Goal: Communication & Community: Connect with others

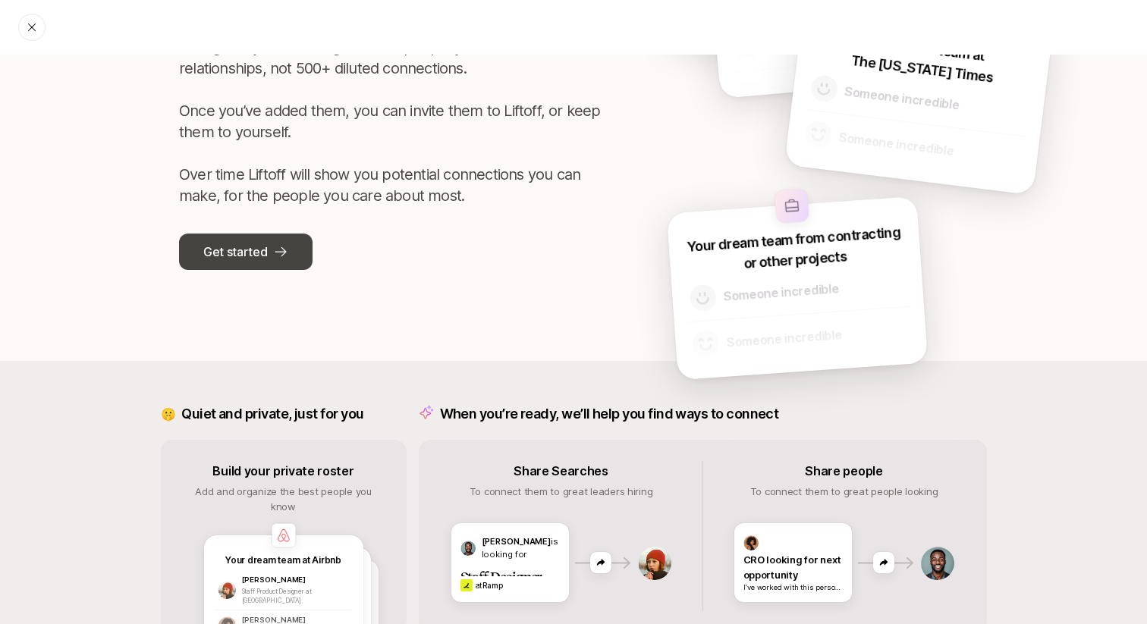
scroll to position [46, 0]
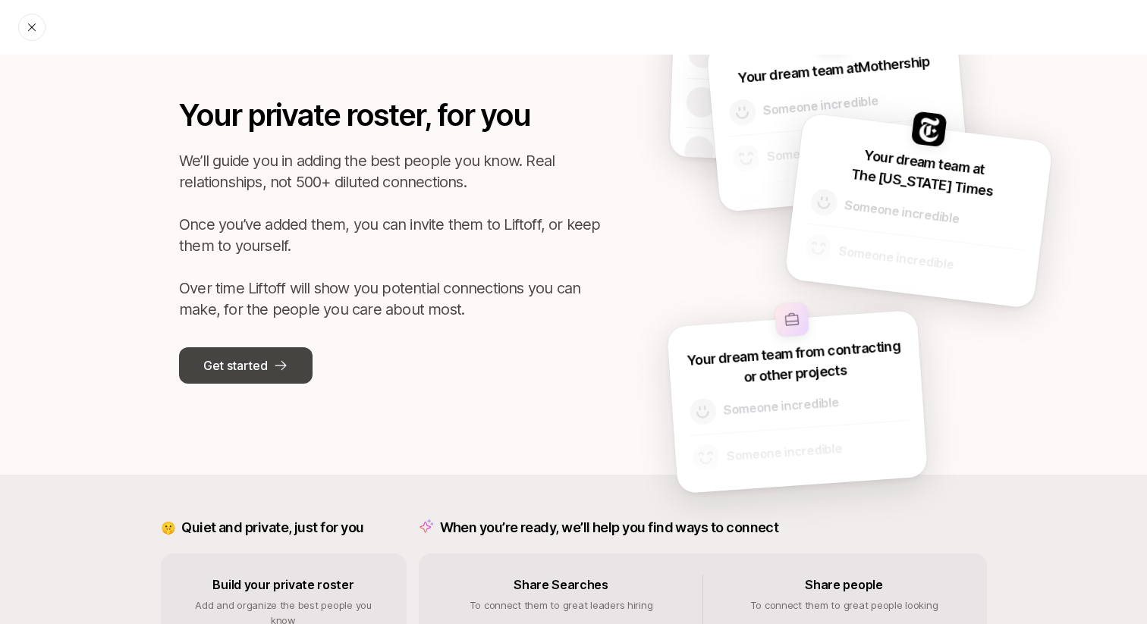
click at [258, 371] on p "Get started" at bounding box center [235, 366] width 64 height 20
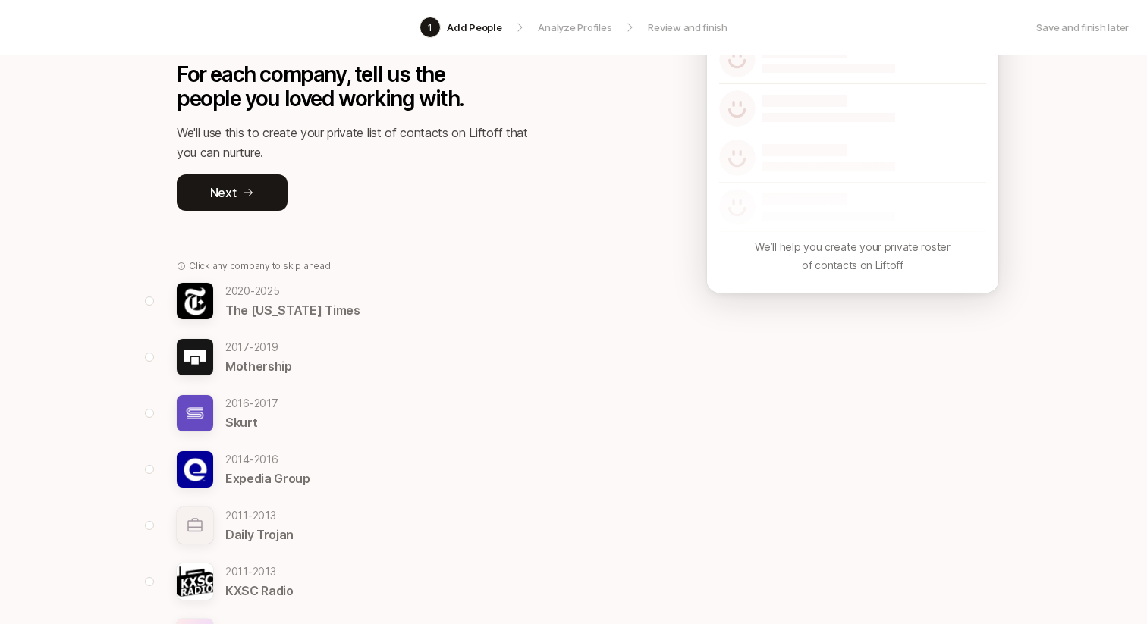
click at [228, 413] on p "Skurt" at bounding box center [251, 423] width 53 height 20
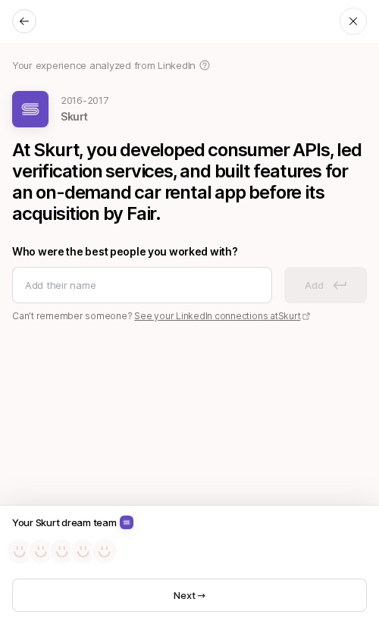
click at [27, 25] on icon at bounding box center [24, 21] width 12 height 12
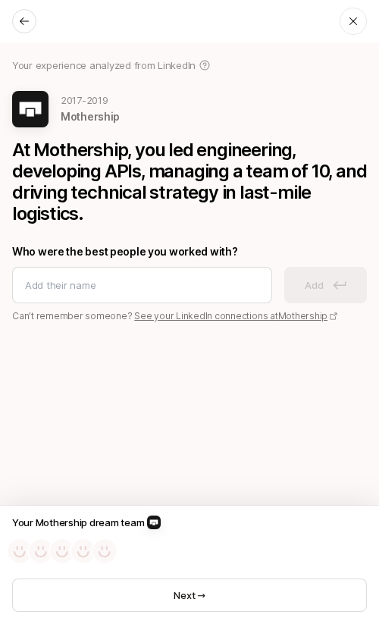
click at [27, 25] on icon at bounding box center [24, 21] width 12 height 12
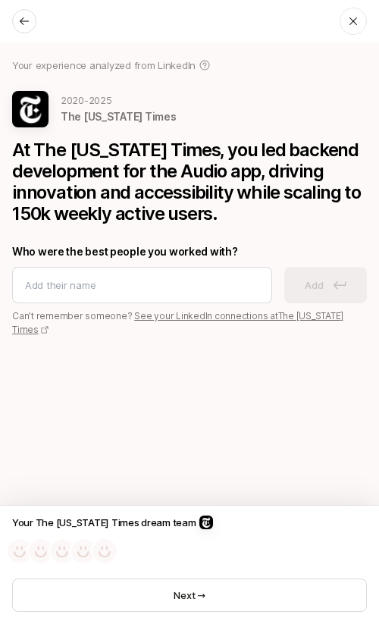
click at [356, 17] on icon at bounding box center [354, 21] width 8 height 8
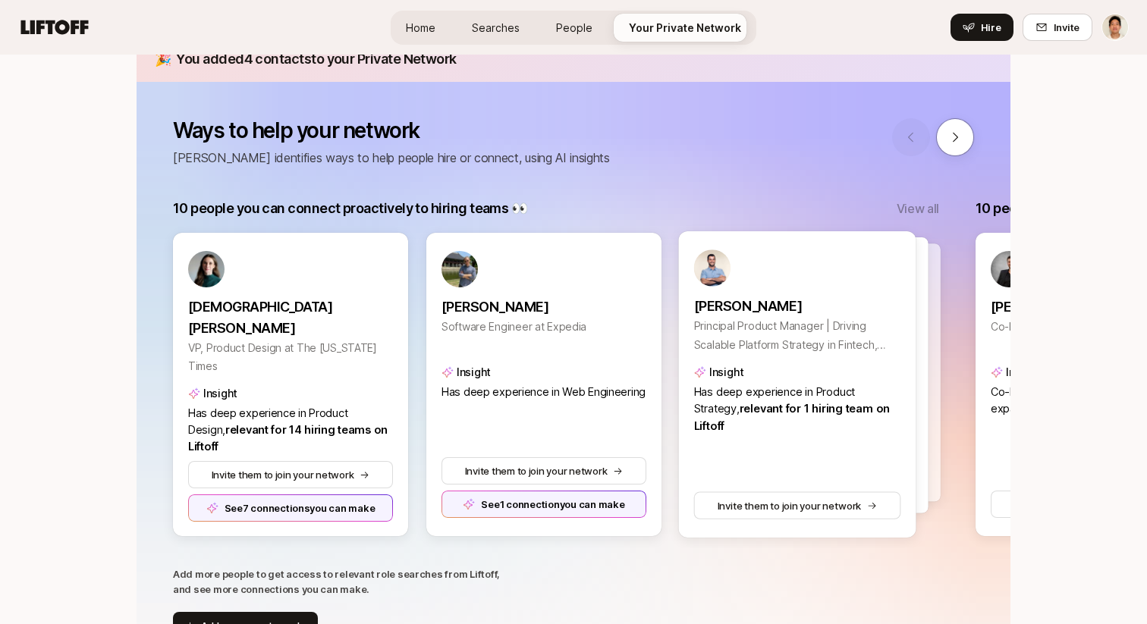
scroll to position [214, 0]
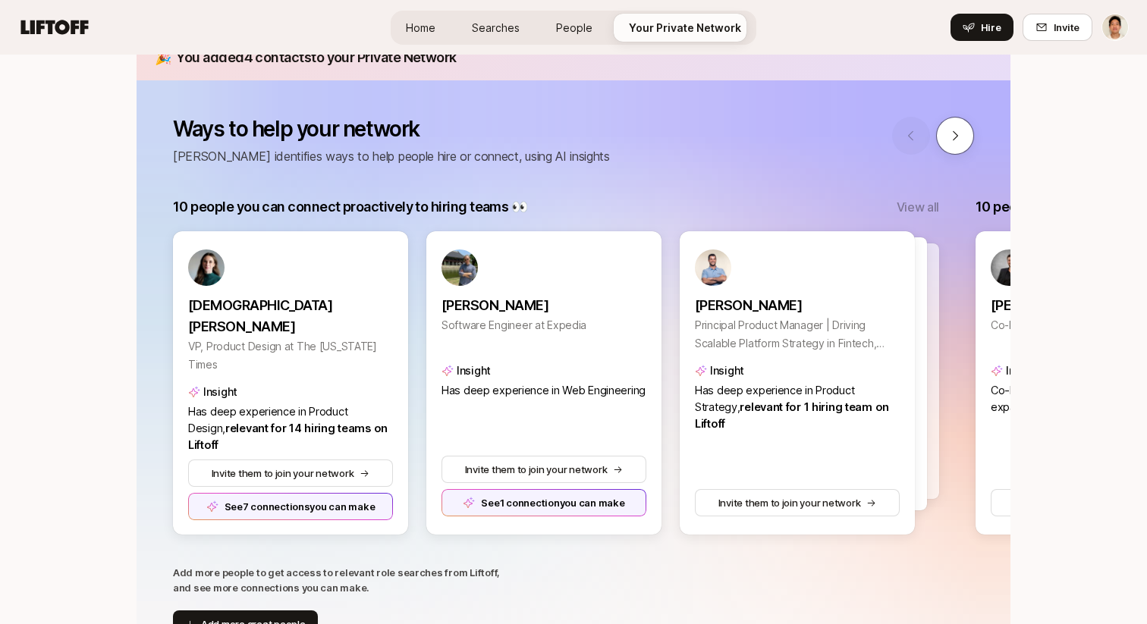
click at [954, 143] on button at bounding box center [955, 136] width 38 height 38
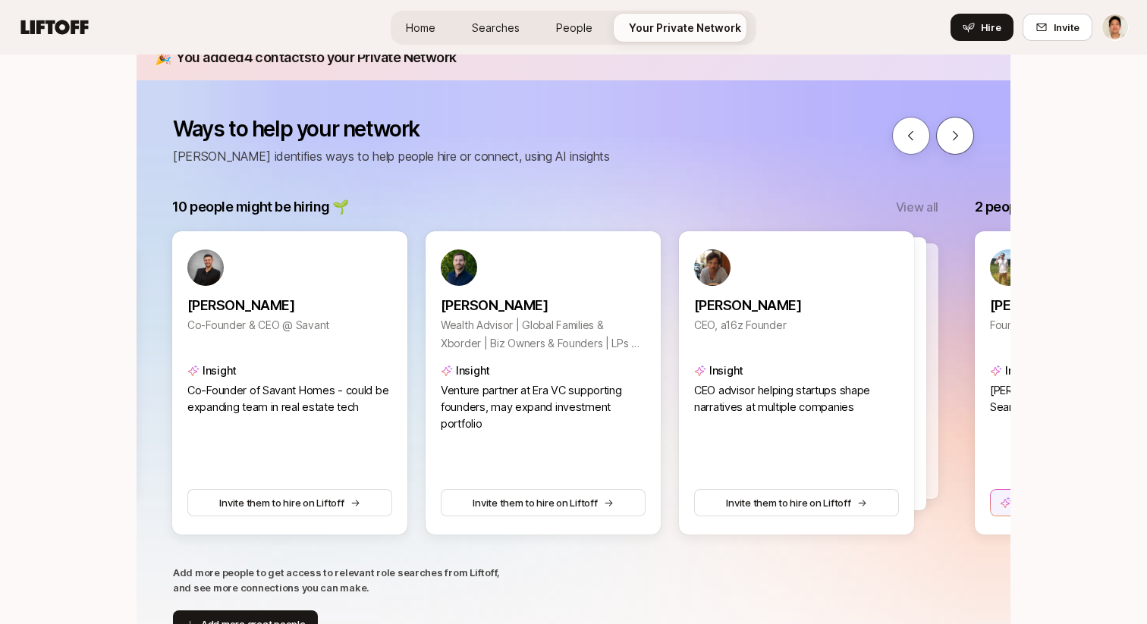
click at [954, 143] on button at bounding box center [955, 136] width 38 height 38
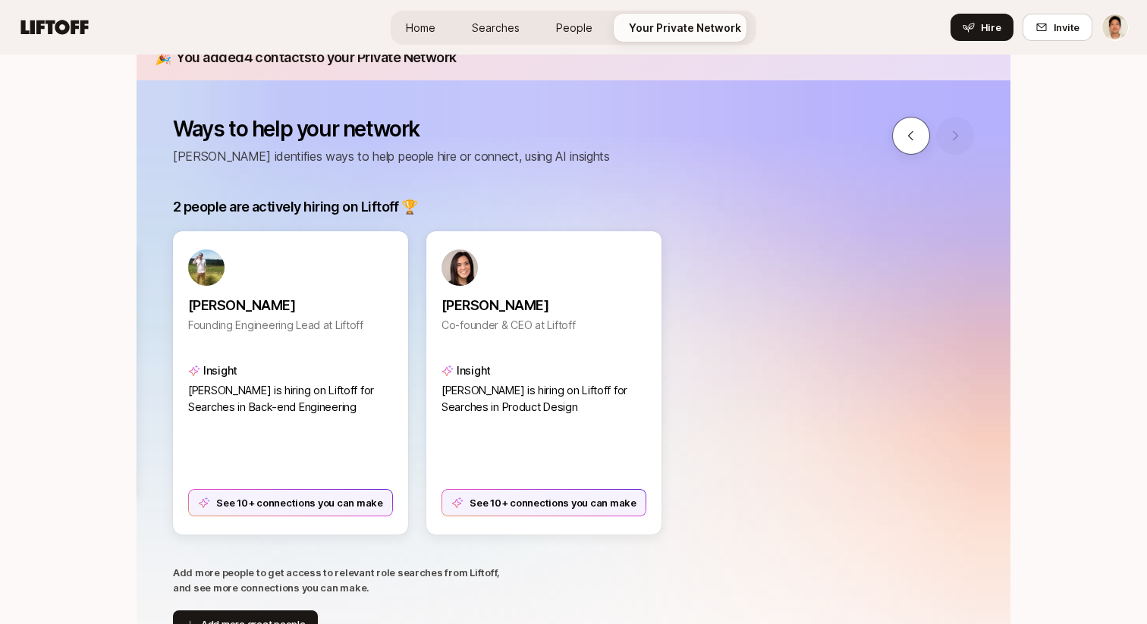
click at [917, 133] on icon at bounding box center [911, 136] width 14 height 14
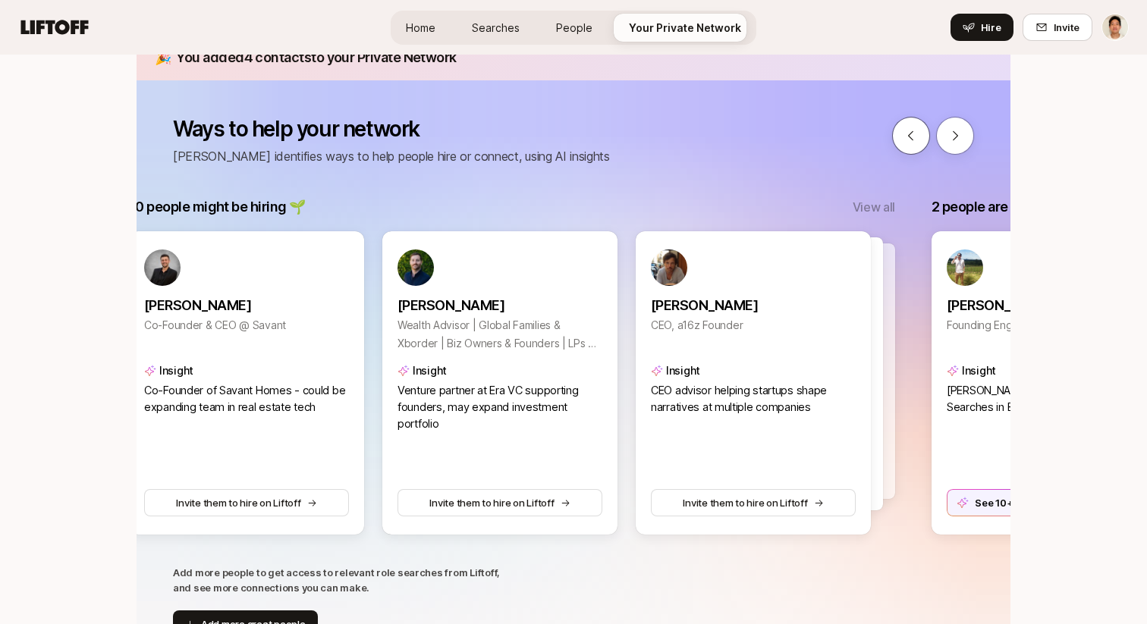
click at [917, 133] on icon at bounding box center [911, 136] width 14 height 14
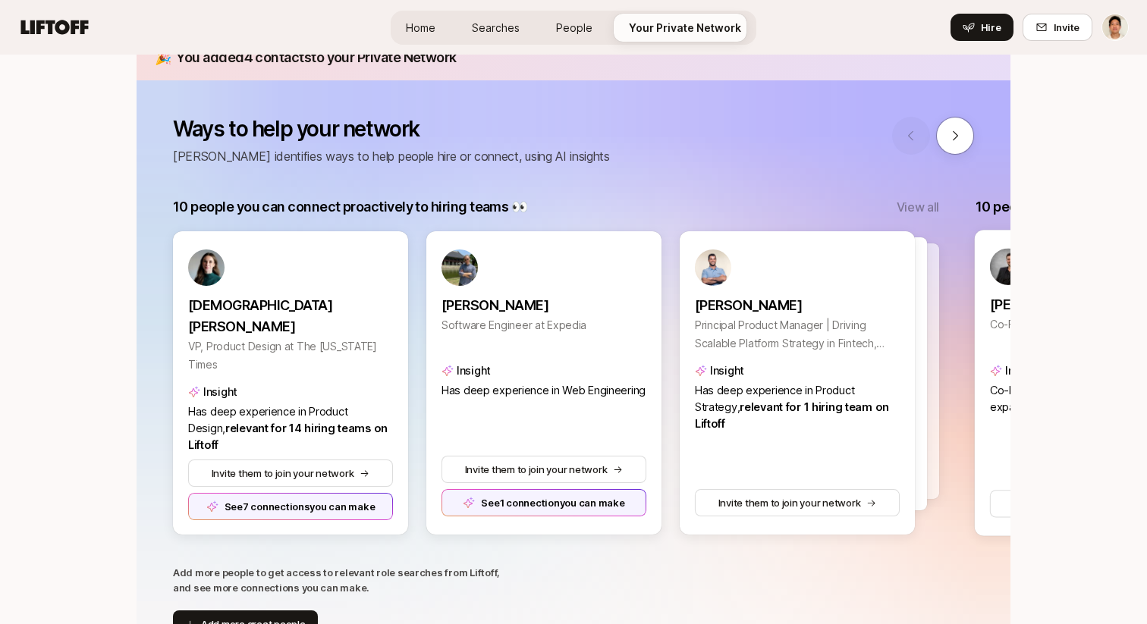
scroll to position [0, 0]
click at [957, 133] on icon at bounding box center [955, 136] width 14 height 14
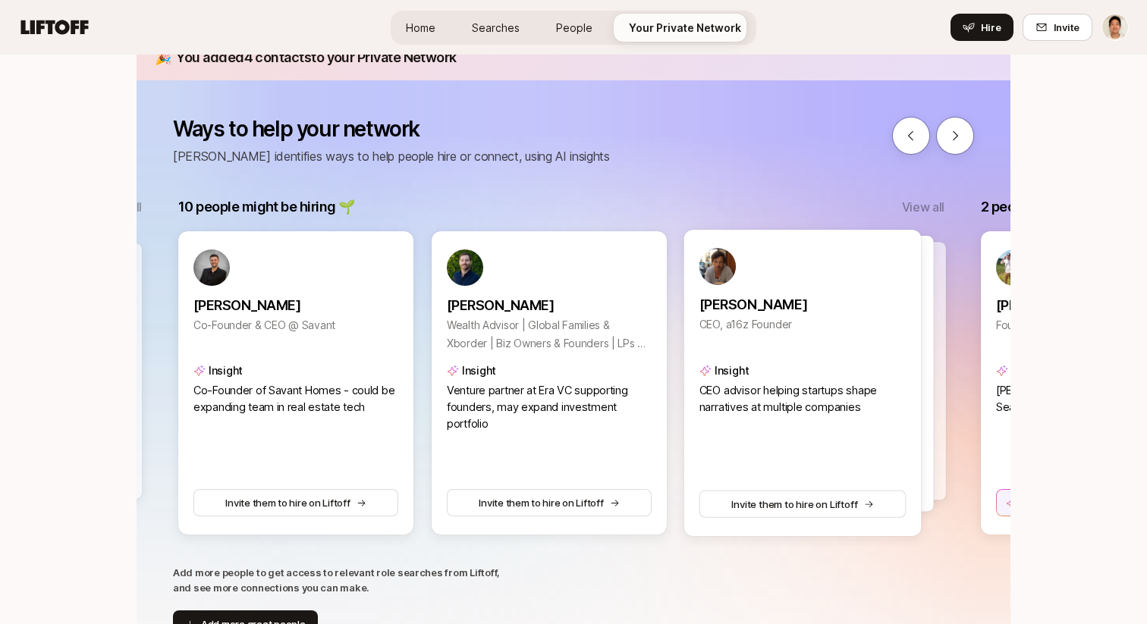
scroll to position [0, 803]
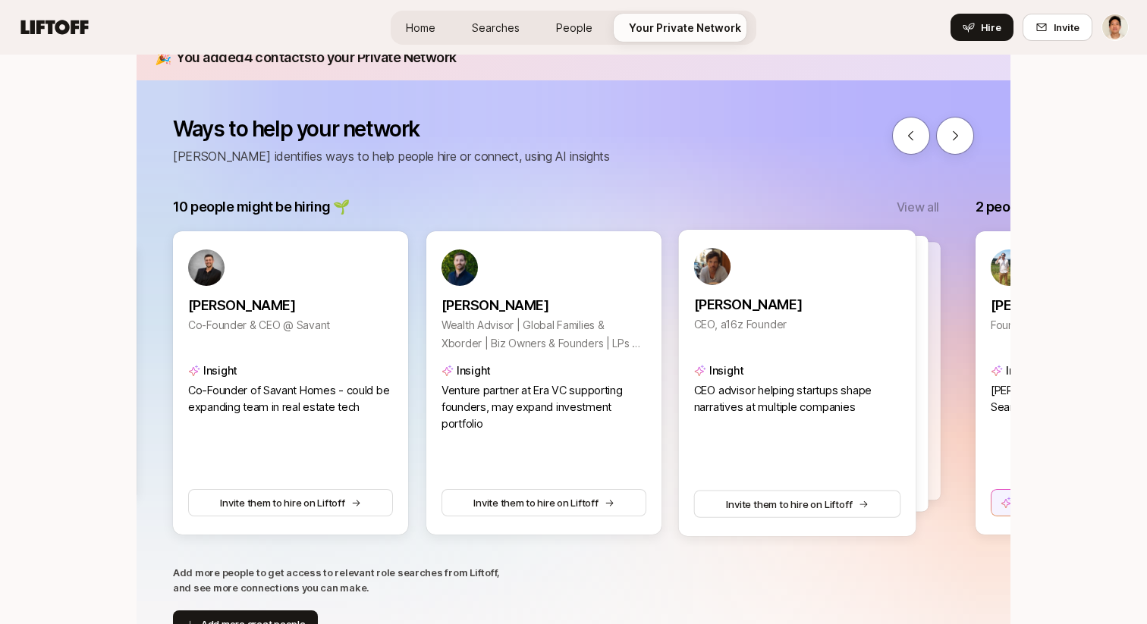
click at [920, 357] on div at bounding box center [809, 374] width 237 height 276
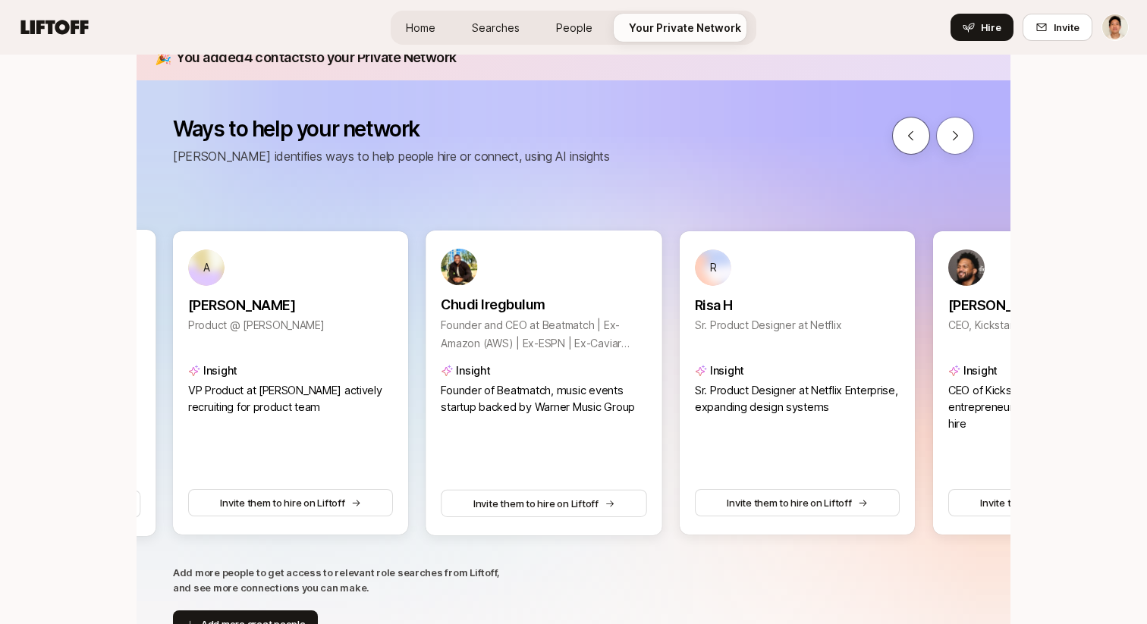
click at [913, 134] on icon at bounding box center [911, 136] width 14 height 14
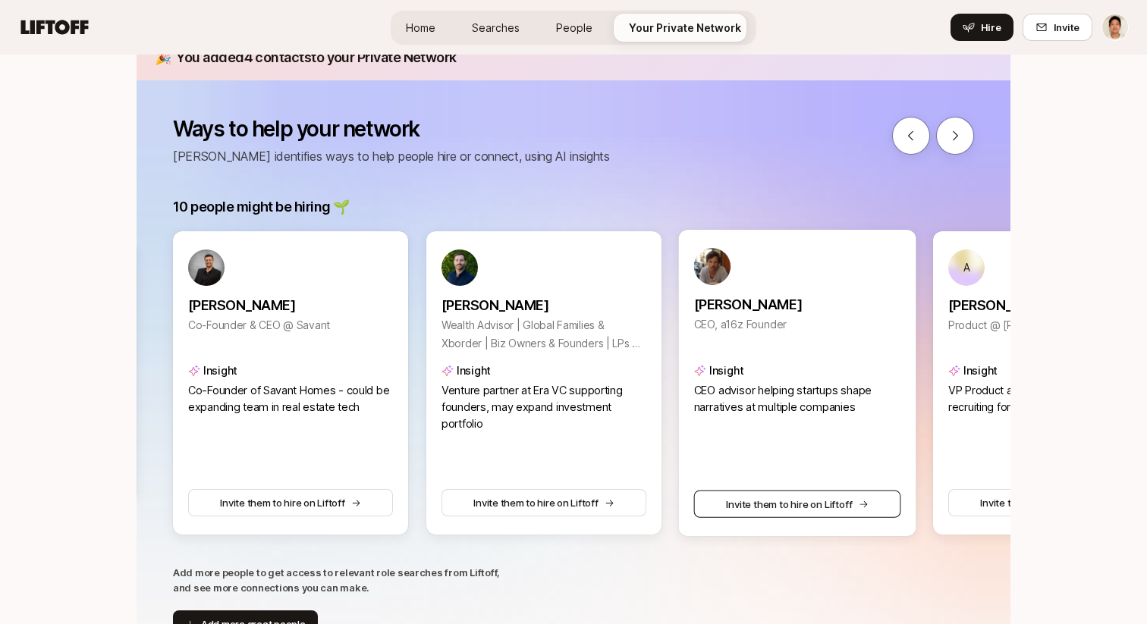
click at [844, 503] on button "Invite them to hire on Liftoff" at bounding box center [797, 503] width 207 height 27
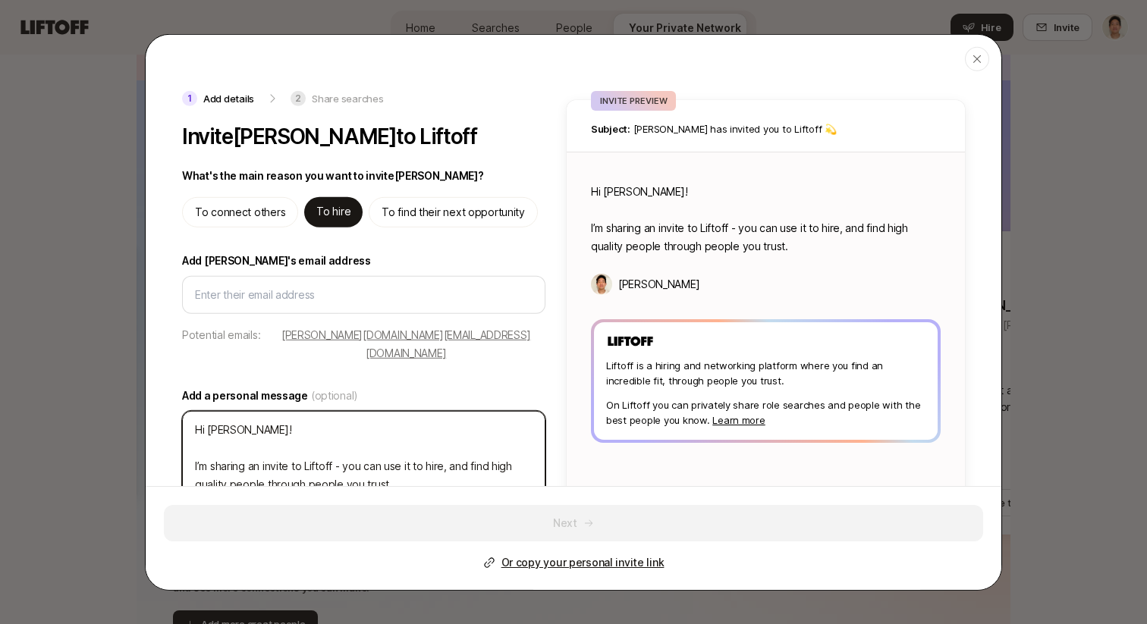
click at [272, 412] on textarea "Hi Wolfgang! I’m sharing an invite to Liftoff - you can use it to hire, and fin…" at bounding box center [363, 456] width 363 height 93
click at [982, 60] on icon "button" at bounding box center [977, 58] width 12 height 12
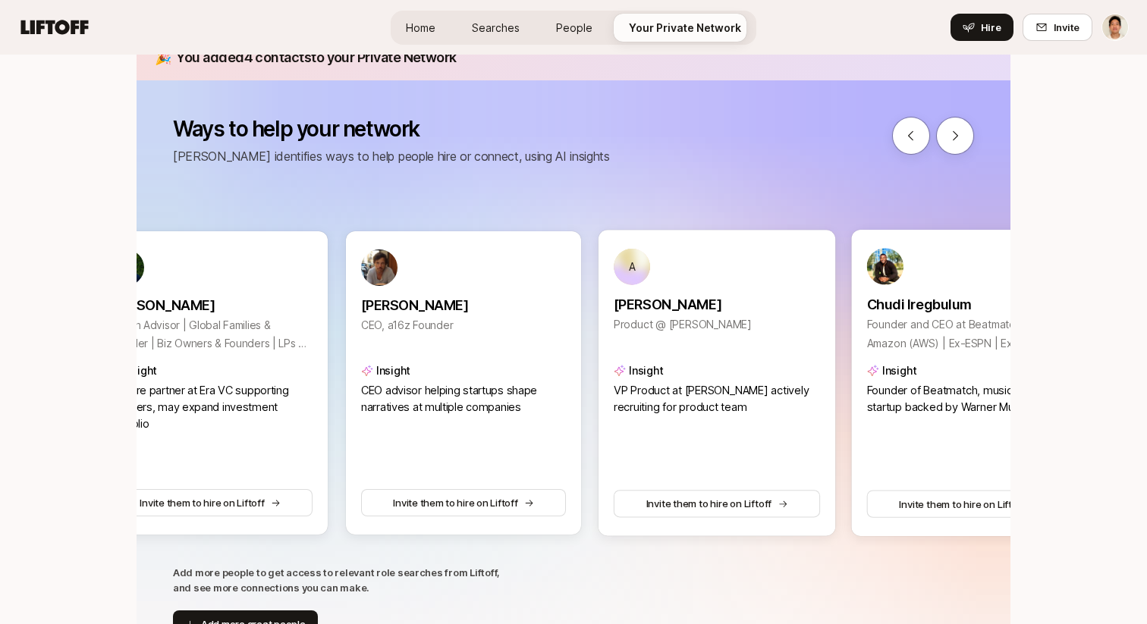
scroll to position [0, 1113]
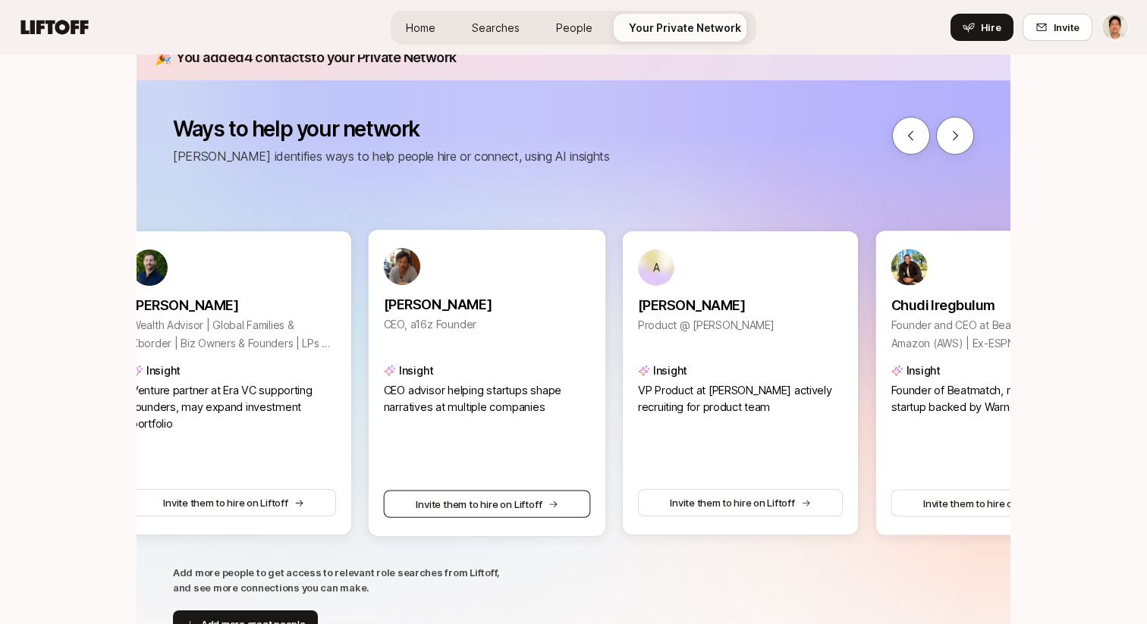
click at [496, 516] on button "Invite them to hire on Liftoff" at bounding box center [487, 503] width 207 height 27
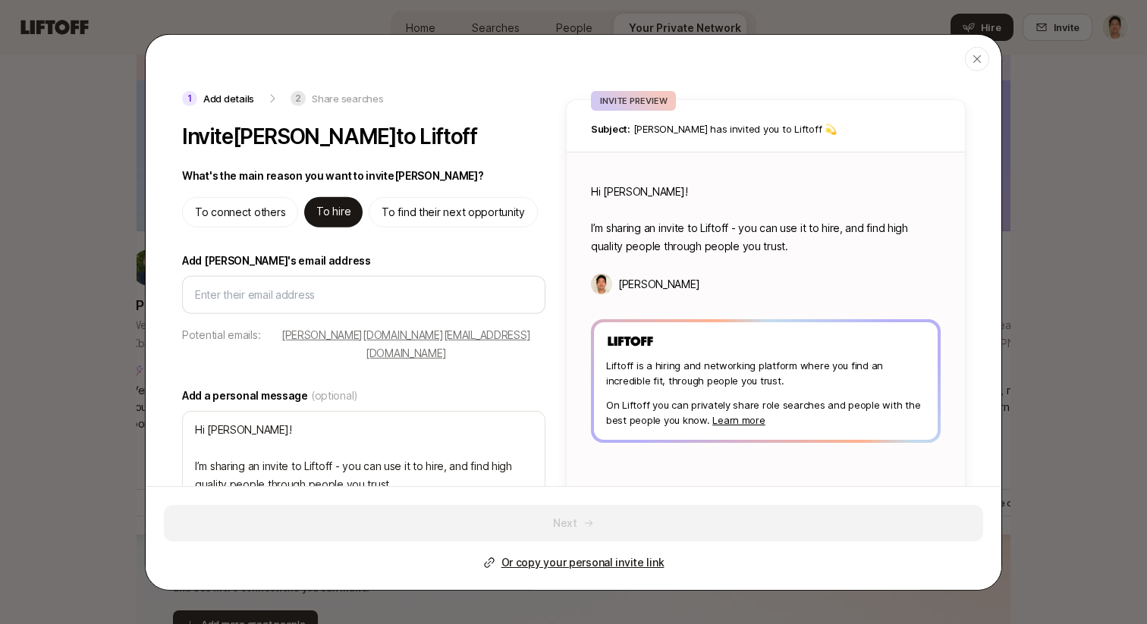
click at [306, 331] on p "w.hammer.la@gmail.com" at bounding box center [405, 343] width 279 height 36
type textarea "x"
type input "w.hammer.la@gmail.com"
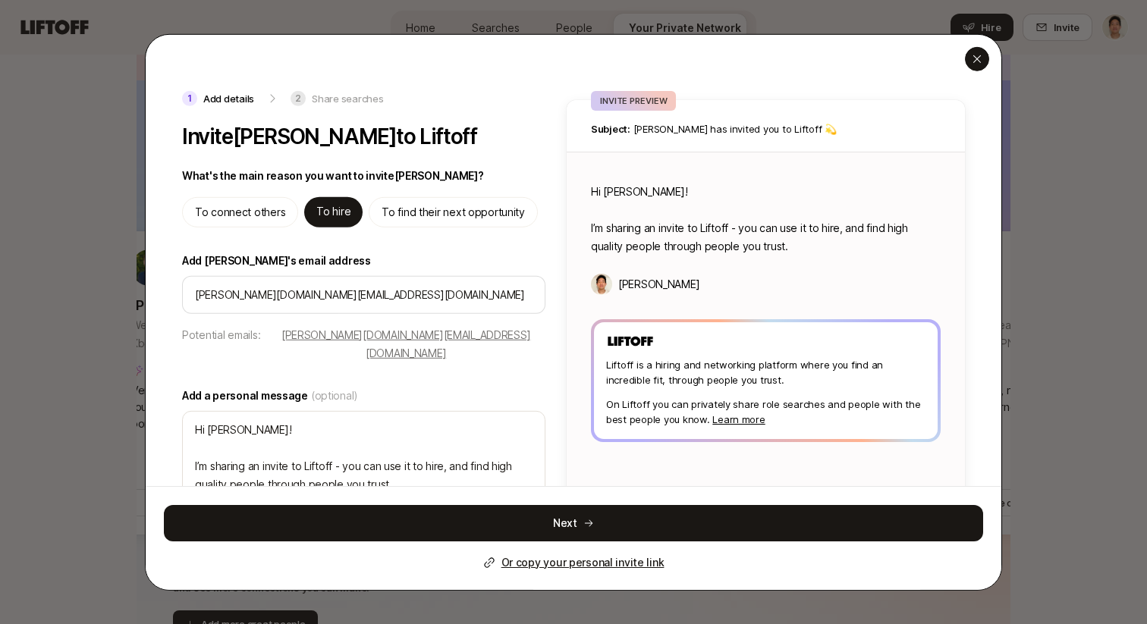
click at [976, 60] on icon "button" at bounding box center [977, 59] width 8 height 8
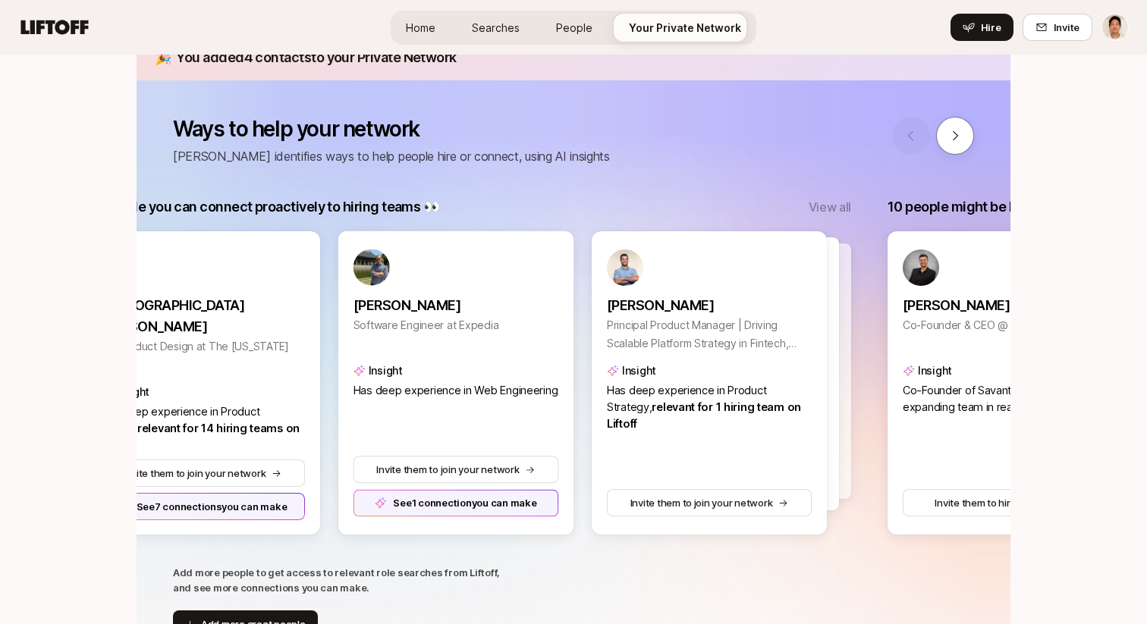
scroll to position [0, 0]
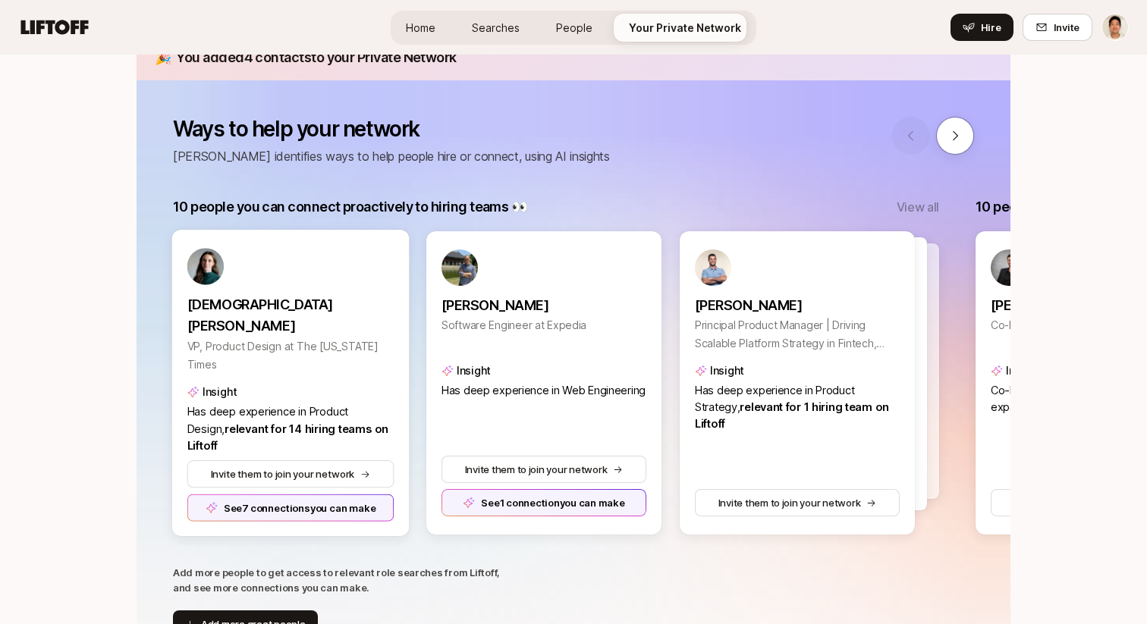
click at [324, 505] on div "See 7 connections you can make" at bounding box center [290, 508] width 207 height 27
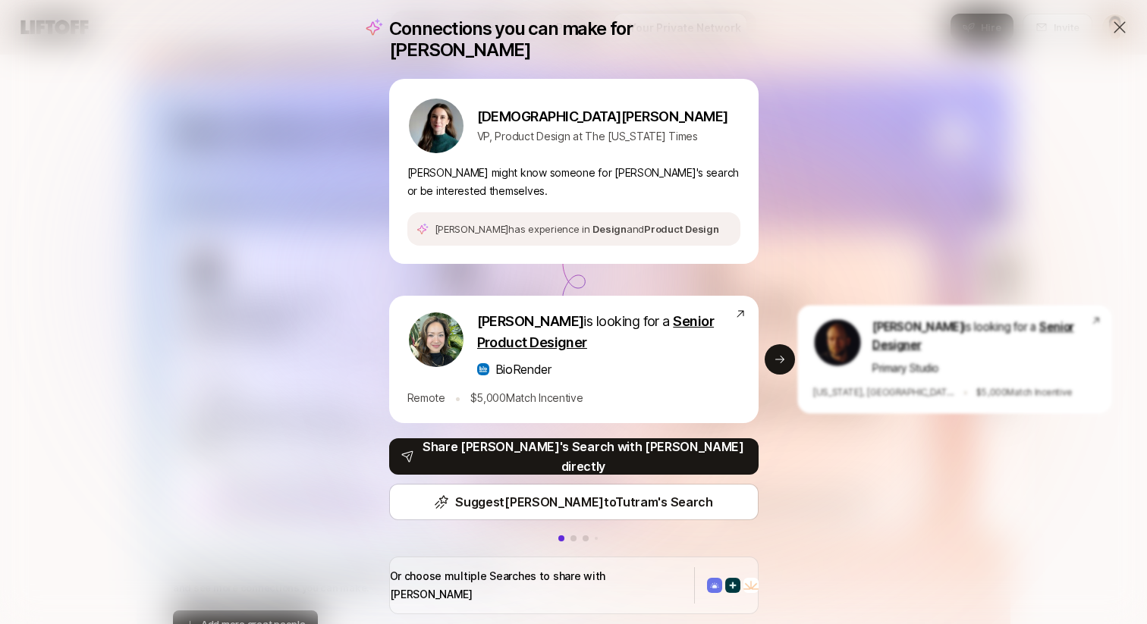
click at [952, 171] on div "Connections you can make for Kristen Kristen Dudish VP, Product Design at The N…" at bounding box center [573, 316] width 1147 height 633
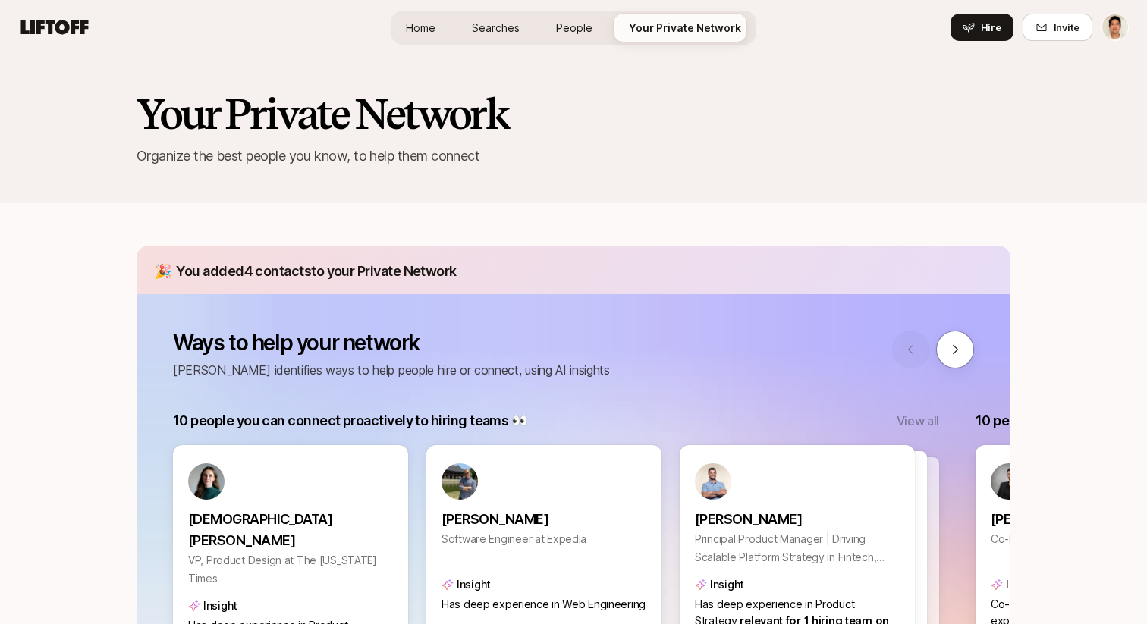
scroll to position [214, 0]
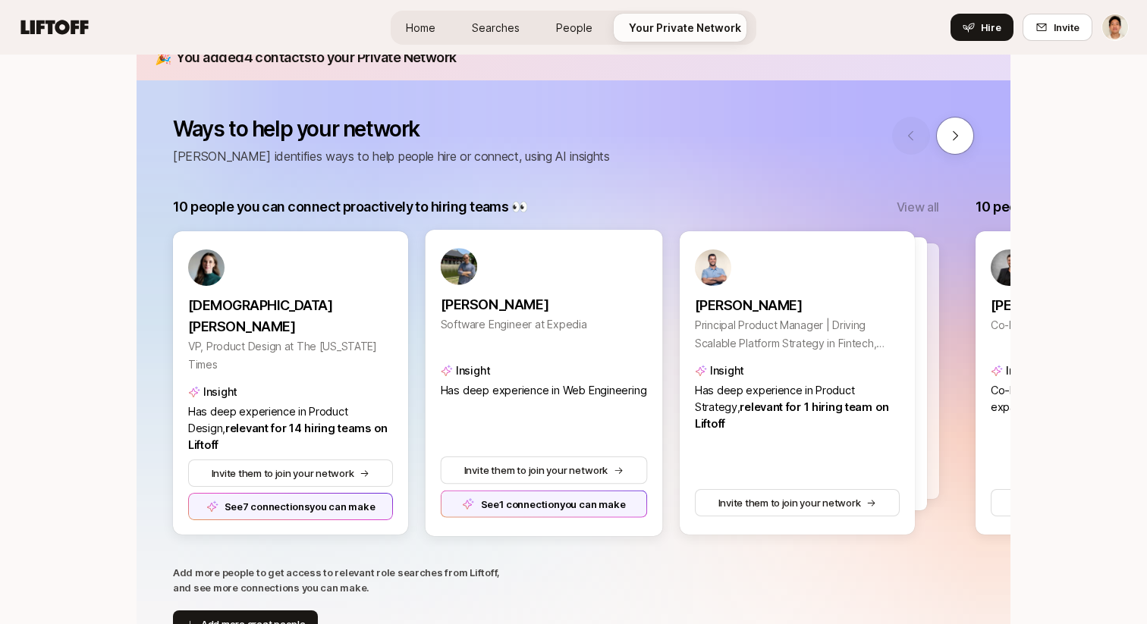
click at [527, 506] on div "See 1 connection you can make" at bounding box center [544, 503] width 207 height 27
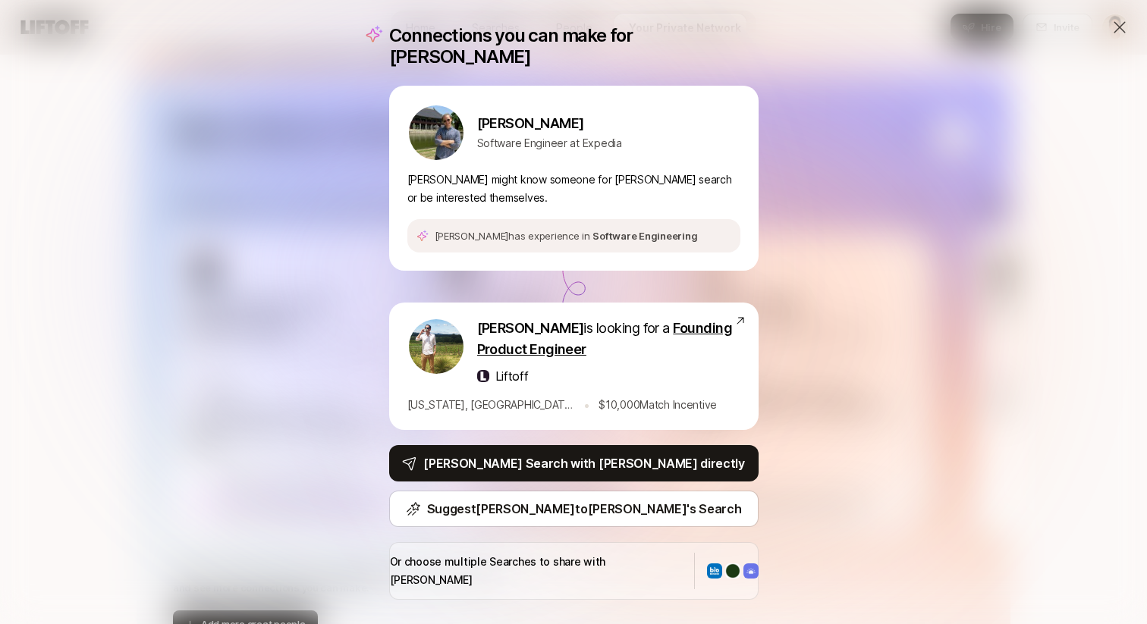
click at [899, 363] on div "Connections you can make for John John Calhoun Software Engineer at Expedia Joh…" at bounding box center [573, 312] width 1147 height 624
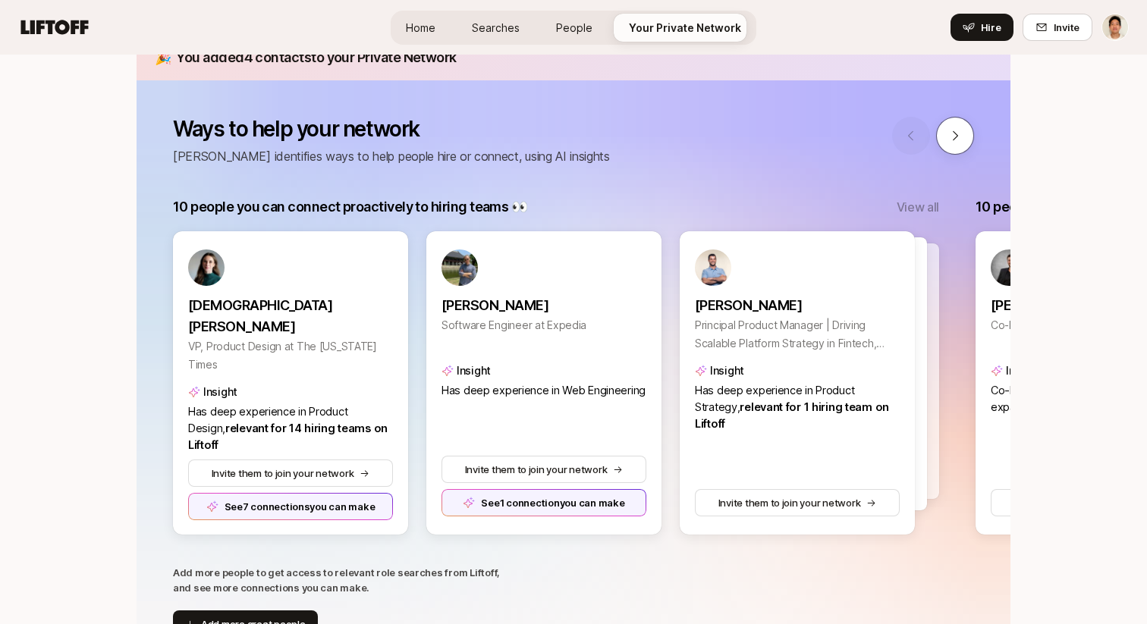
click at [963, 149] on button at bounding box center [955, 136] width 38 height 38
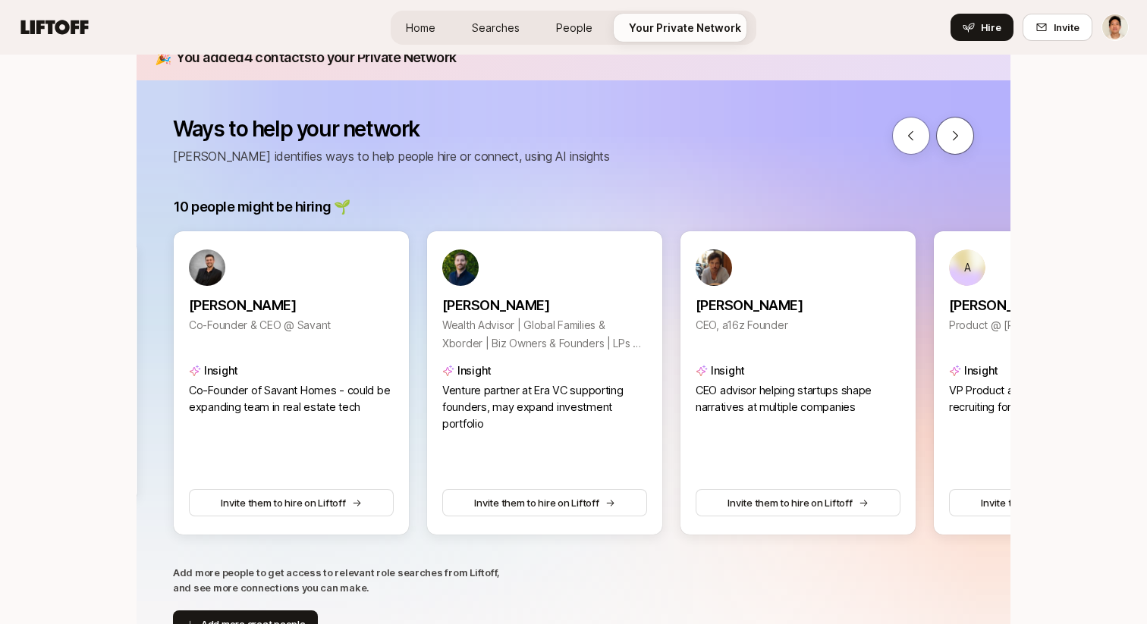
click at [963, 149] on button at bounding box center [955, 136] width 38 height 38
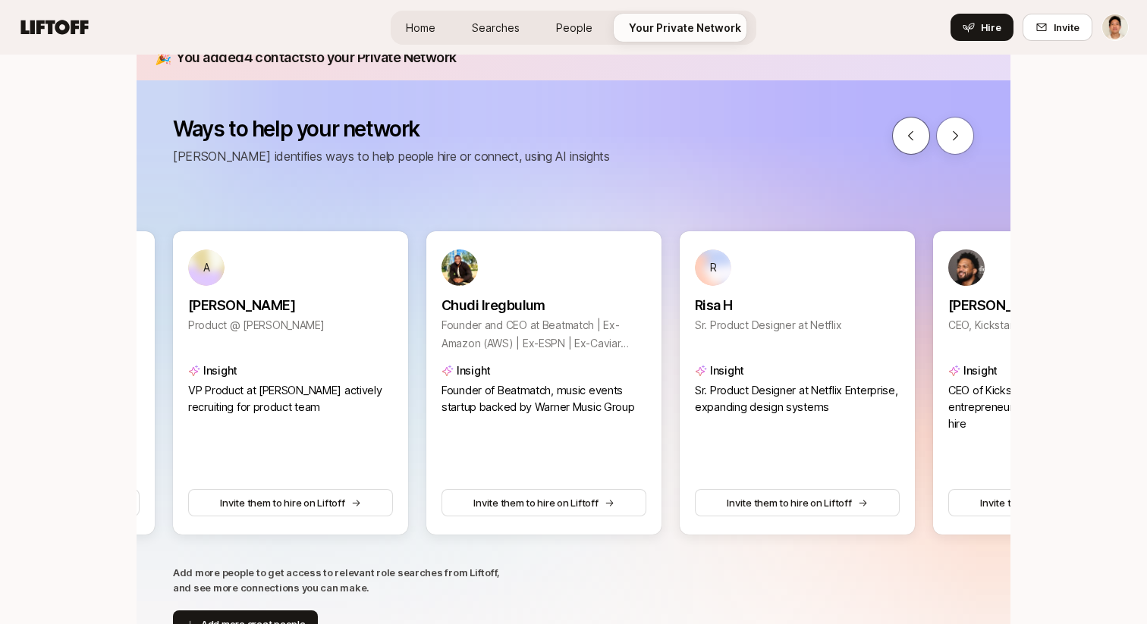
click at [917, 140] on icon at bounding box center [911, 136] width 14 height 14
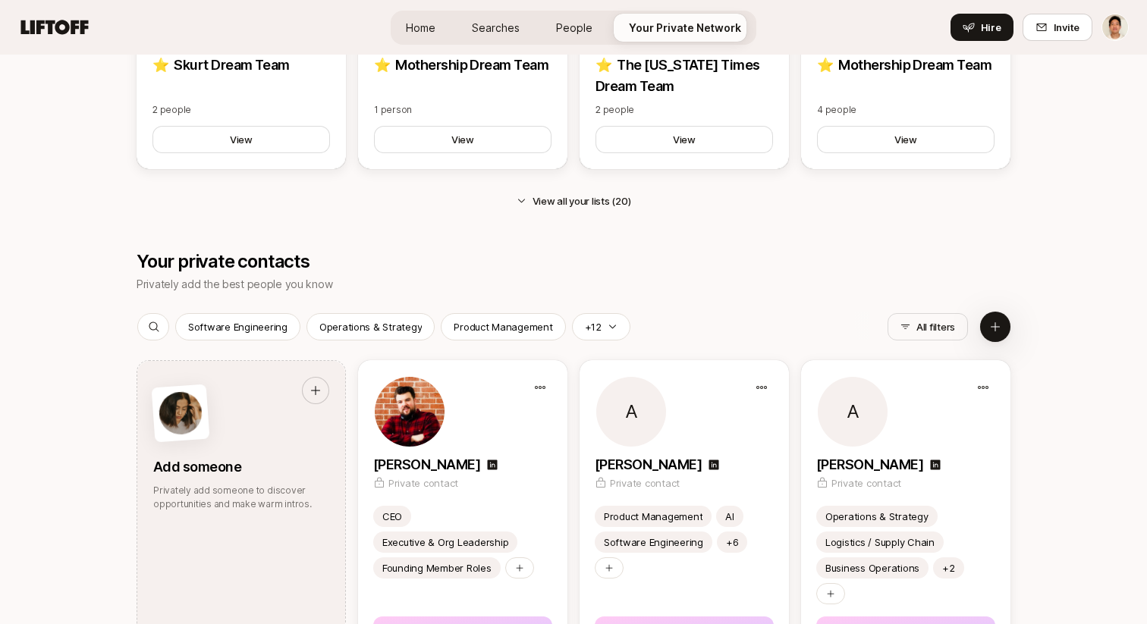
scroll to position [1792, 0]
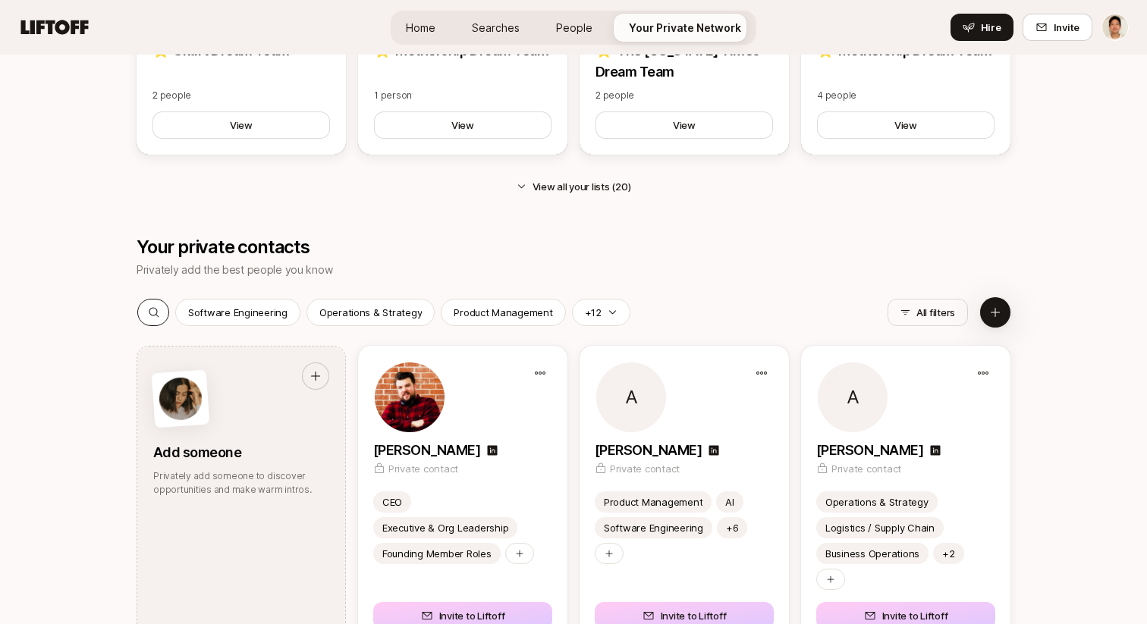
click at [141, 316] on div at bounding box center [154, 313] width 32 height 26
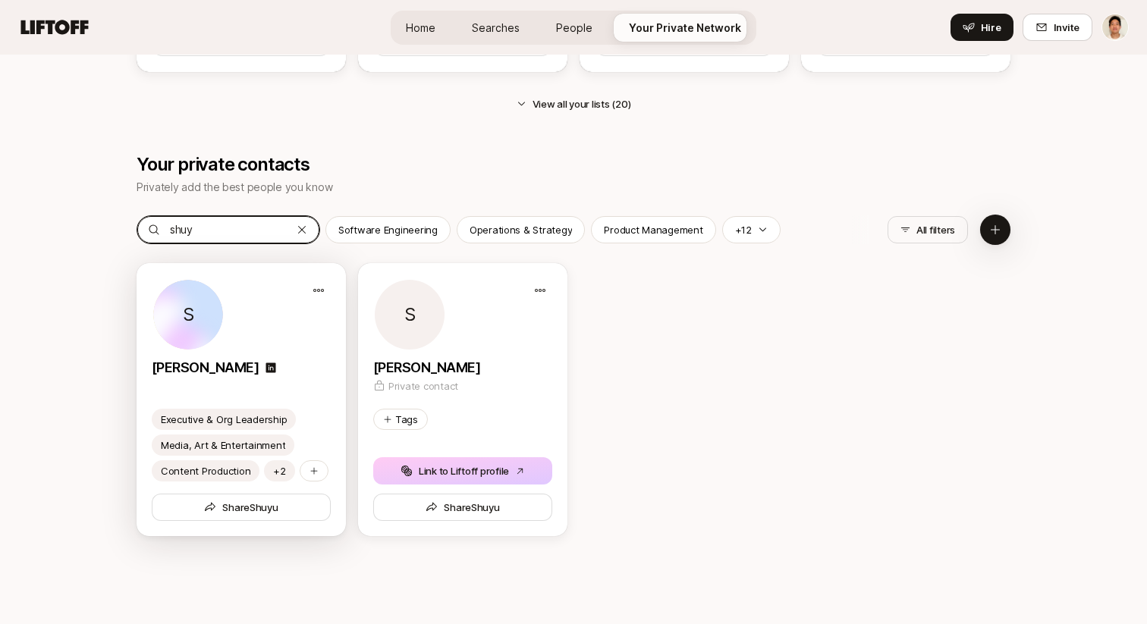
scroll to position [1879, 0]
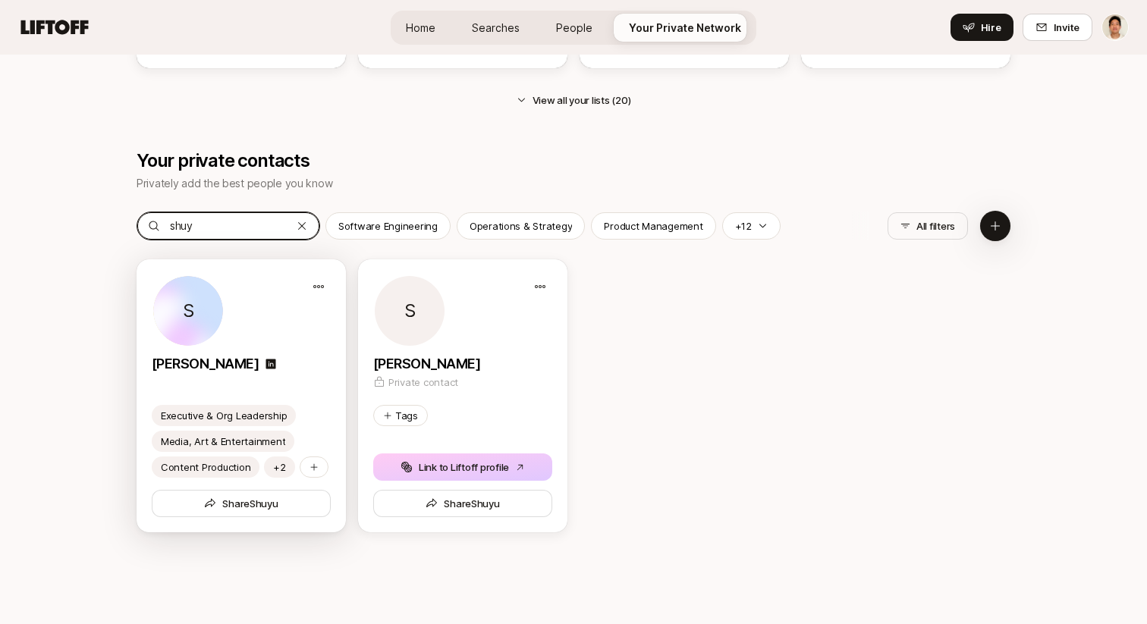
type input "shuy"
click at [319, 368] on div "Shuyu Cao" at bounding box center [241, 363] width 179 height 21
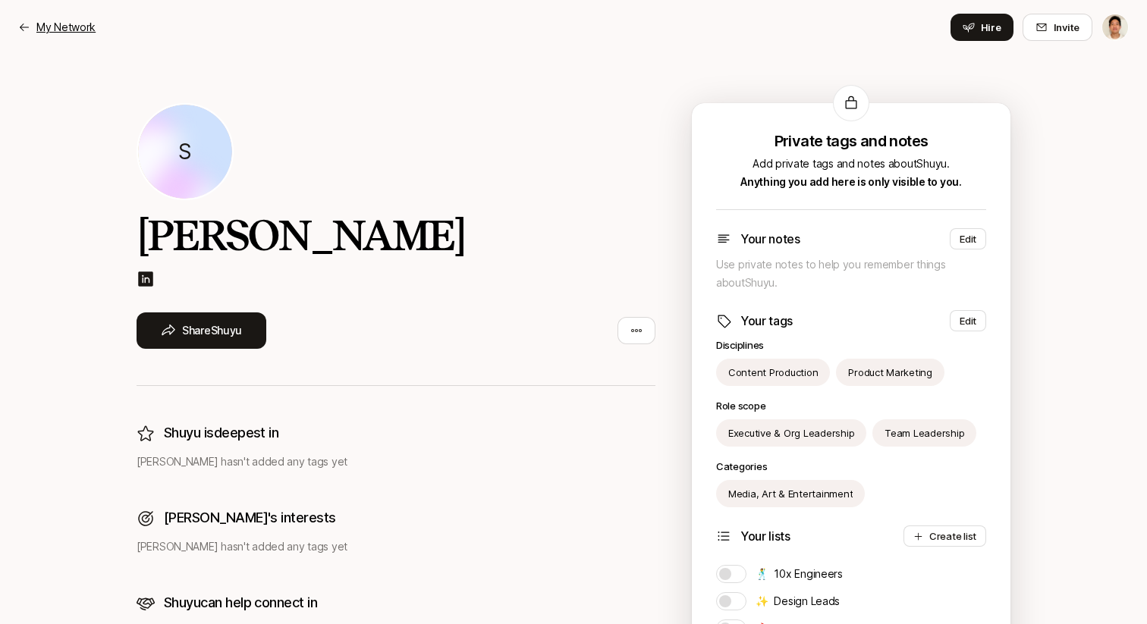
click at [68, 37] on div "My Network Hire Invite" at bounding box center [573, 27] width 1111 height 27
click at [80, 25] on p "My Network" at bounding box center [65, 27] width 59 height 18
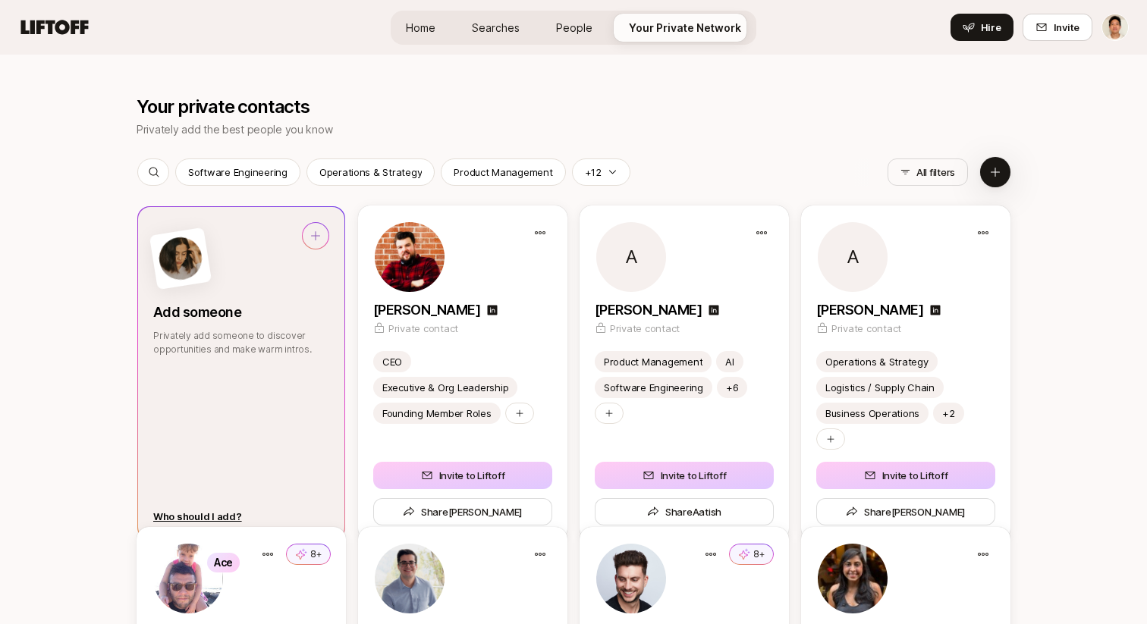
scroll to position [1921, 0]
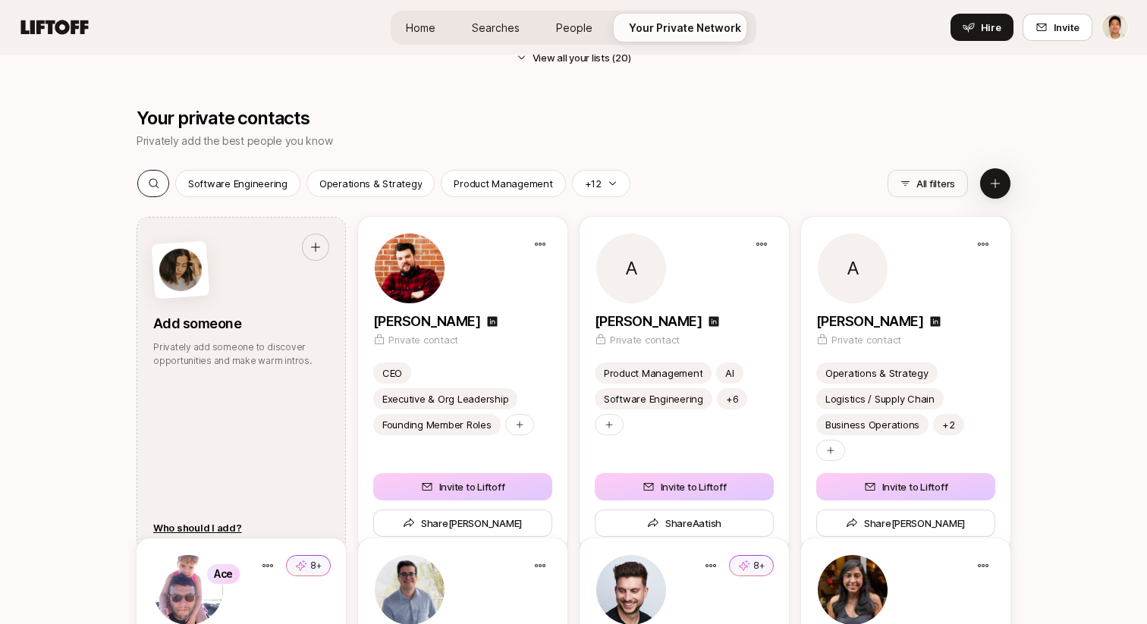
click at [156, 178] on icon at bounding box center [154, 184] width 12 height 12
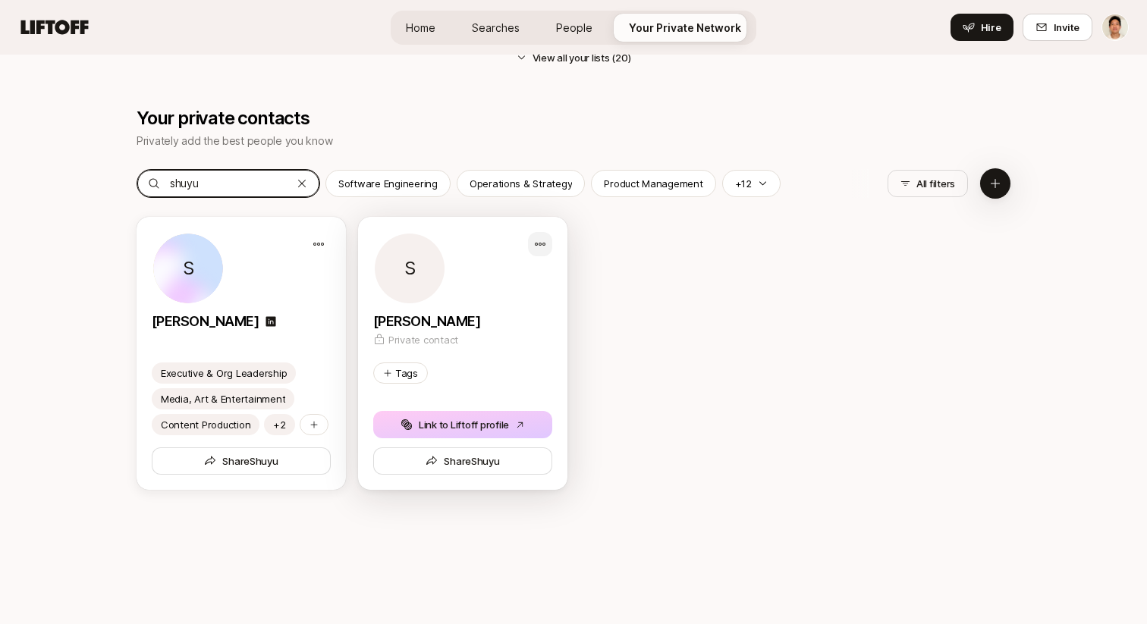
type input "shuyu"
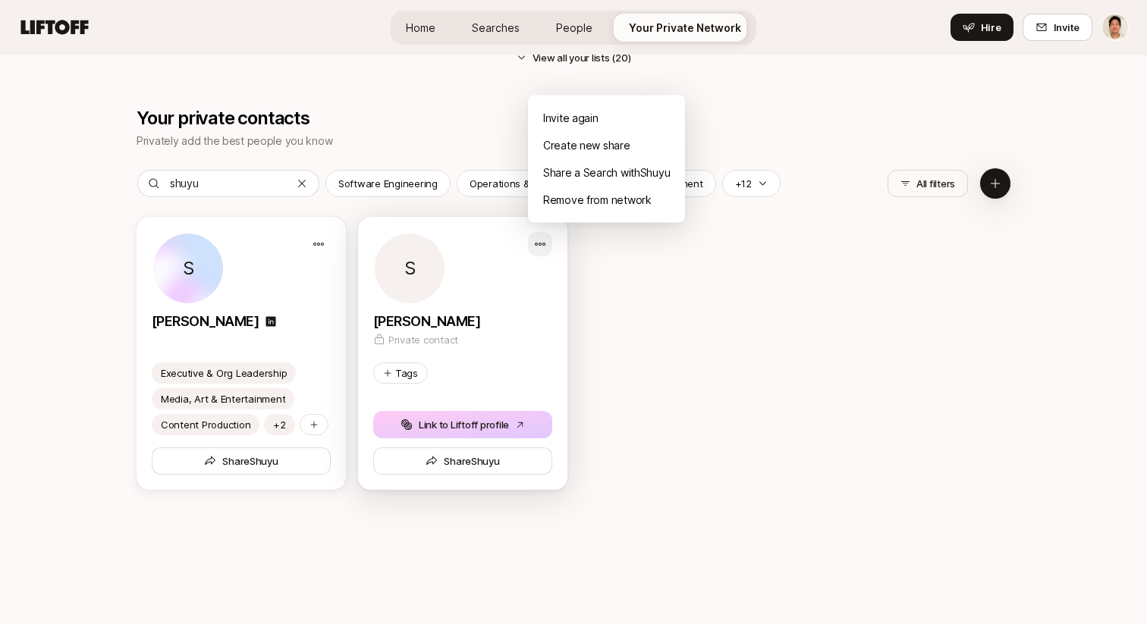
click at [566, 113] on div "Invite again" at bounding box center [606, 118] width 157 height 27
type textarea "x"
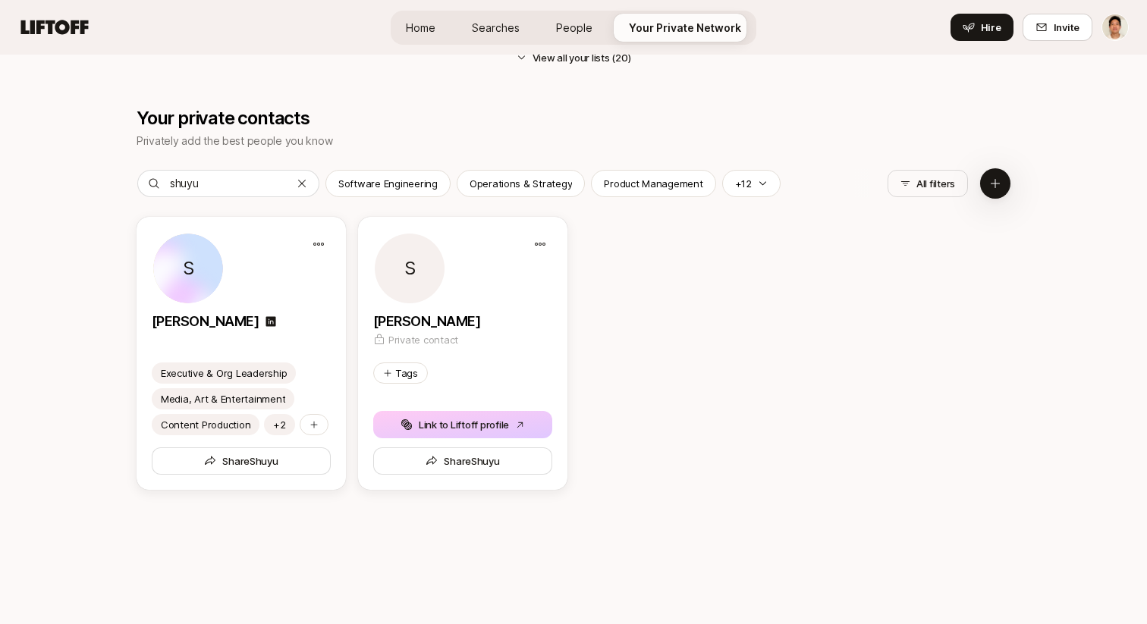
scroll to position [1912, 0]
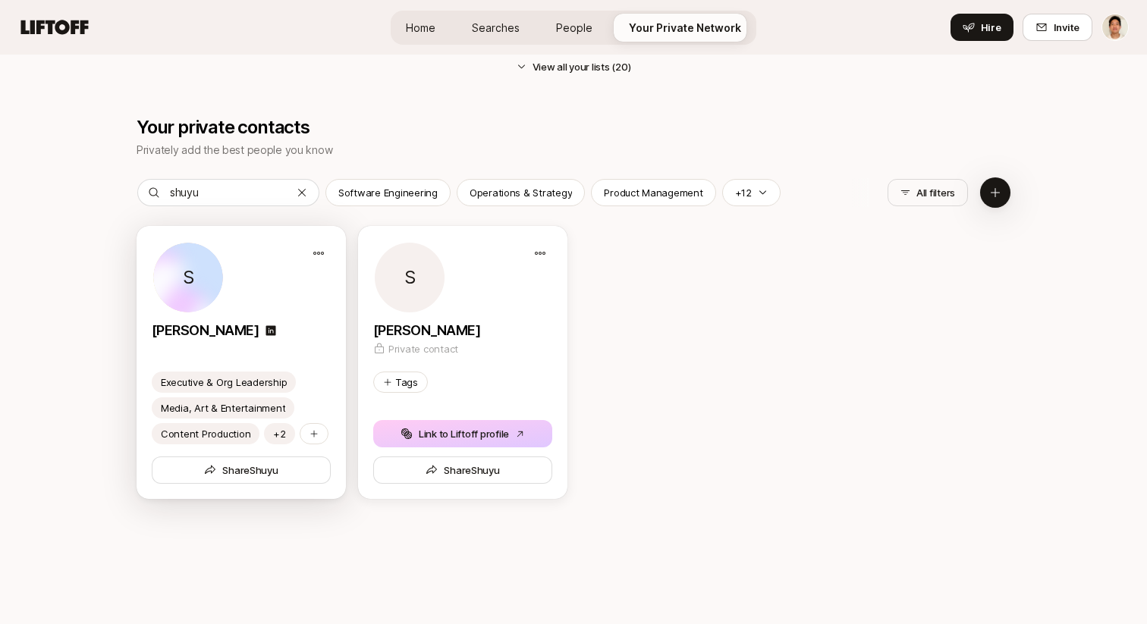
click at [294, 284] on div "S" at bounding box center [241, 277] width 179 height 73
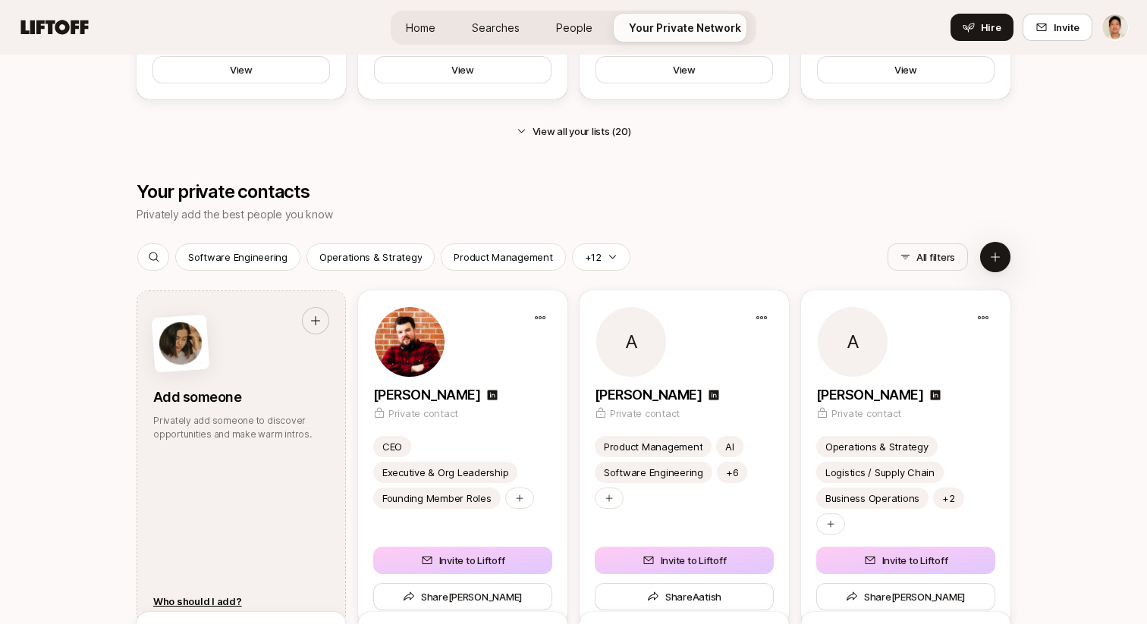
scroll to position [1830, 0]
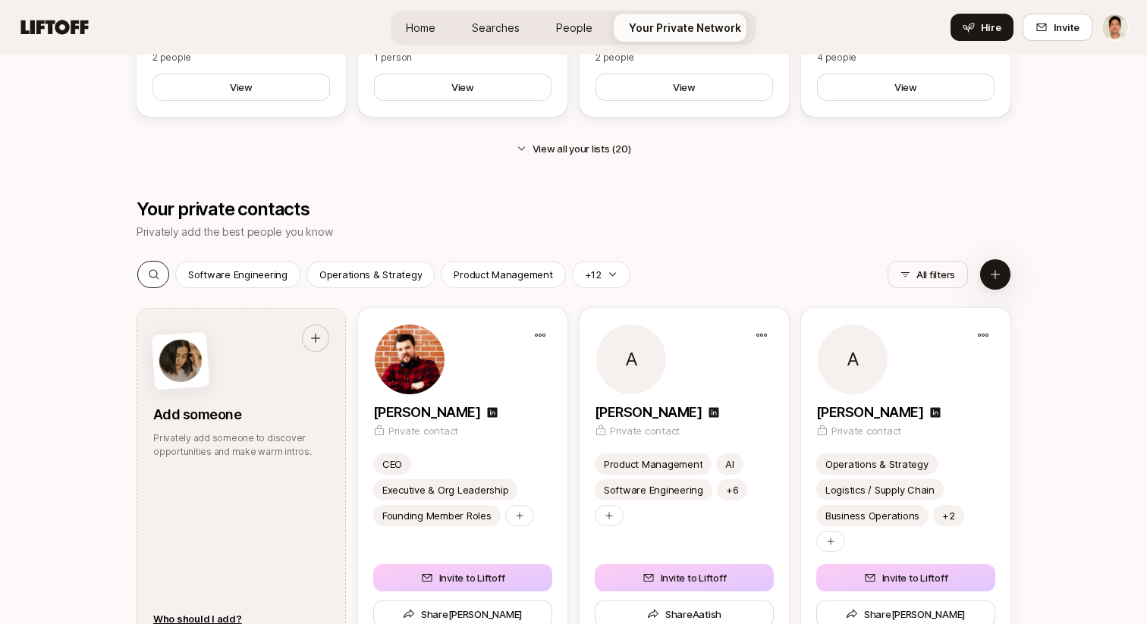
click at [161, 269] on div at bounding box center [154, 275] width 32 height 26
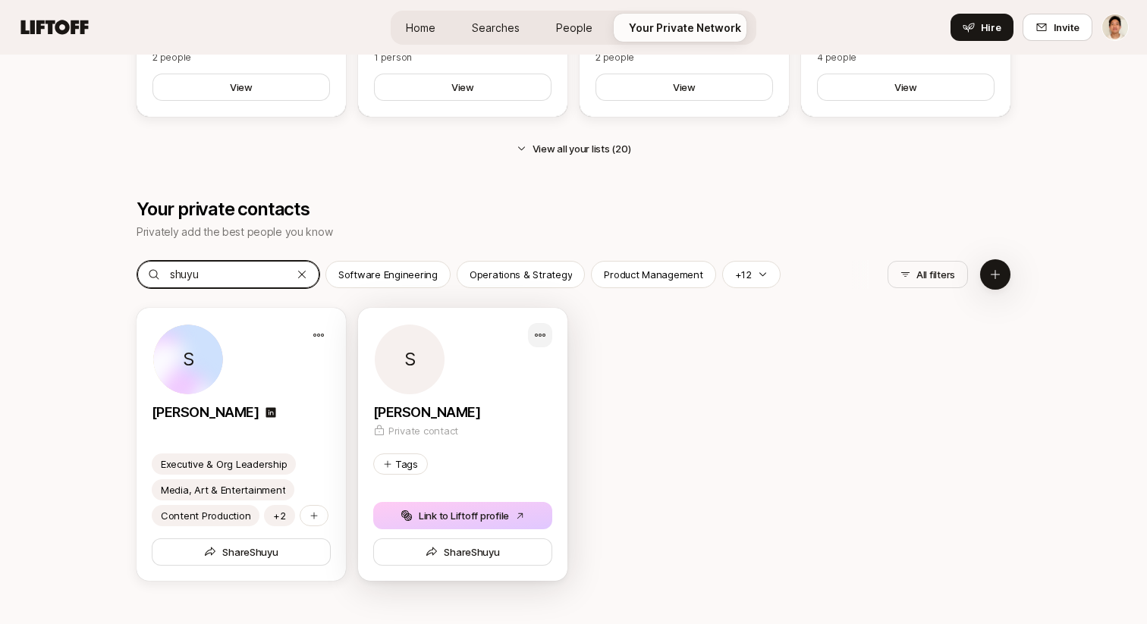
type input "shuyu"
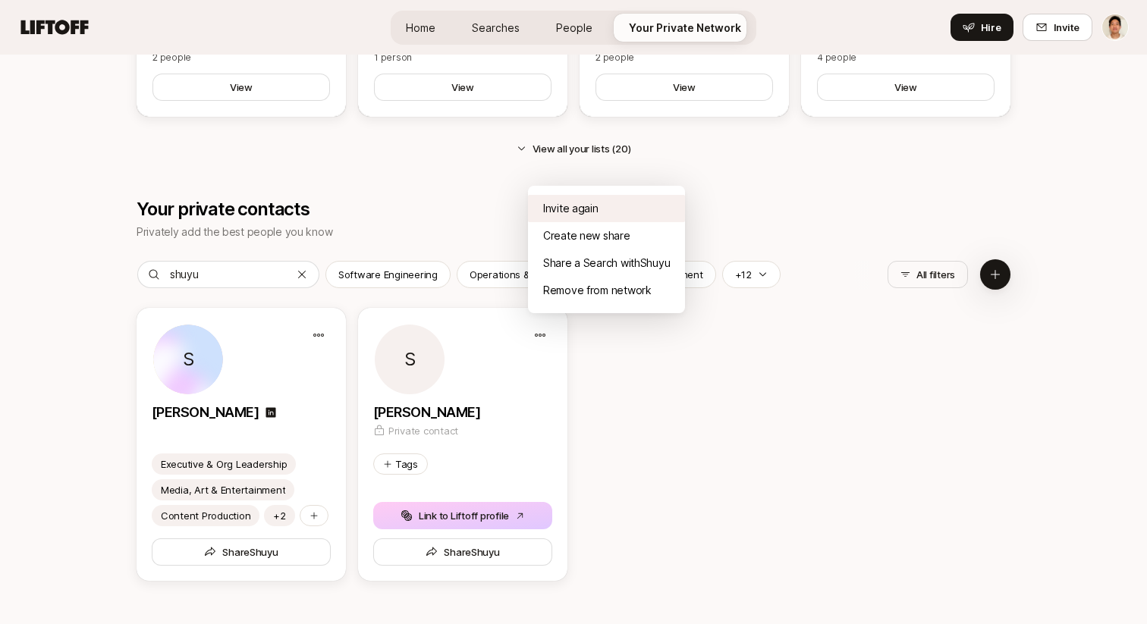
click at [573, 208] on div "Invite again" at bounding box center [606, 208] width 157 height 27
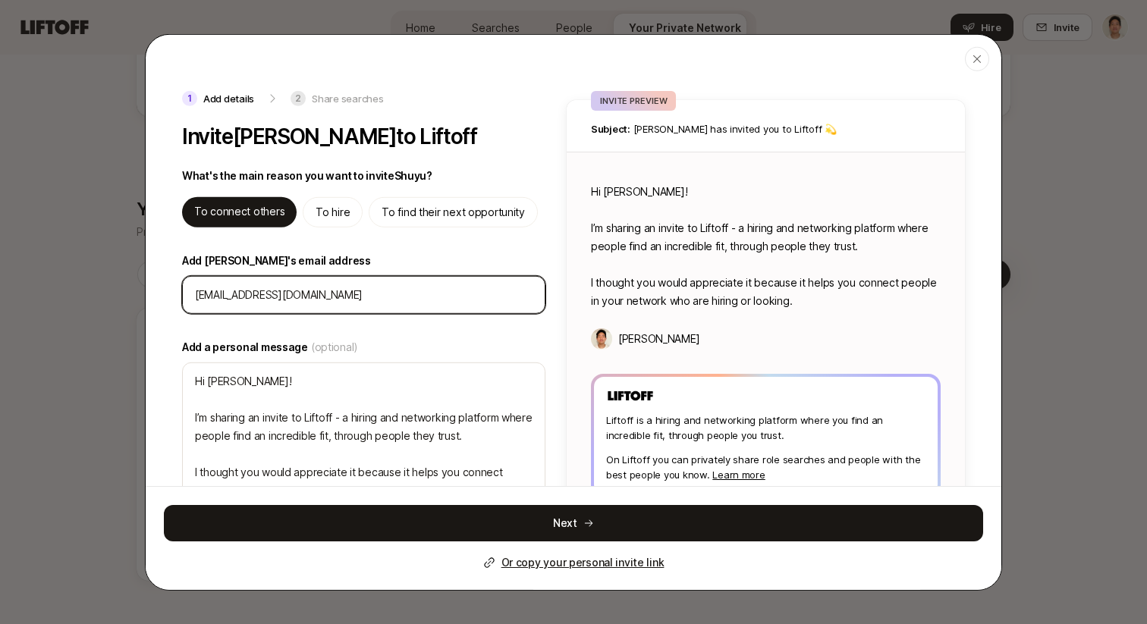
click at [280, 294] on input "shuyu.cao8@gmail.com" at bounding box center [364, 294] width 338 height 18
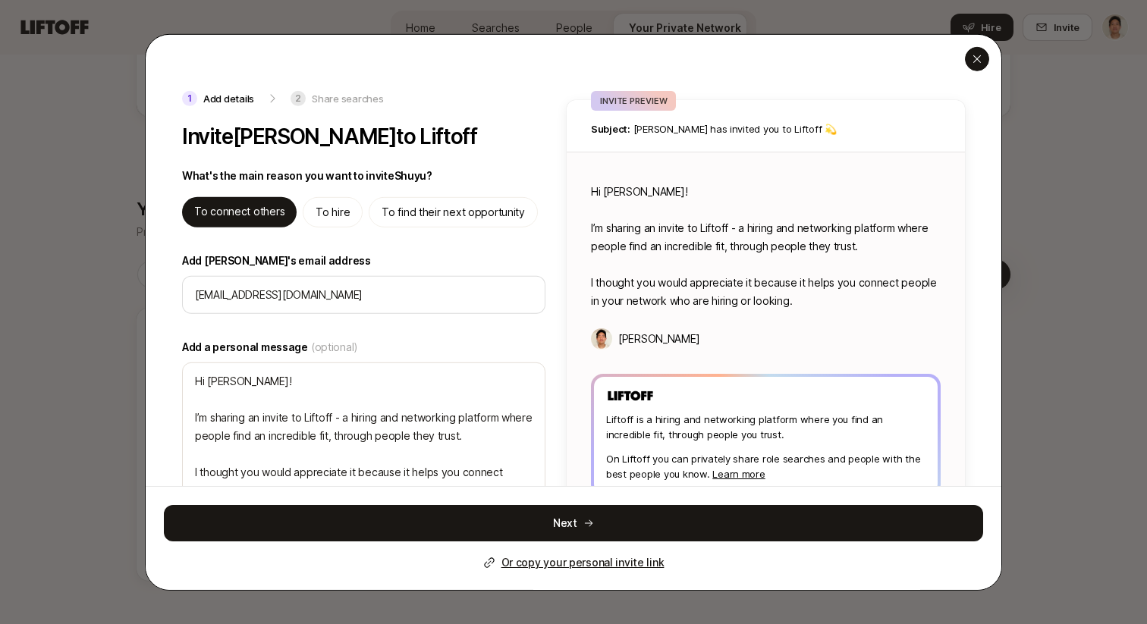
click at [982, 64] on div "button" at bounding box center [977, 58] width 24 height 24
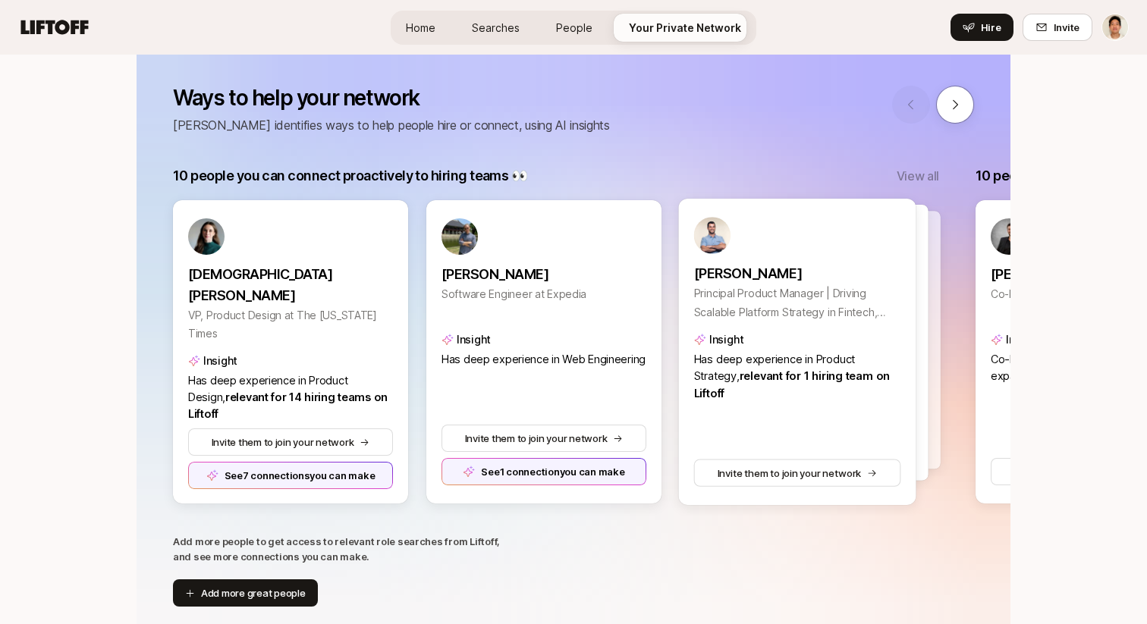
scroll to position [240, 0]
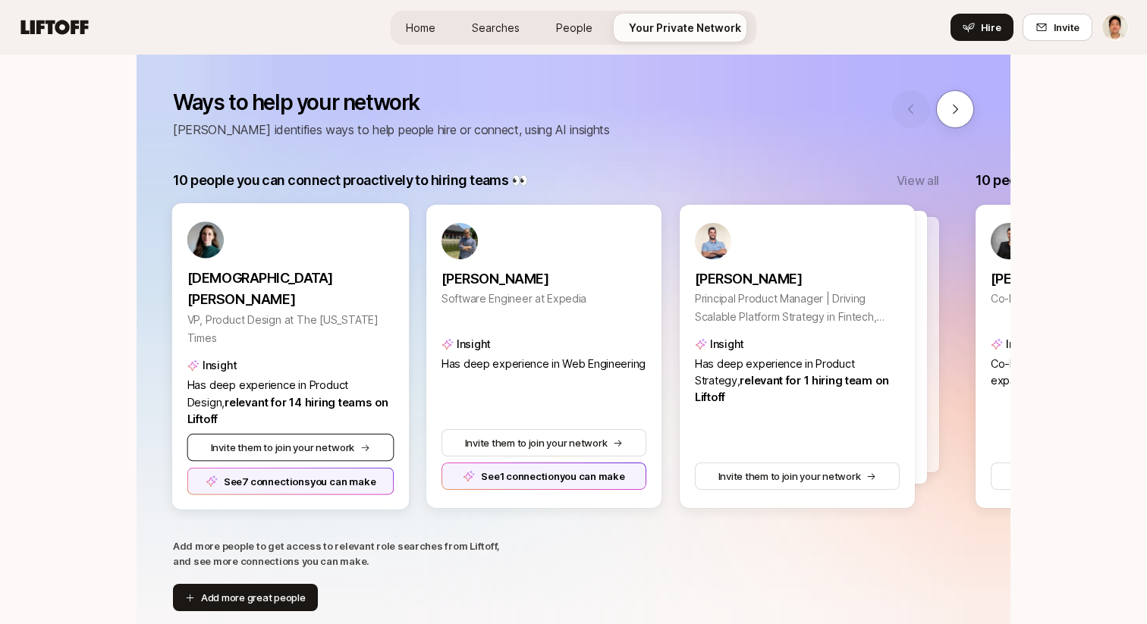
click at [318, 448] on button "Invite them to join your network" at bounding box center [290, 447] width 207 height 27
click at [527, 448] on button "Invite them to join your network" at bounding box center [544, 443] width 207 height 27
click at [809, 465] on button "Invite them to join your network" at bounding box center [797, 476] width 207 height 27
type textarea "x"
click at [925, 336] on div at bounding box center [809, 347] width 237 height 276
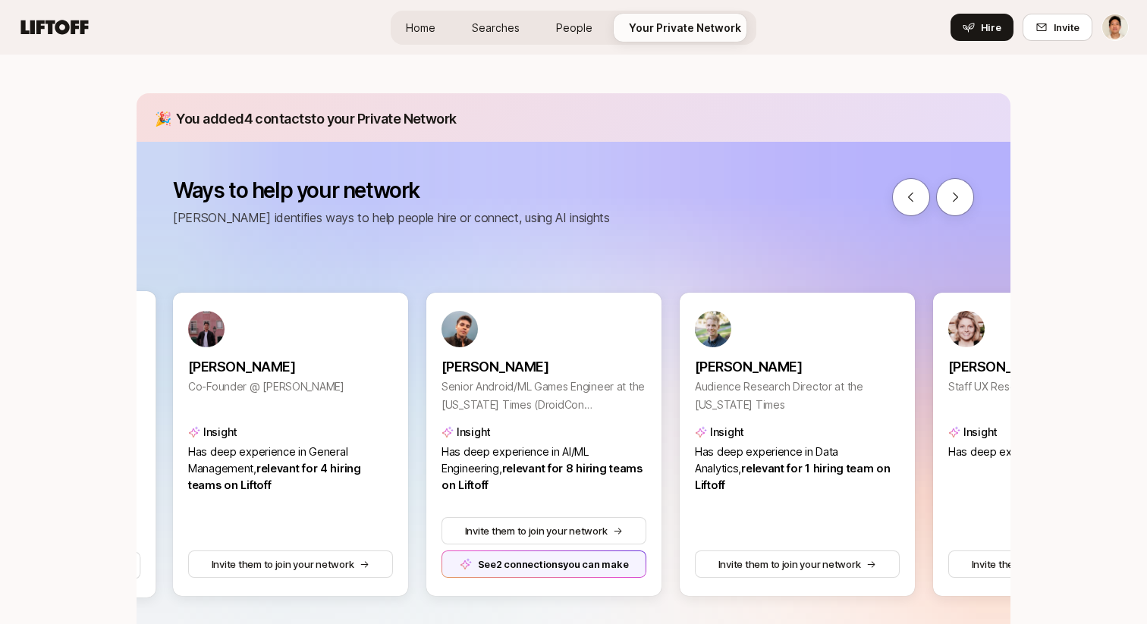
scroll to position [117, 0]
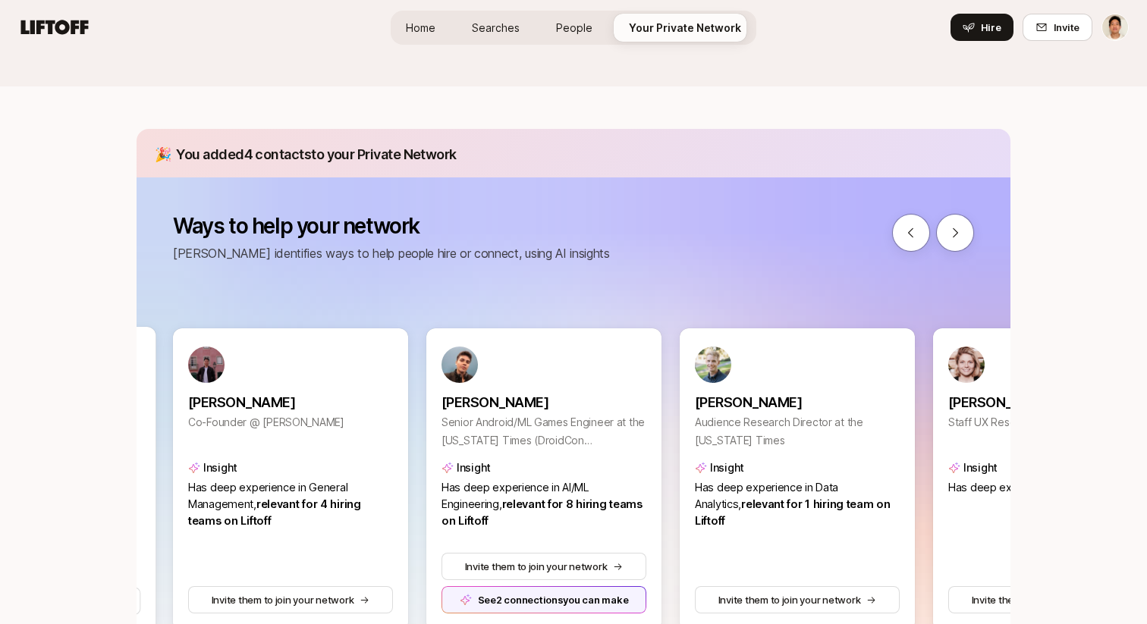
click at [565, 25] on span "People" at bounding box center [574, 28] width 36 height 16
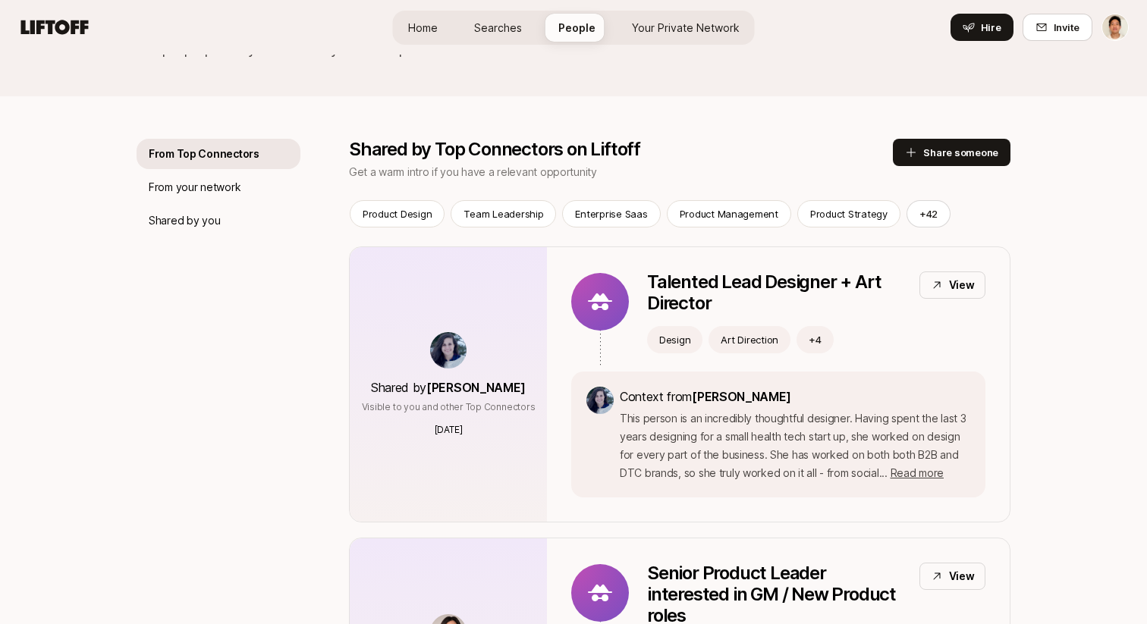
scroll to position [115, 0]
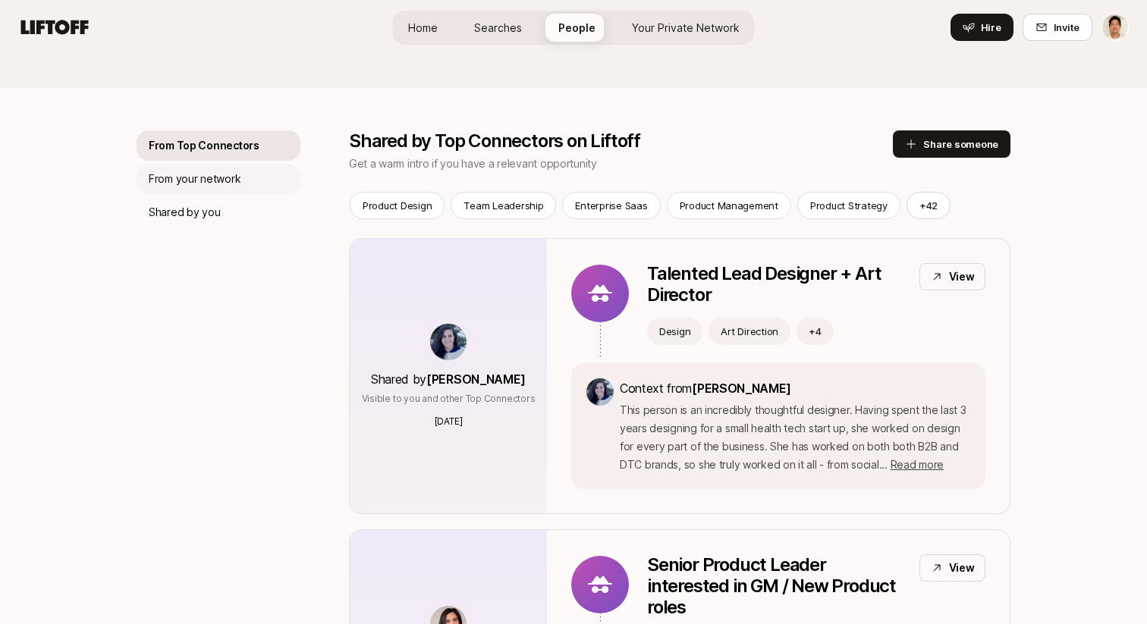
click at [241, 177] on div "From your network" at bounding box center [219, 179] width 164 height 30
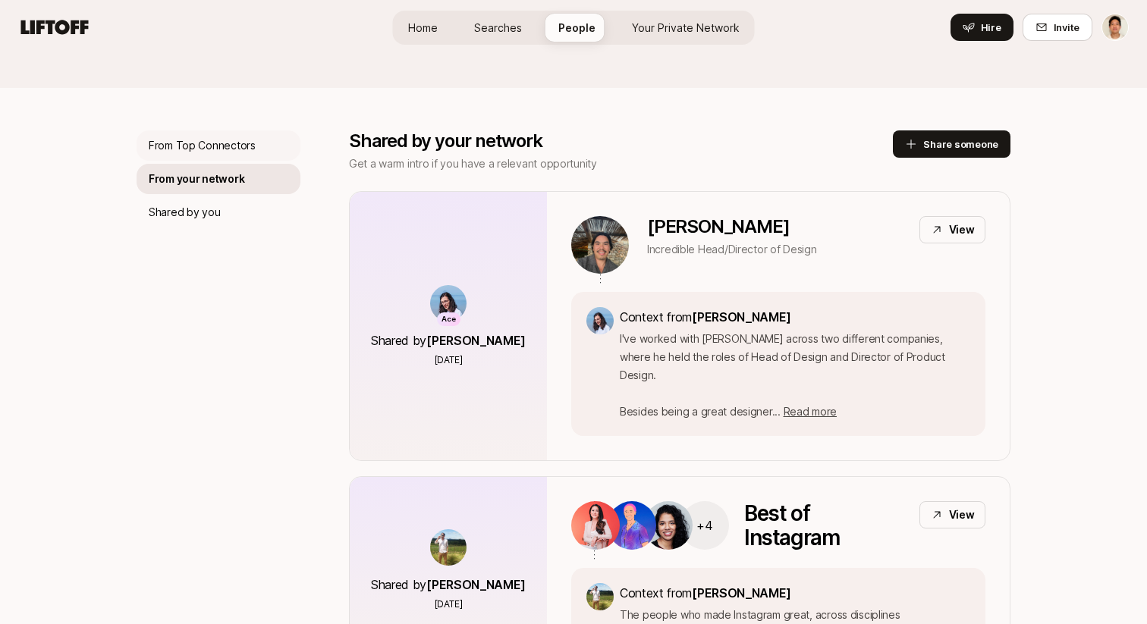
click at [234, 158] on div "From Top Connectors" at bounding box center [219, 145] width 164 height 30
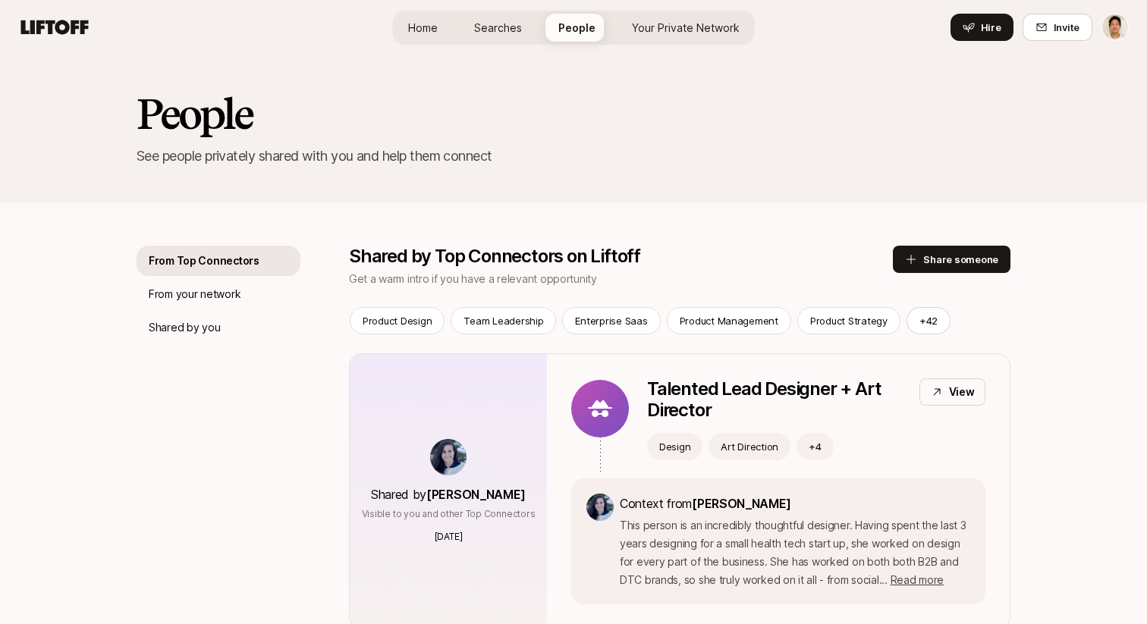
click at [485, 38] on link "Searches" at bounding box center [498, 28] width 72 height 28
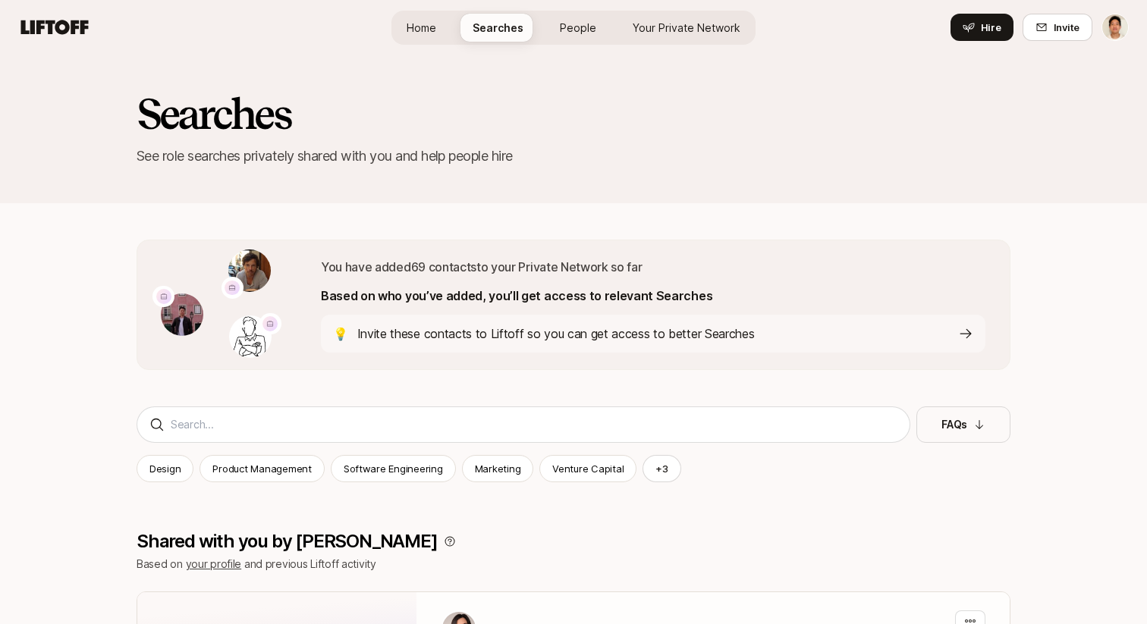
click at [432, 41] on div "Home Searches People Your Private Network Hire" at bounding box center [573, 28] width 364 height 34
click at [421, 33] on span "Home" at bounding box center [422, 28] width 30 height 16
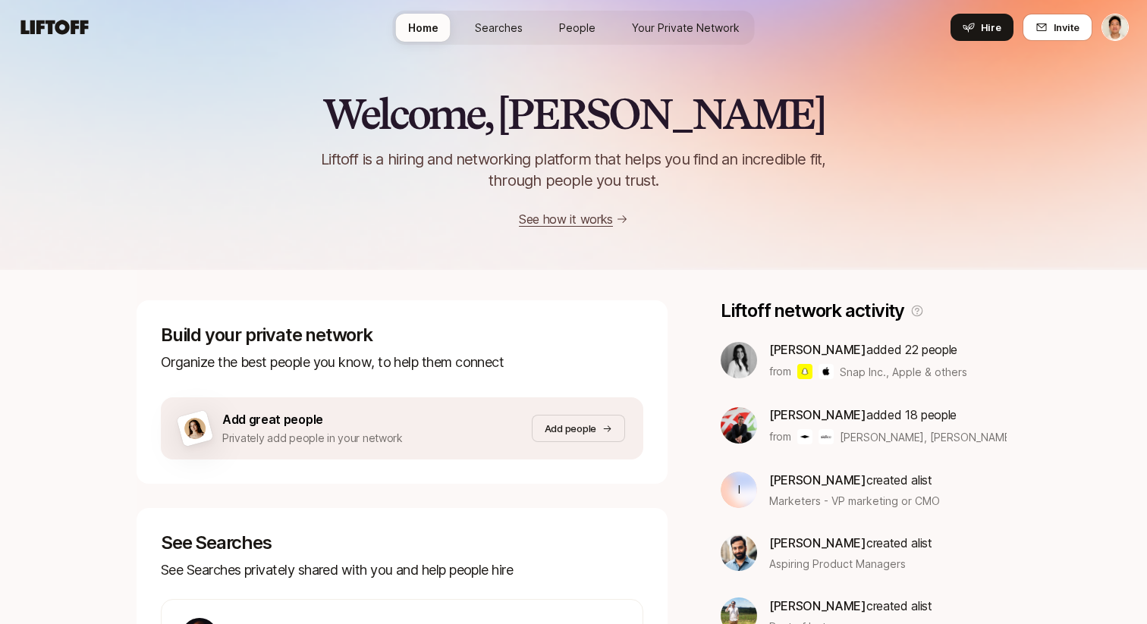
click at [265, 93] on div "Welcome, Jeremy 👋 Liftoff is a hiring and networking platform that helps you fi…" at bounding box center [573, 160] width 1147 height 138
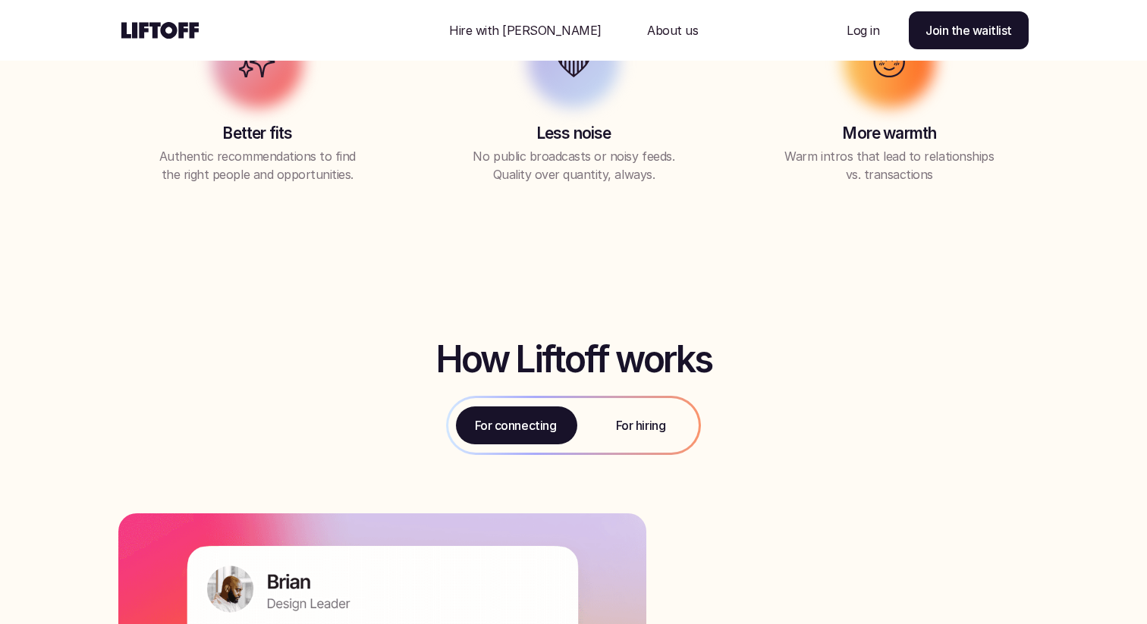
scroll to position [1327, 0]
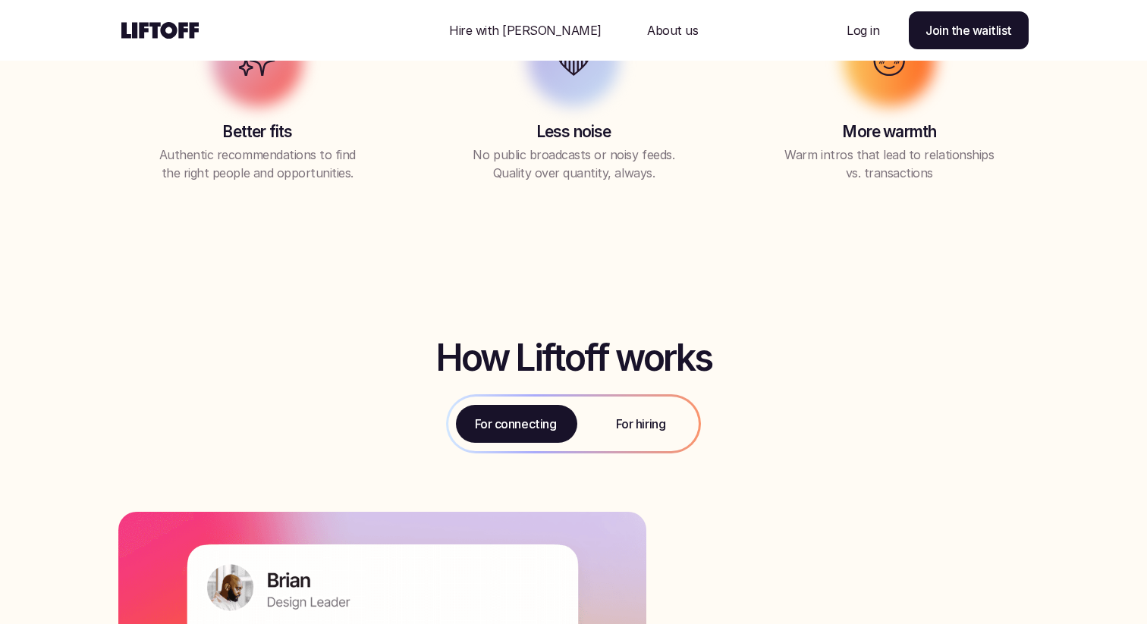
click at [680, 429] on div "For hiring" at bounding box center [641, 424] width 116 height 55
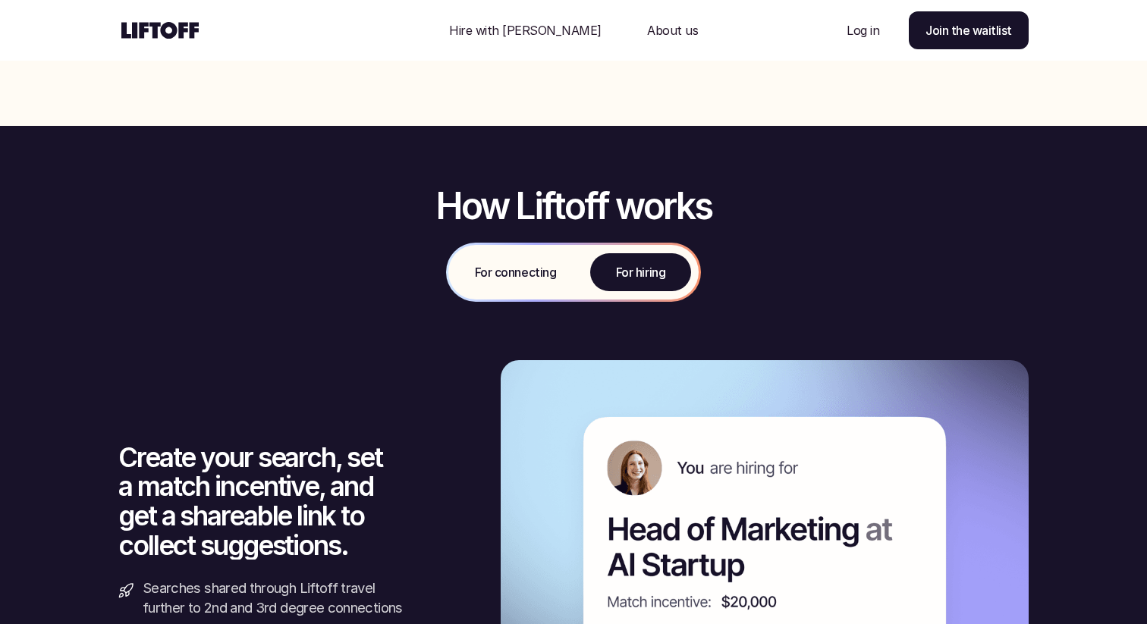
scroll to position [1522, 0]
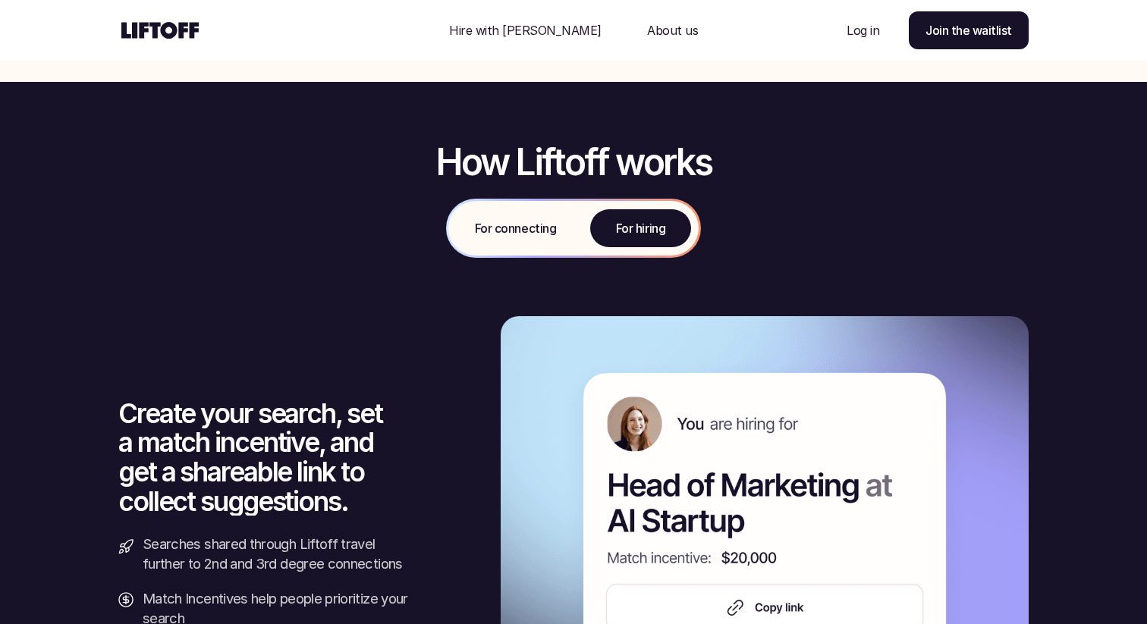
click at [548, 226] on p "For connecting" at bounding box center [515, 228] width 81 height 18
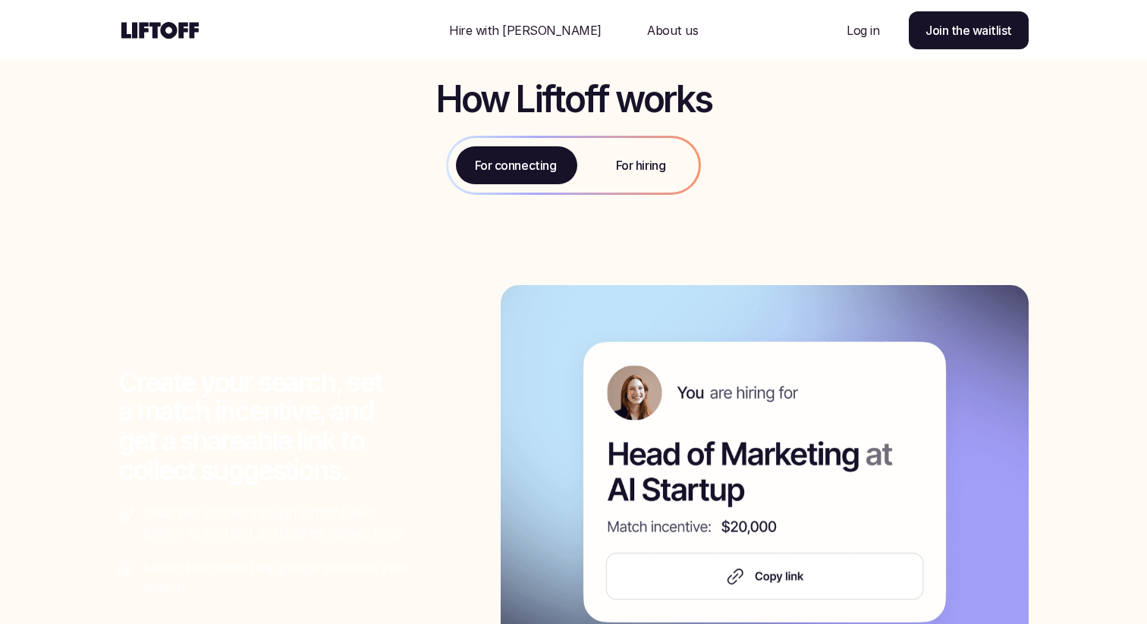
scroll to position [1638, 0]
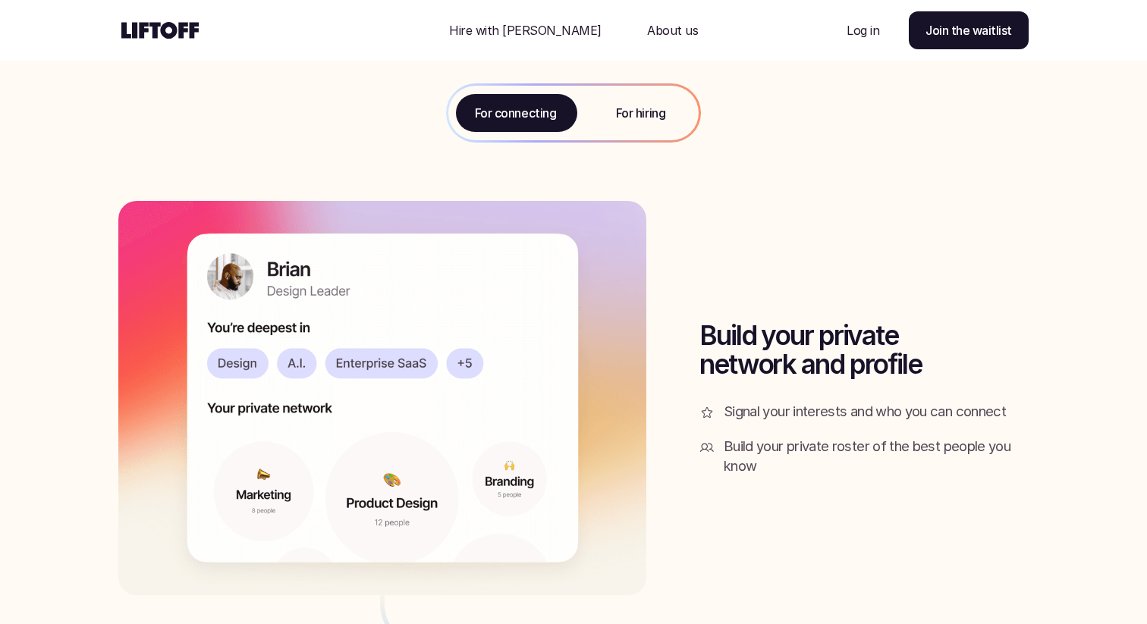
click at [616, 118] on p "For hiring" at bounding box center [640, 113] width 49 height 18
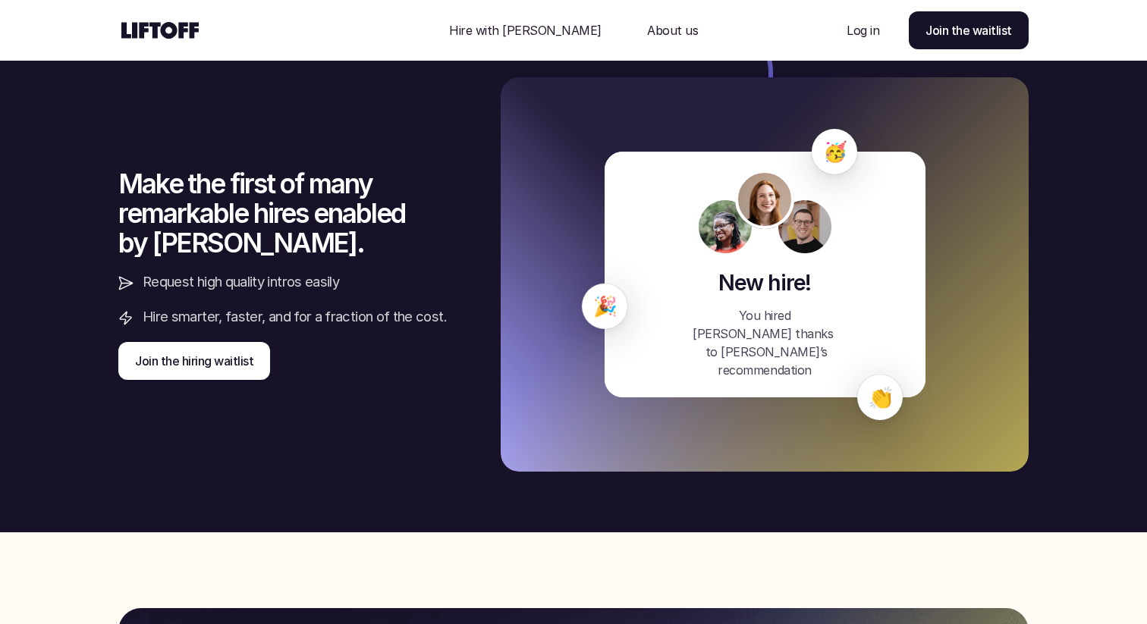
scroll to position [3300, 0]
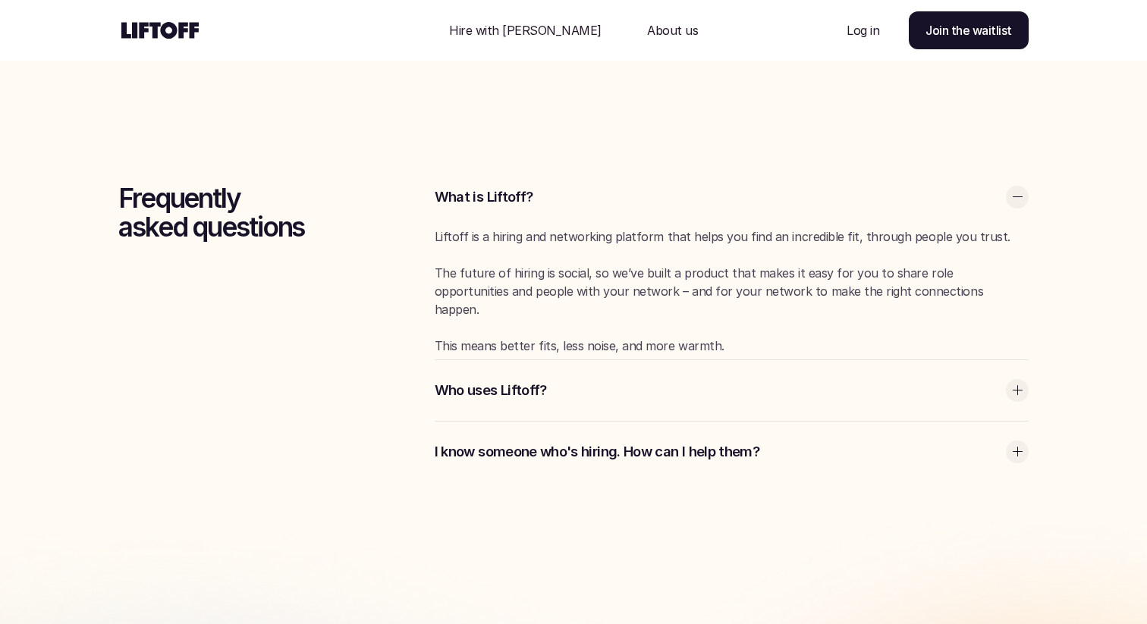
click at [468, 406] on div "Who uses Liftoff?" at bounding box center [732, 390] width 594 height 61
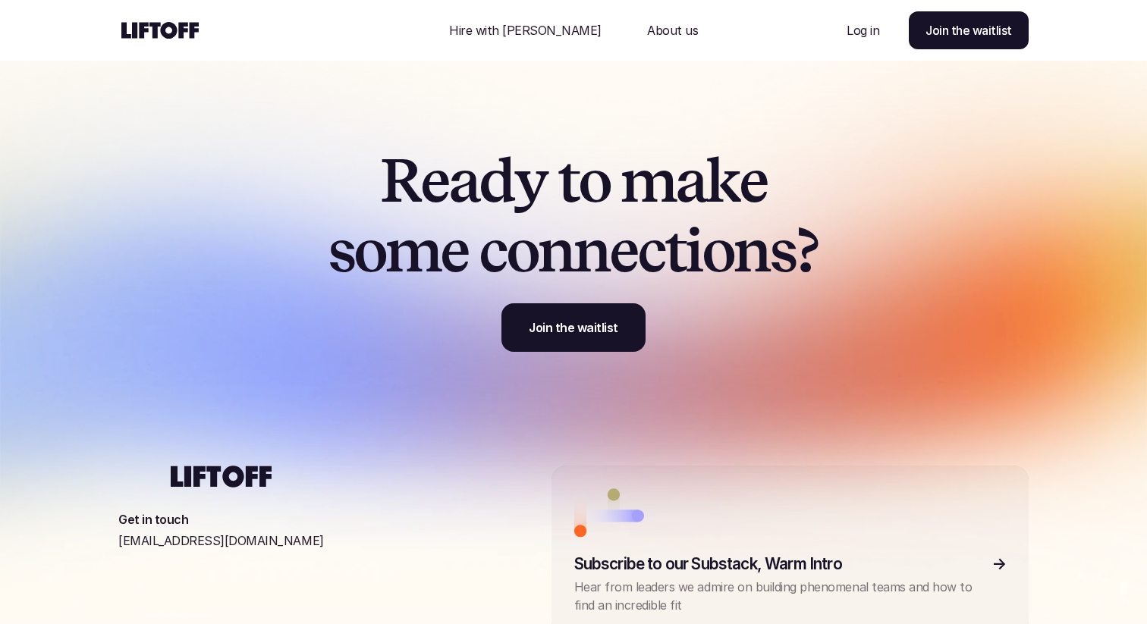
scroll to position [4951, 0]
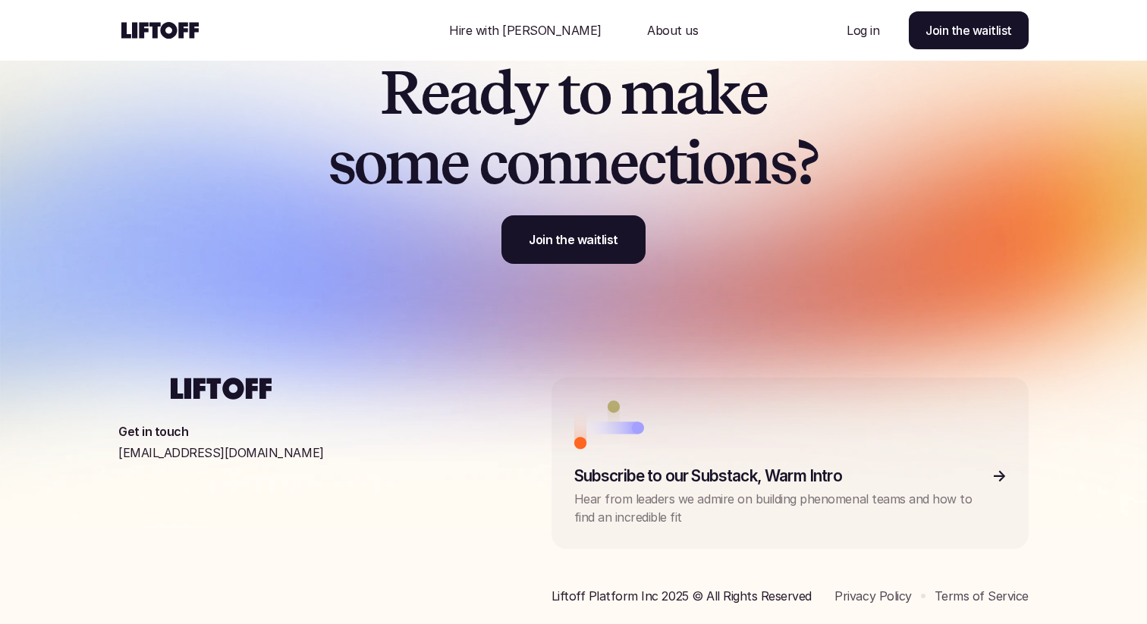
click at [531, 33] on p "Hire with [PERSON_NAME]" at bounding box center [525, 30] width 152 height 18
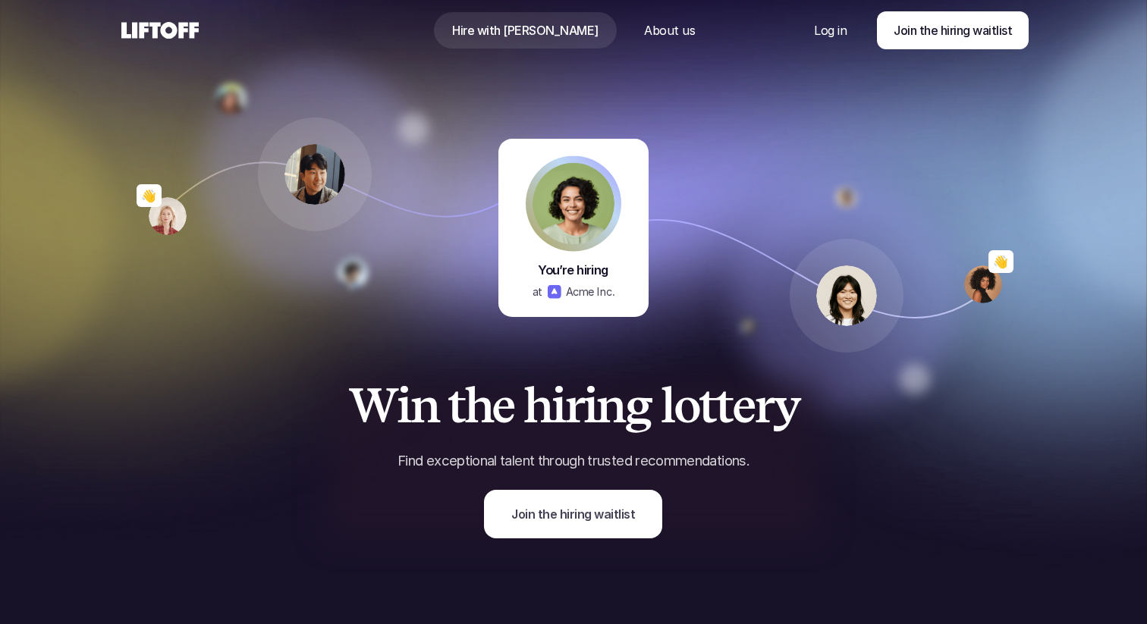
click at [517, 36] on p "Hire with [PERSON_NAME]" at bounding box center [525, 30] width 146 height 18
click at [175, 32] on use at bounding box center [159, 30] width 77 height 17
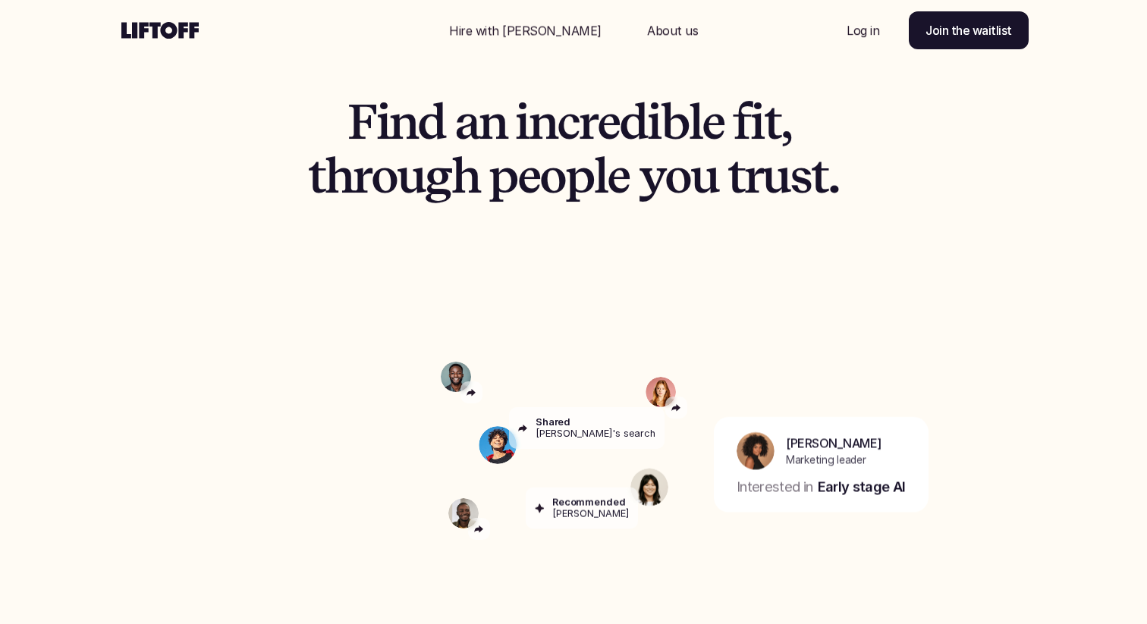
click at [523, 27] on p "Hire with [PERSON_NAME]" at bounding box center [525, 30] width 152 height 18
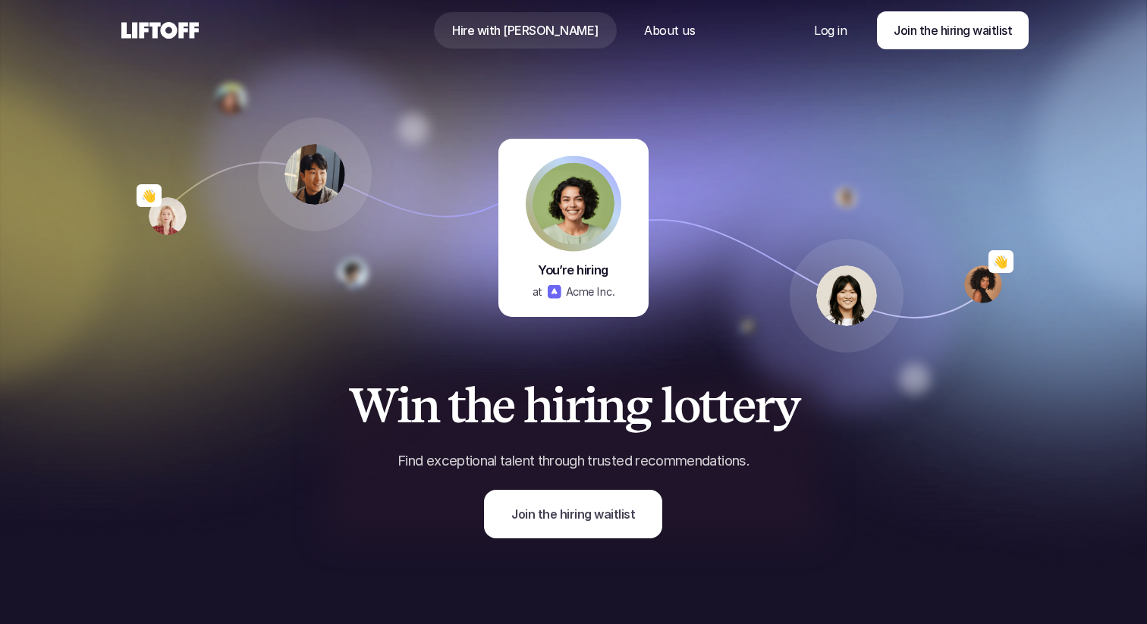
click at [644, 31] on p "About us" at bounding box center [669, 30] width 51 height 18
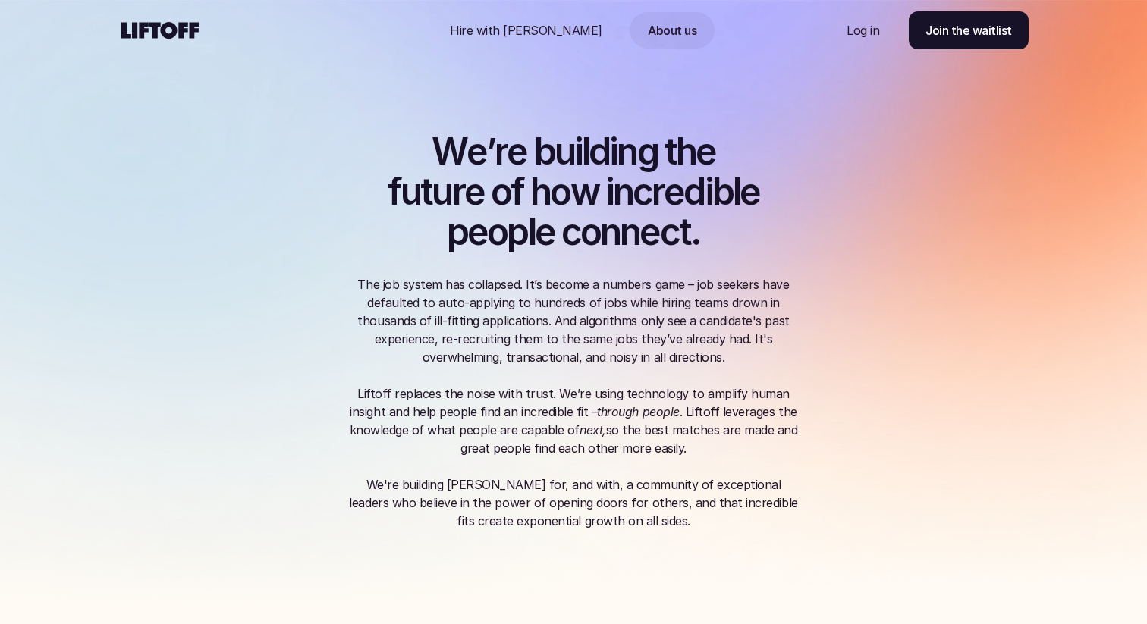
click at [178, 20] on icon at bounding box center [159, 30] width 83 height 24
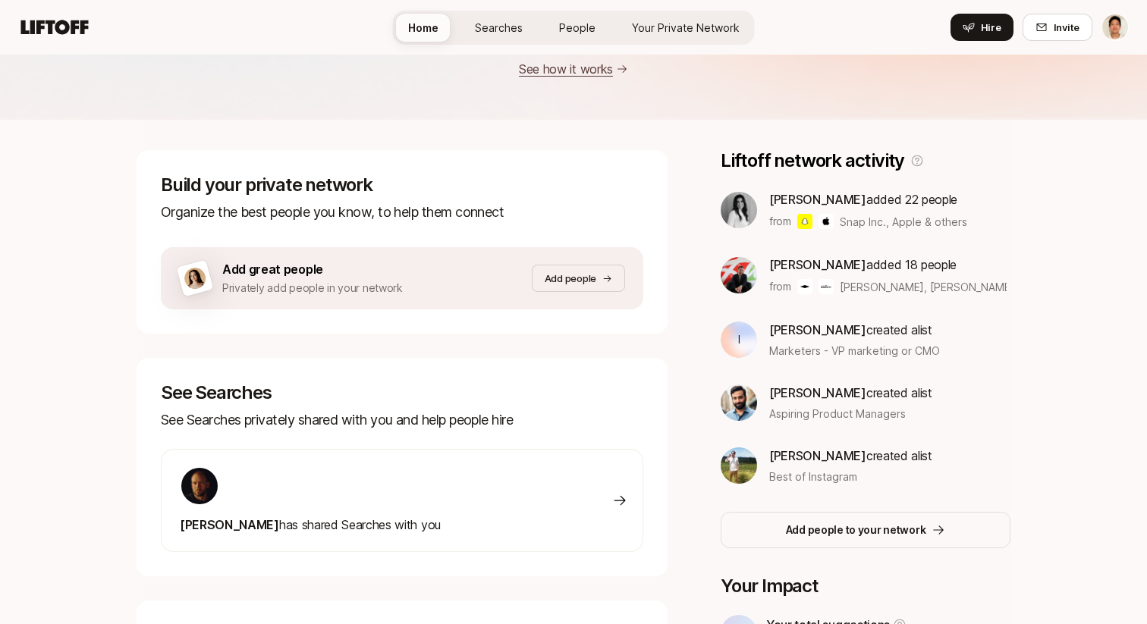
scroll to position [382, 0]
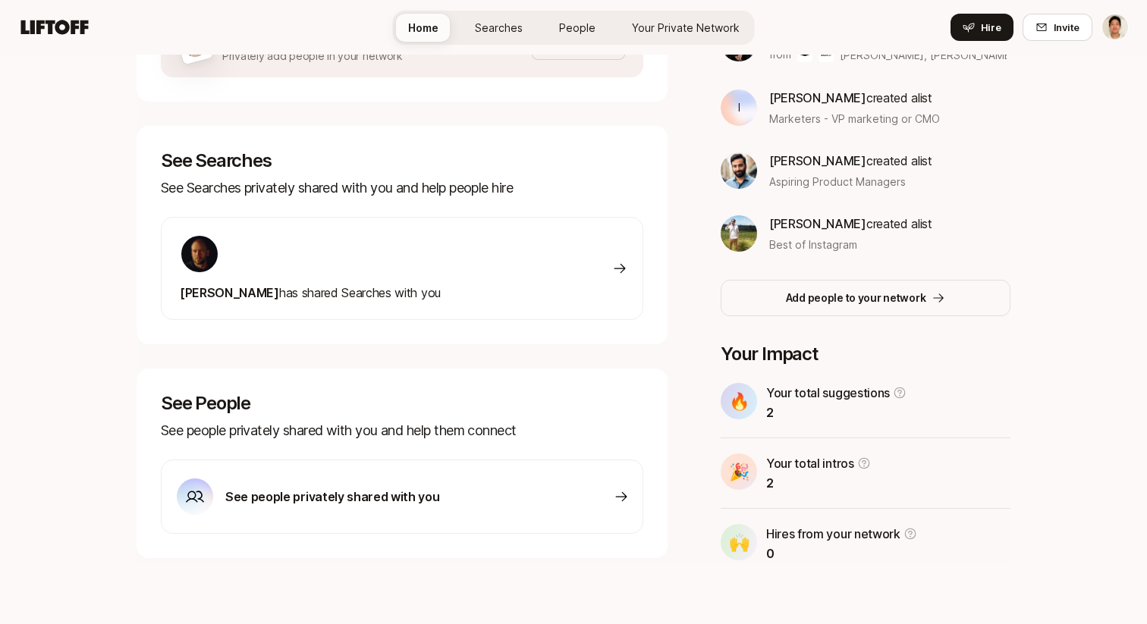
click at [571, 27] on span "People" at bounding box center [577, 28] width 36 height 16
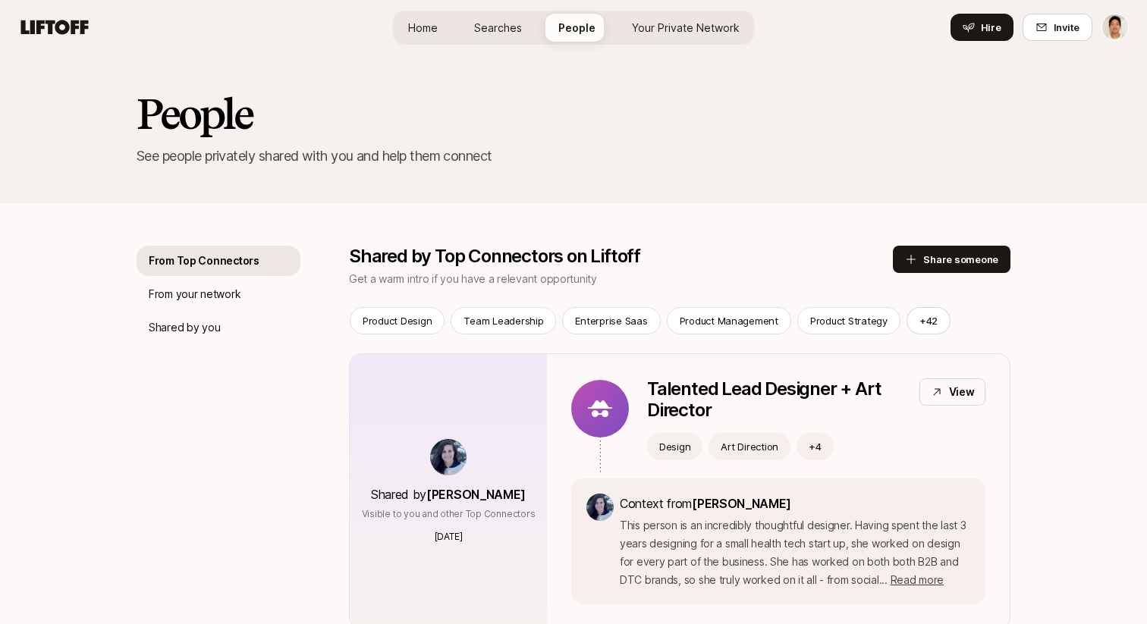
click at [689, 32] on span "Your Private Network" at bounding box center [686, 28] width 108 height 16
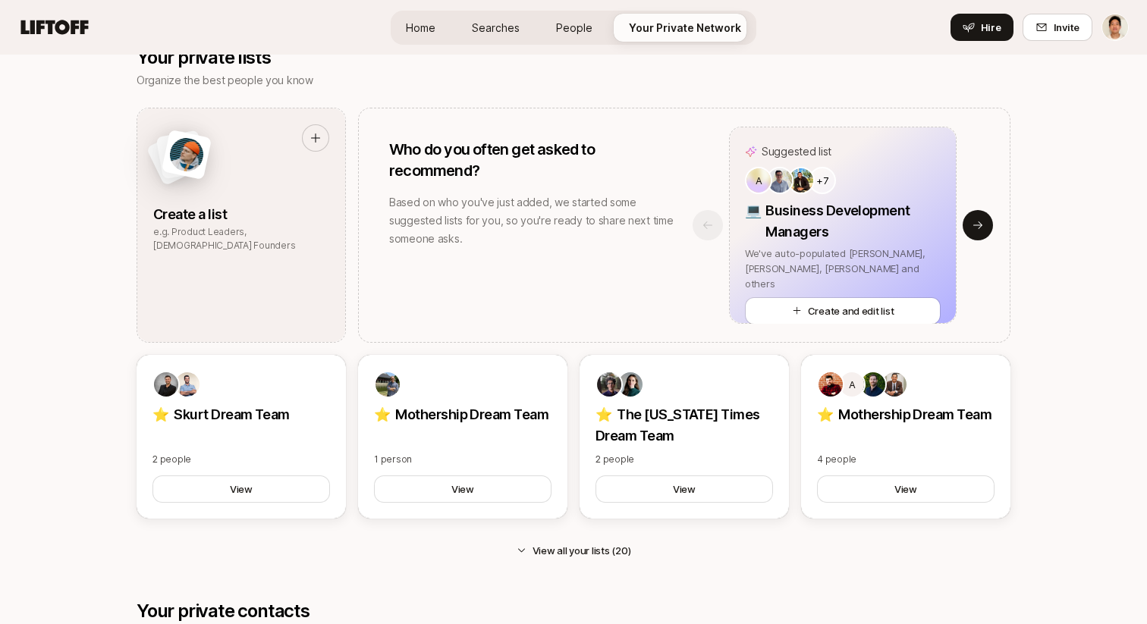
scroll to position [1437, 0]
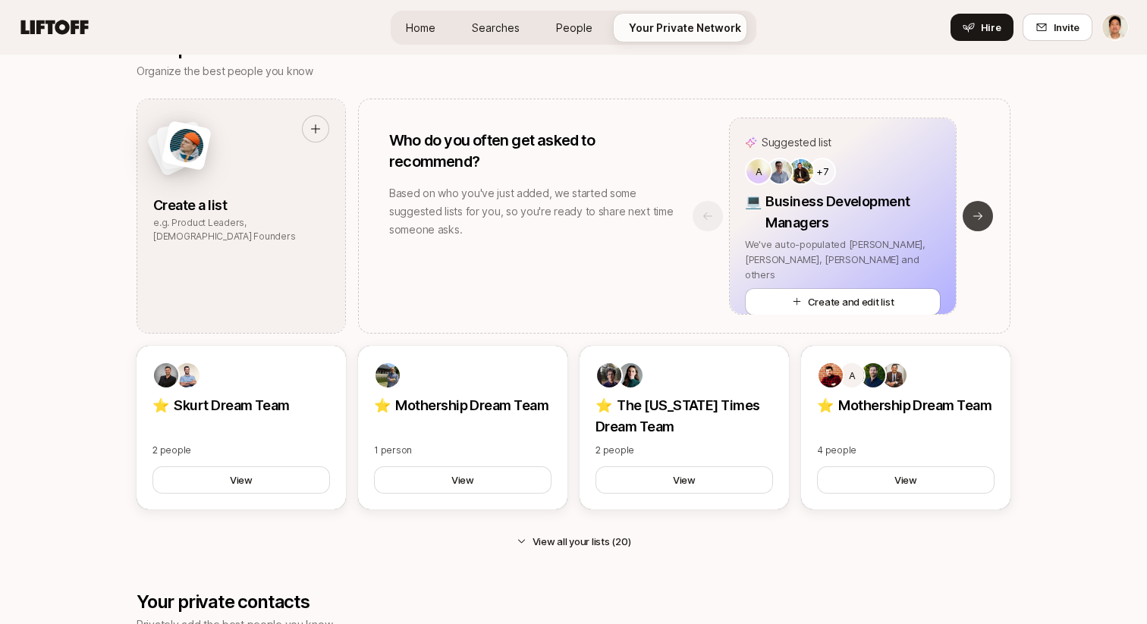
click at [978, 217] on icon at bounding box center [978, 216] width 12 height 12
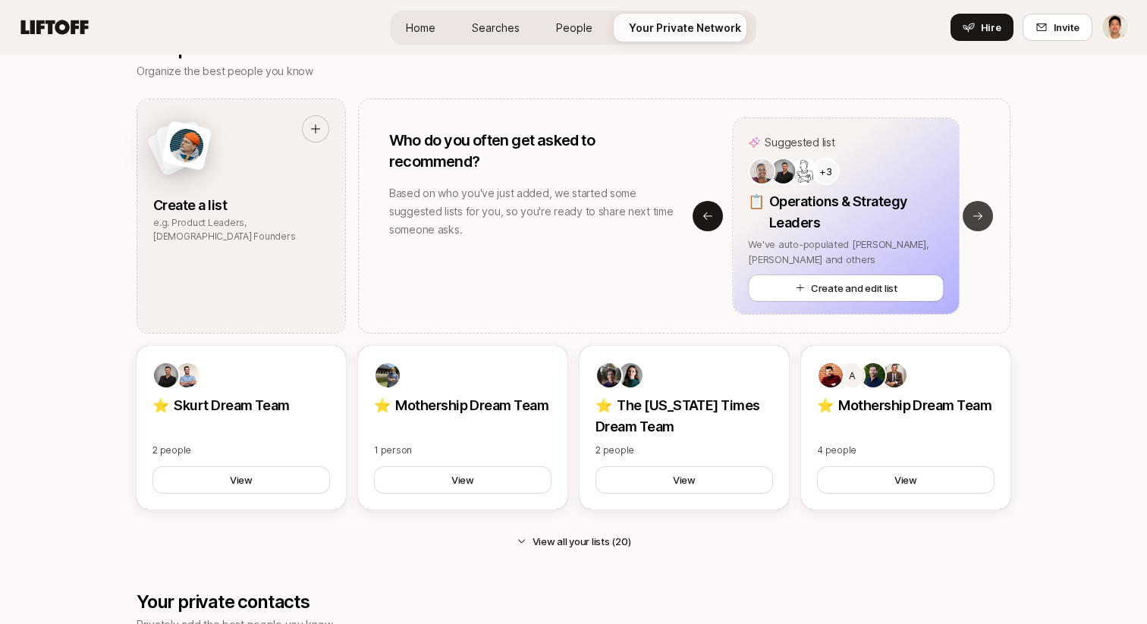
click at [978, 217] on icon at bounding box center [978, 216] width 12 height 12
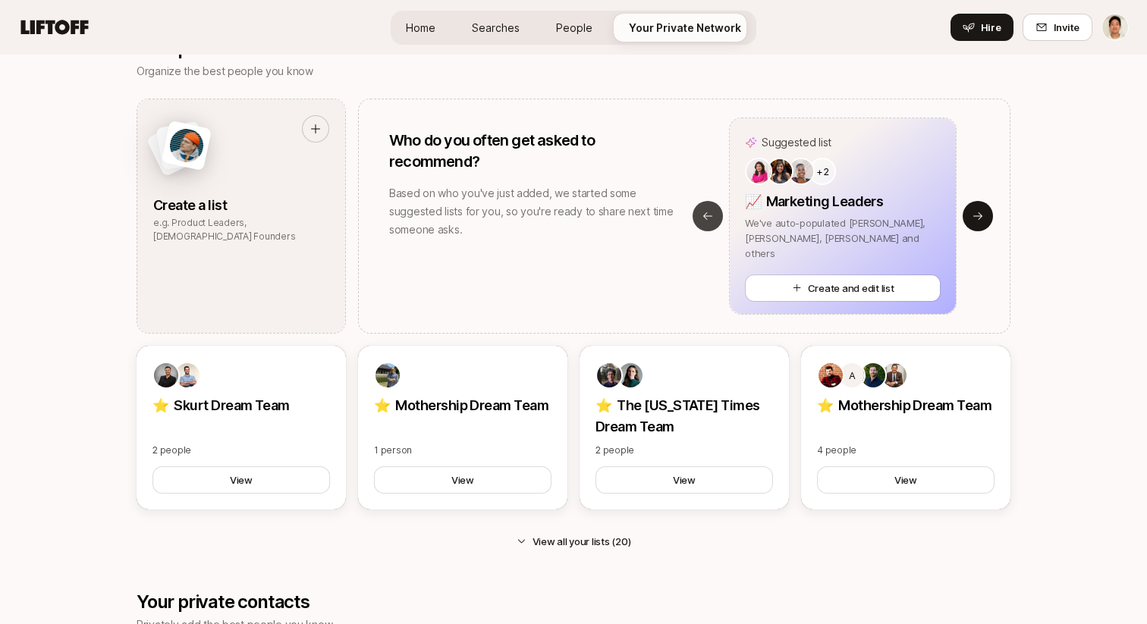
click at [710, 206] on button "Previous slide" at bounding box center [708, 216] width 30 height 30
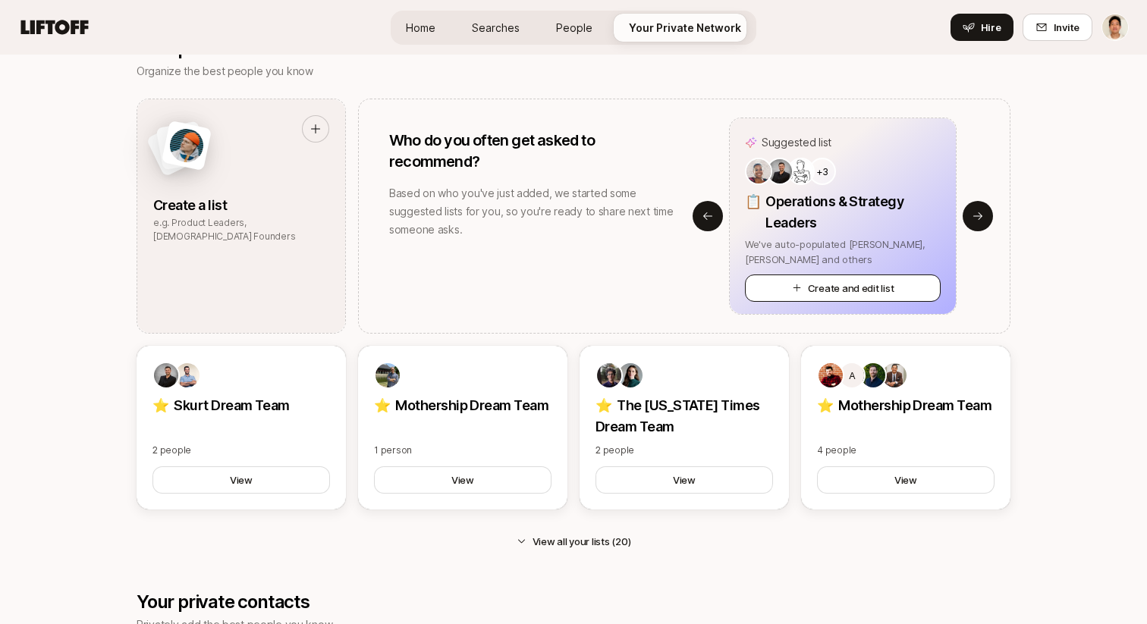
click at [850, 280] on button "Create and edit list" at bounding box center [843, 288] width 196 height 27
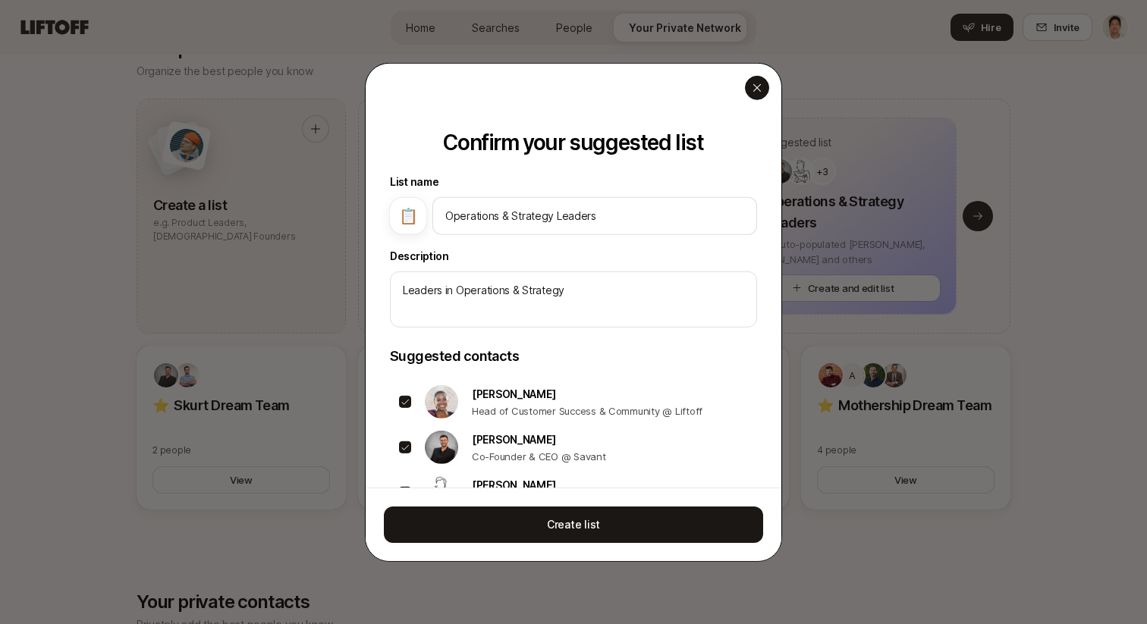
click at [767, 90] on div "button" at bounding box center [757, 87] width 24 height 24
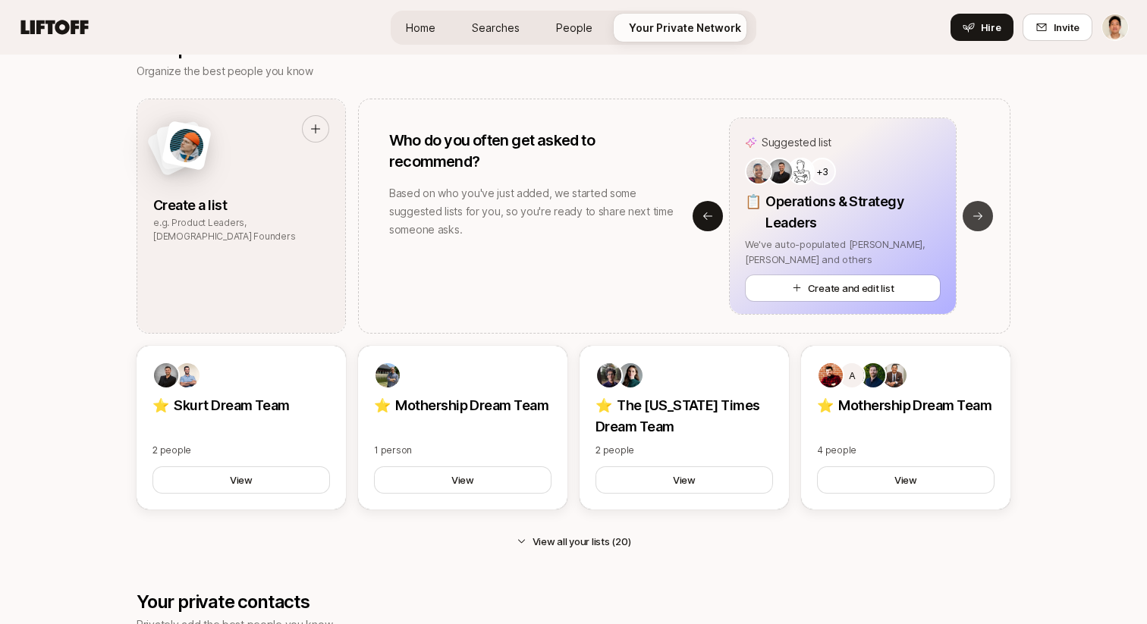
click at [981, 209] on button "Next slide" at bounding box center [978, 216] width 30 height 30
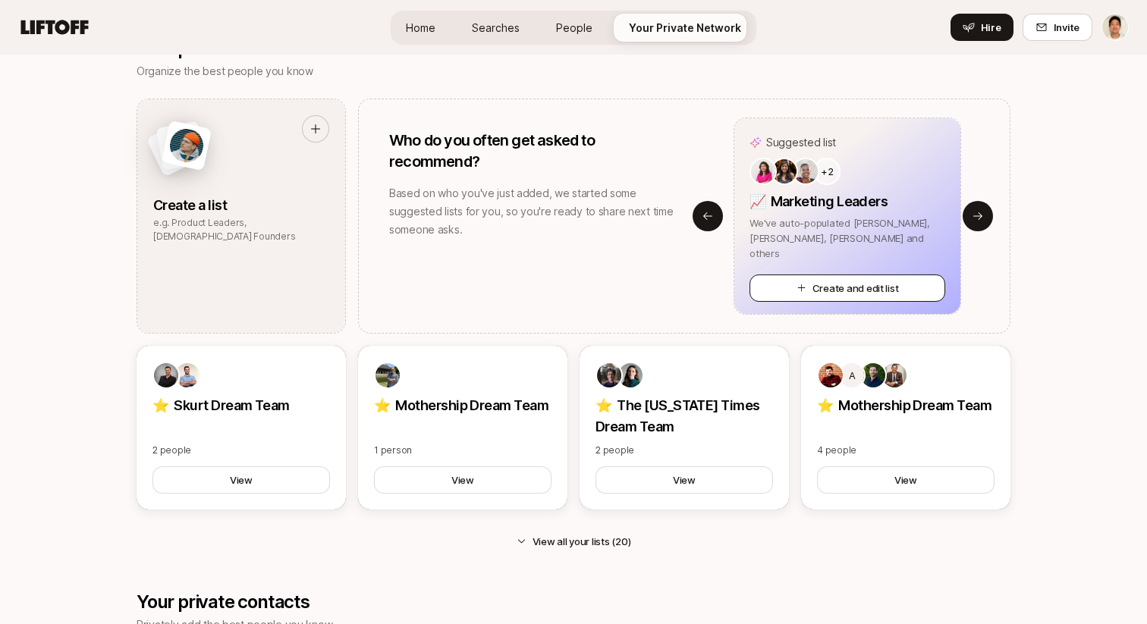
click at [836, 287] on button "Create and edit list" at bounding box center [847, 288] width 196 height 27
type textarea "x"
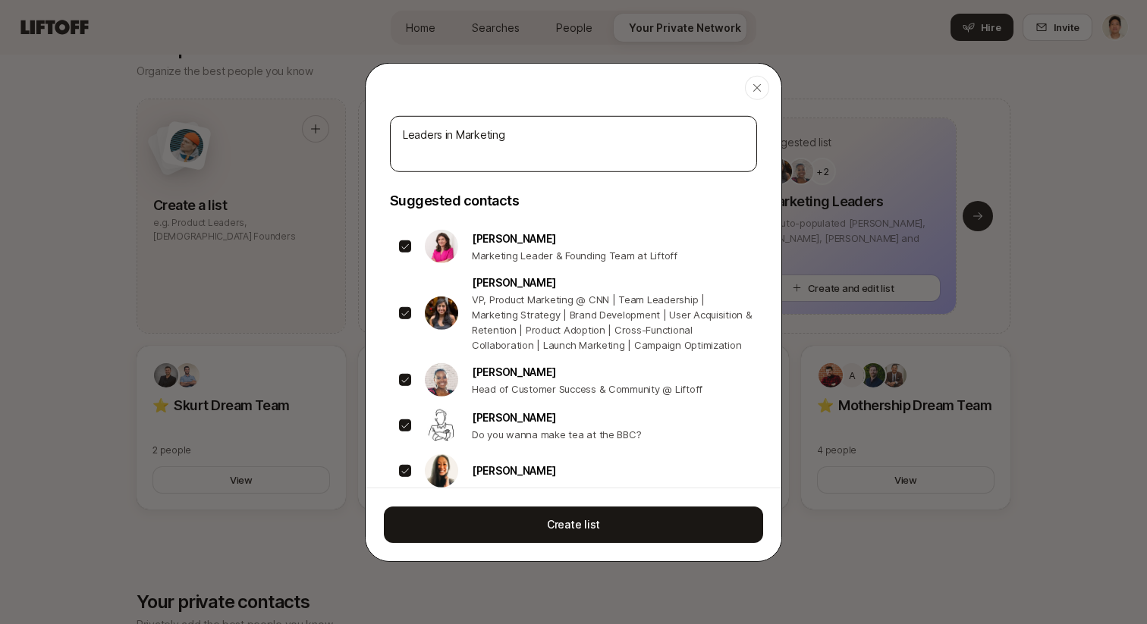
scroll to position [173, 0]
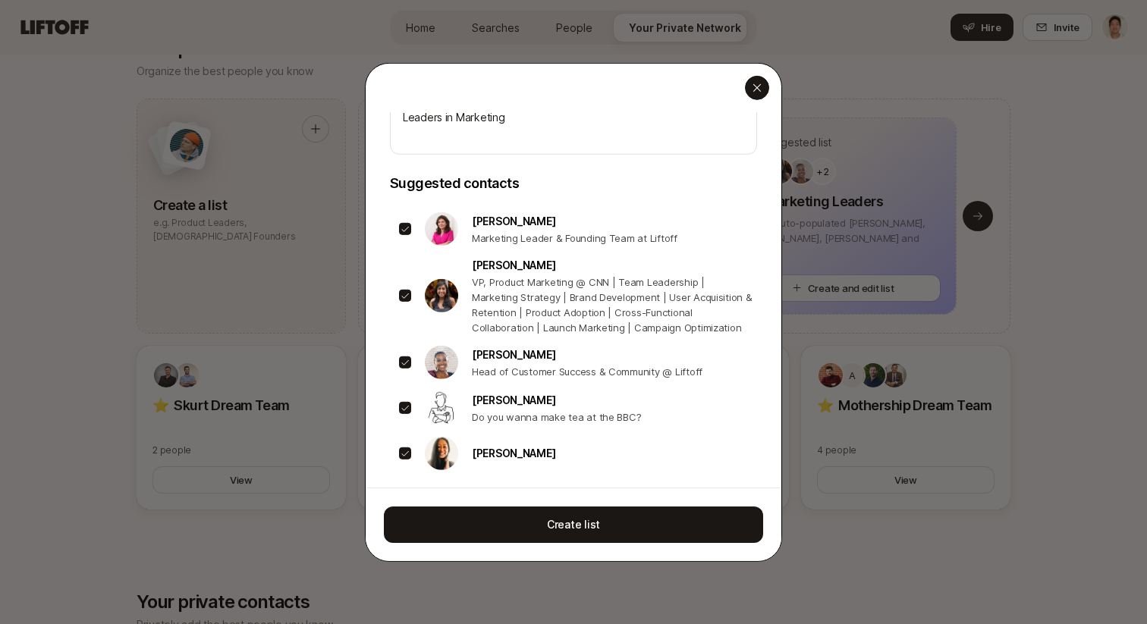
click at [759, 93] on icon "button" at bounding box center [757, 87] width 12 height 12
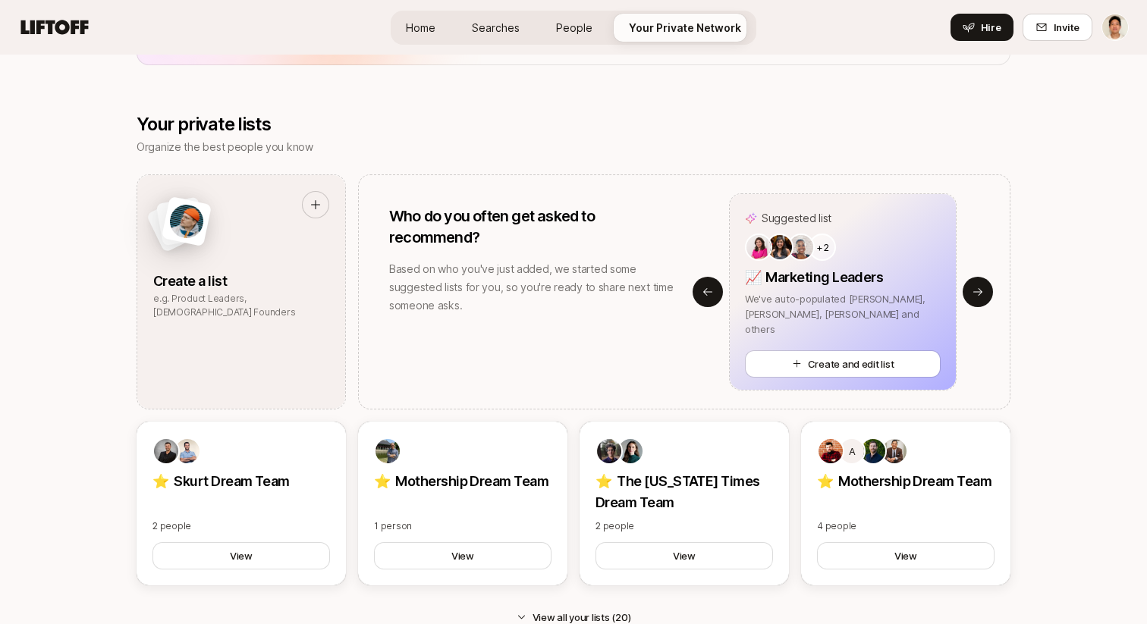
scroll to position [1359, 0]
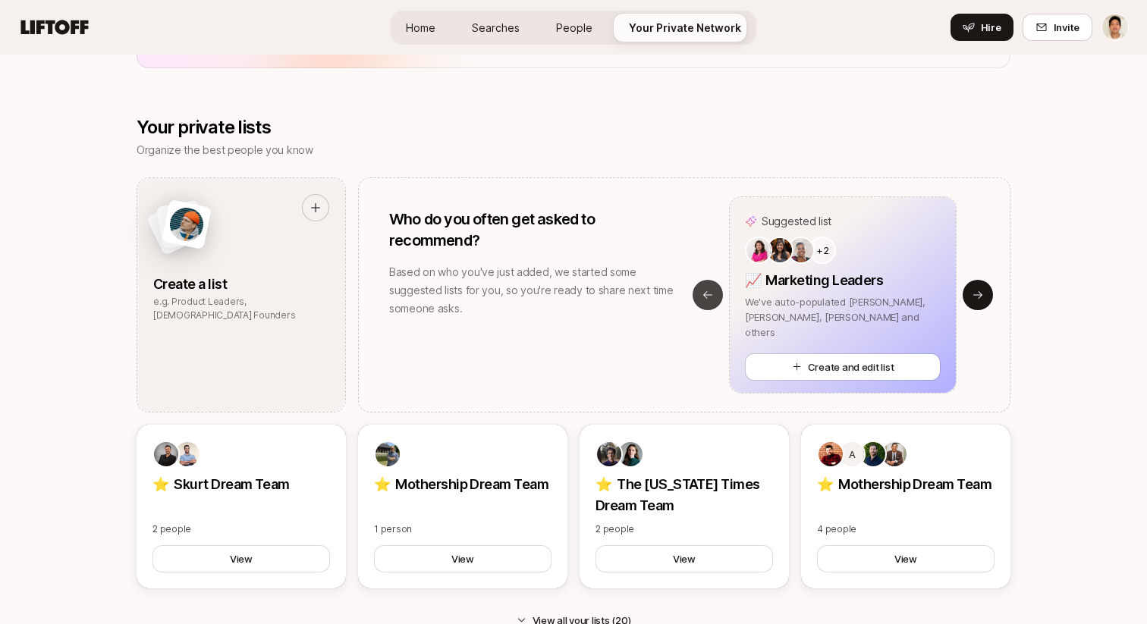
click at [704, 287] on button "Previous slide" at bounding box center [708, 295] width 30 height 30
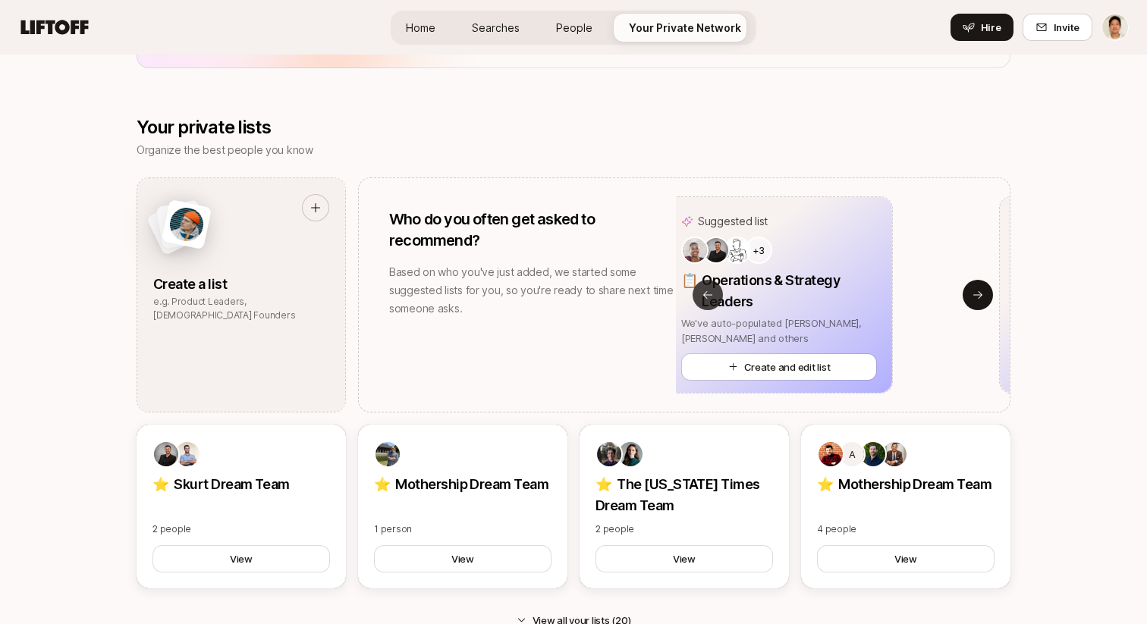
click at [704, 287] on button "Previous slide" at bounding box center [708, 295] width 30 height 30
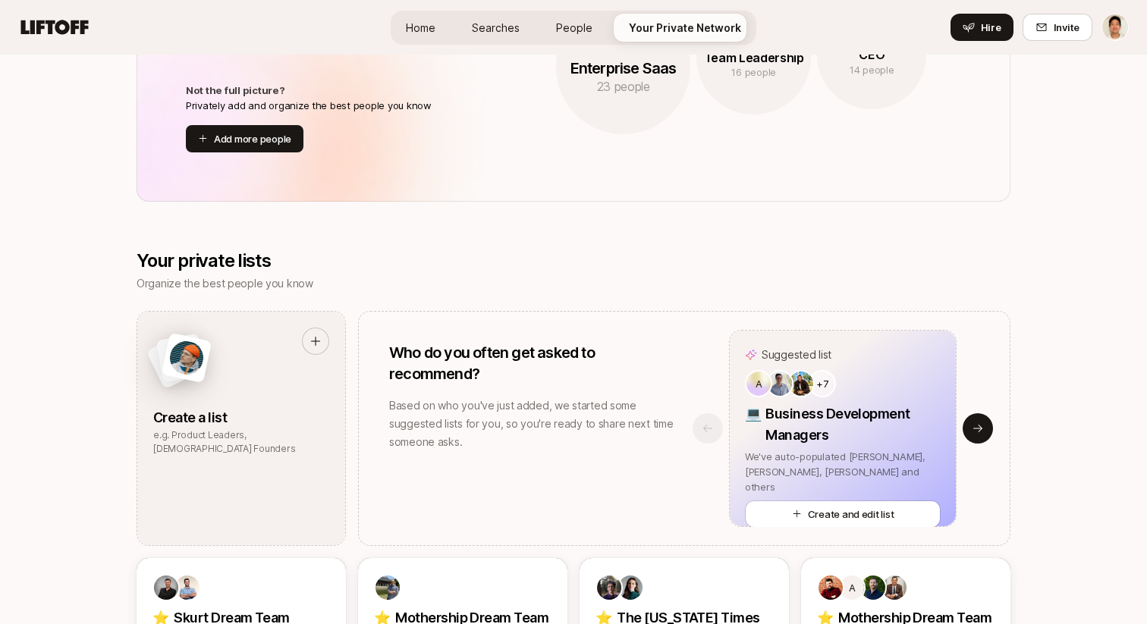
scroll to position [1221, 0]
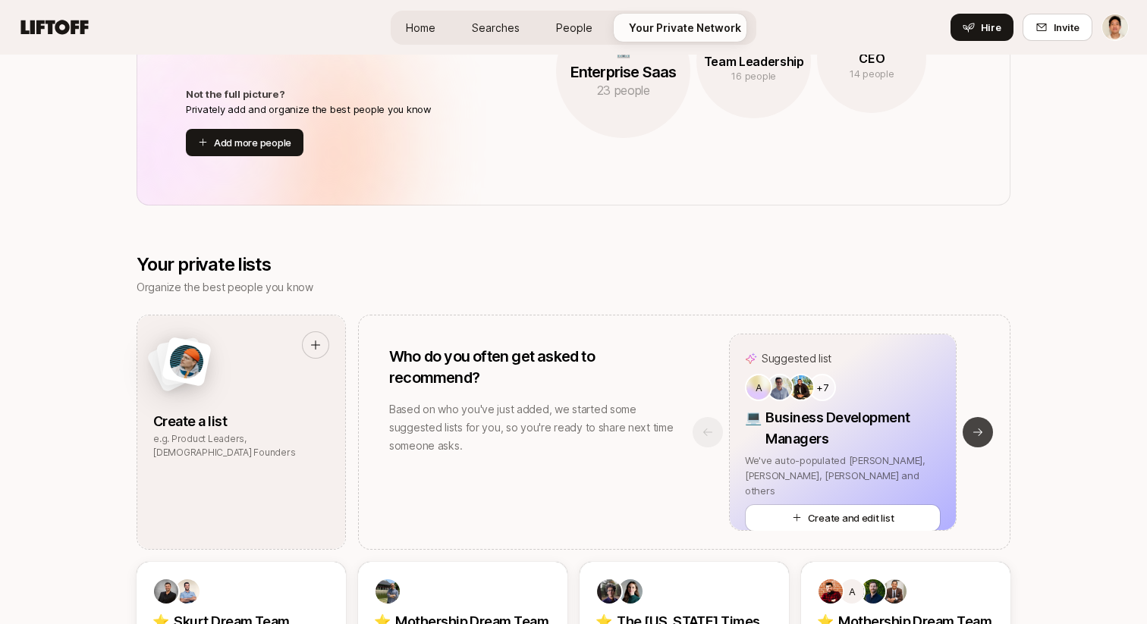
click at [965, 435] on button "Next slide" at bounding box center [978, 432] width 30 height 30
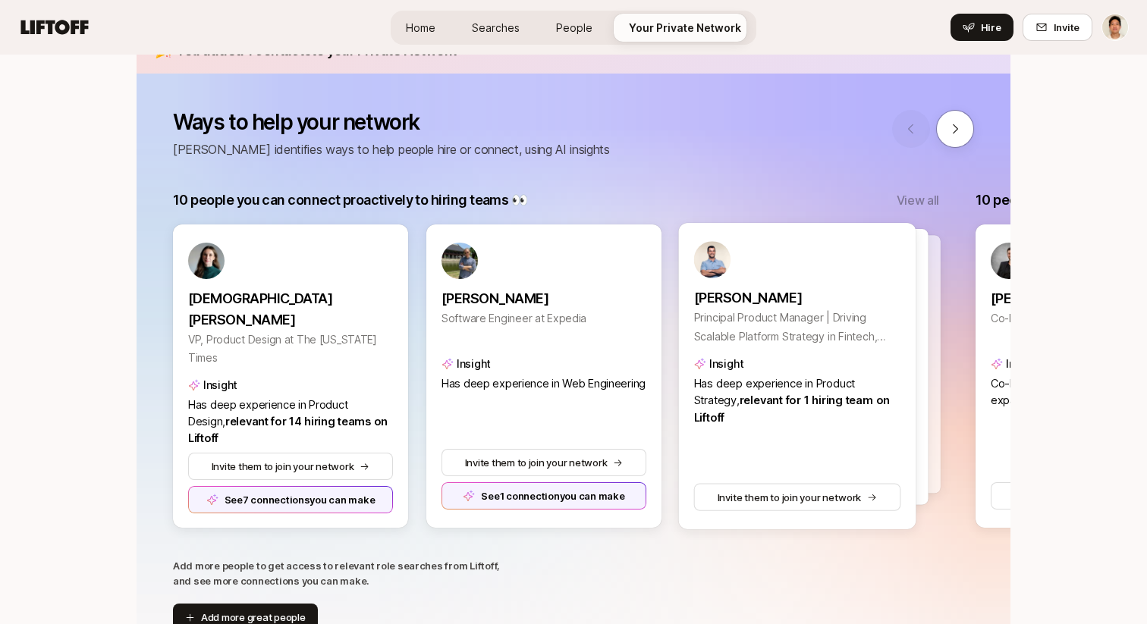
scroll to position [217, 0]
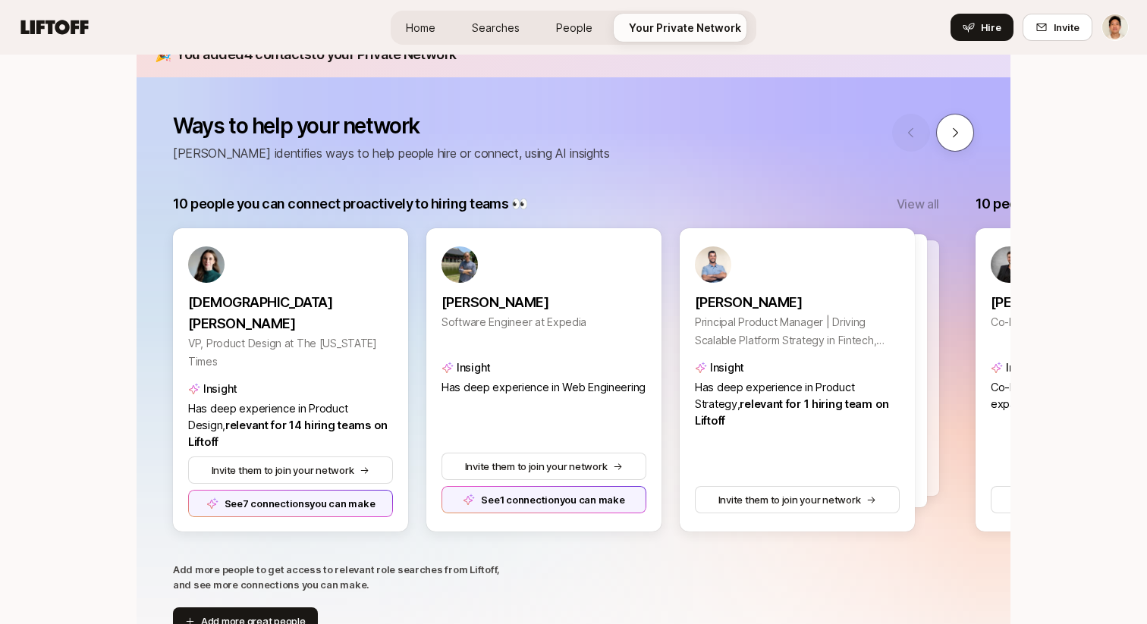
click at [954, 132] on icon at bounding box center [955, 133] width 14 height 14
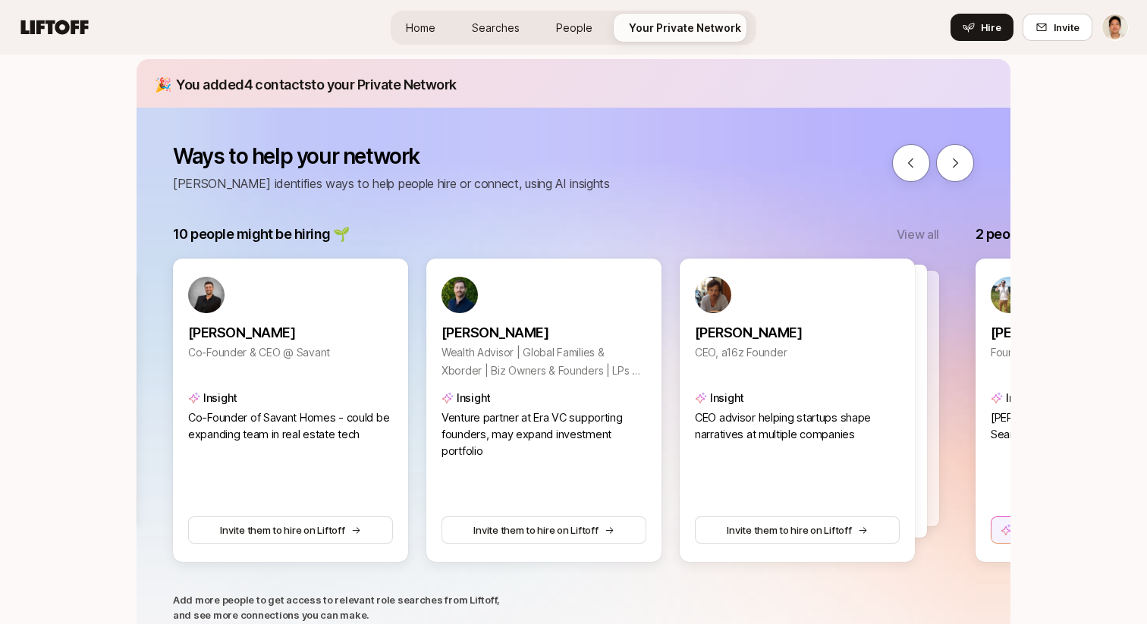
scroll to position [184, 0]
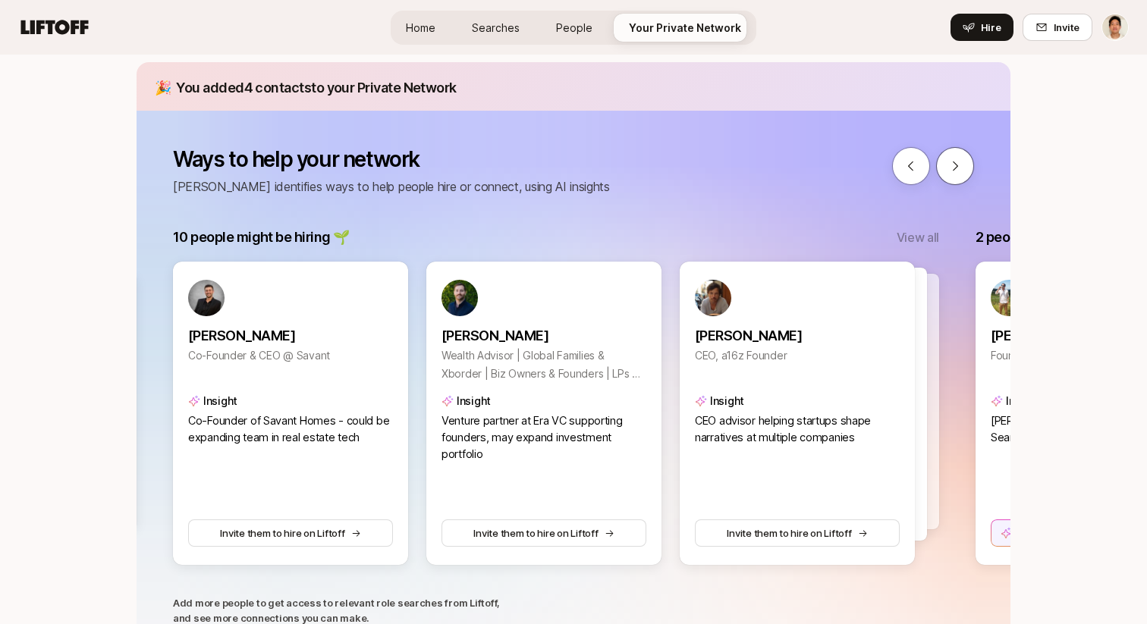
click at [960, 168] on icon at bounding box center [955, 166] width 14 height 14
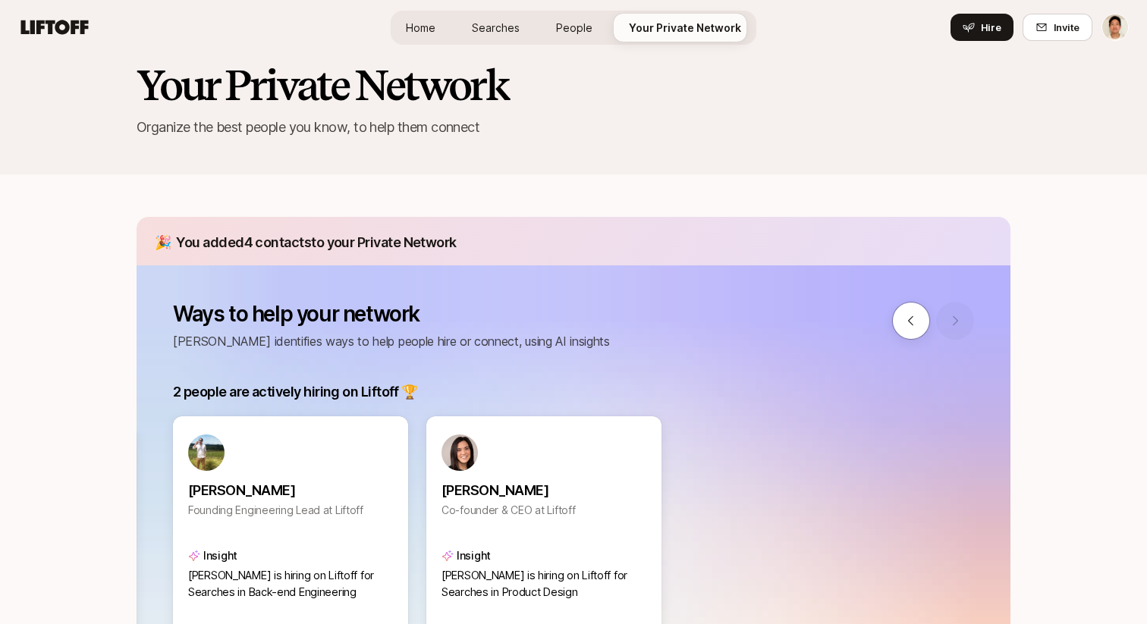
scroll to position [0, 0]
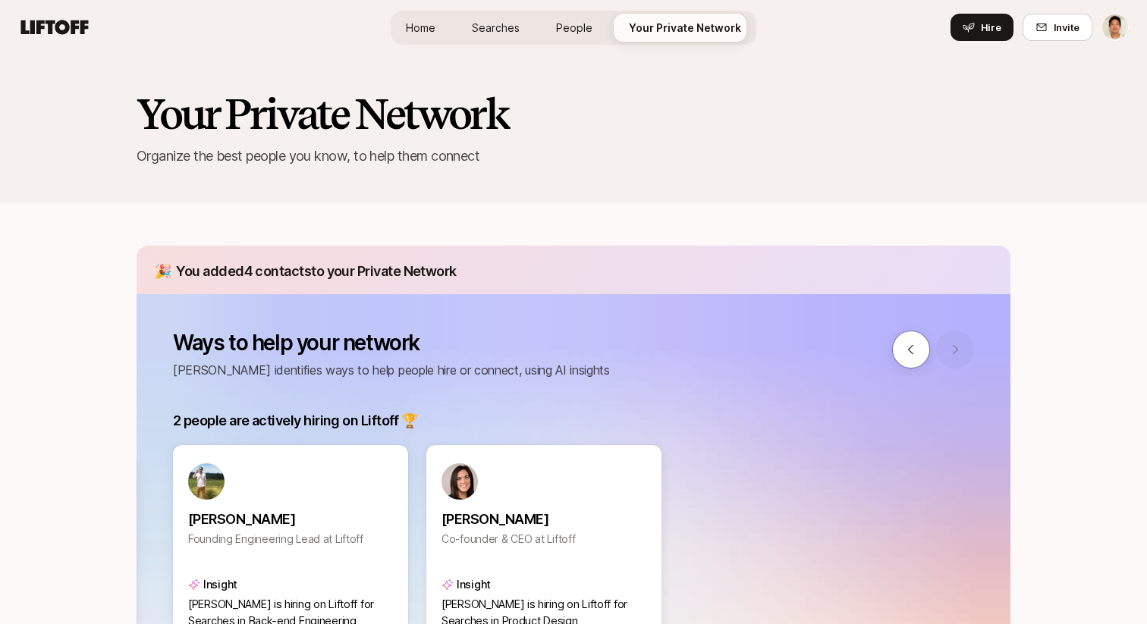
click at [579, 33] on span "People" at bounding box center [574, 28] width 36 height 16
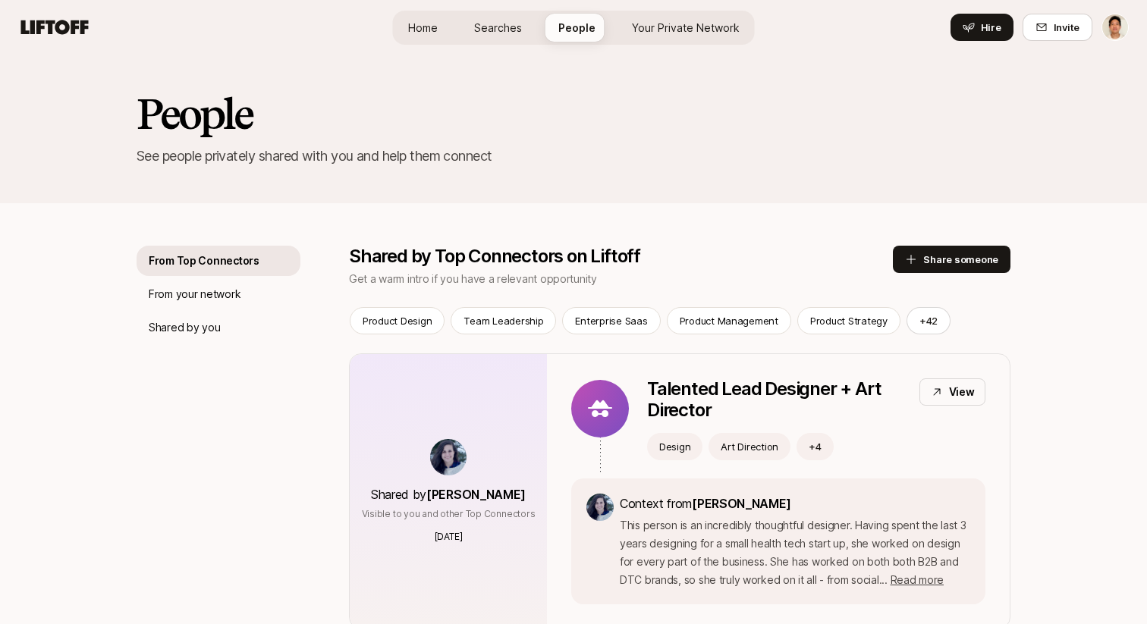
click at [516, 36] on link "Searches" at bounding box center [498, 28] width 72 height 28
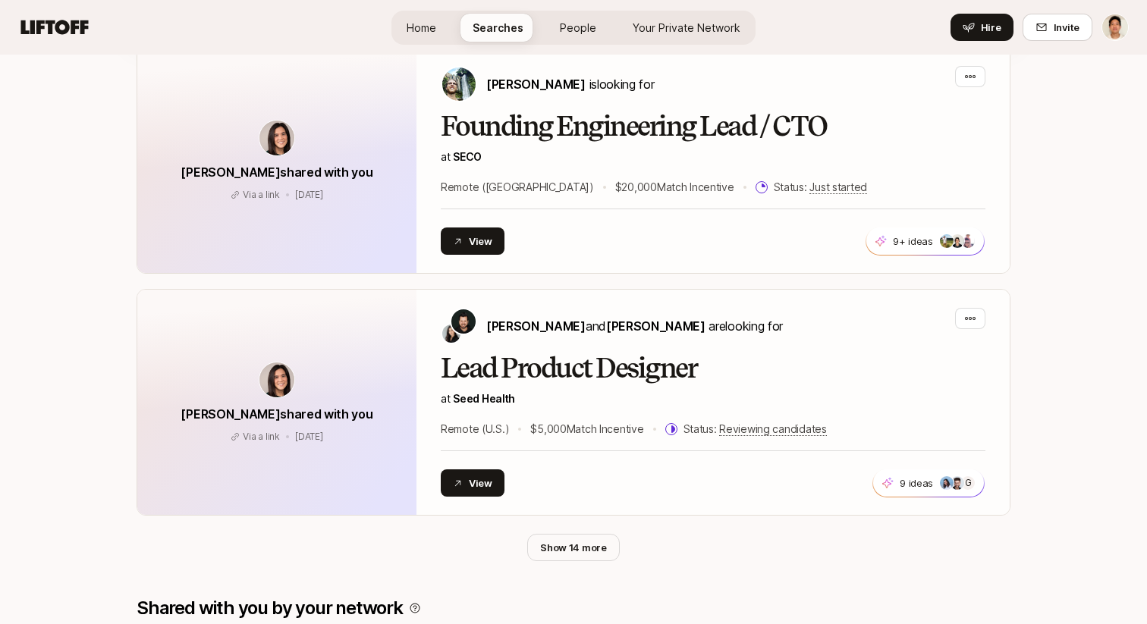
scroll to position [761, 0]
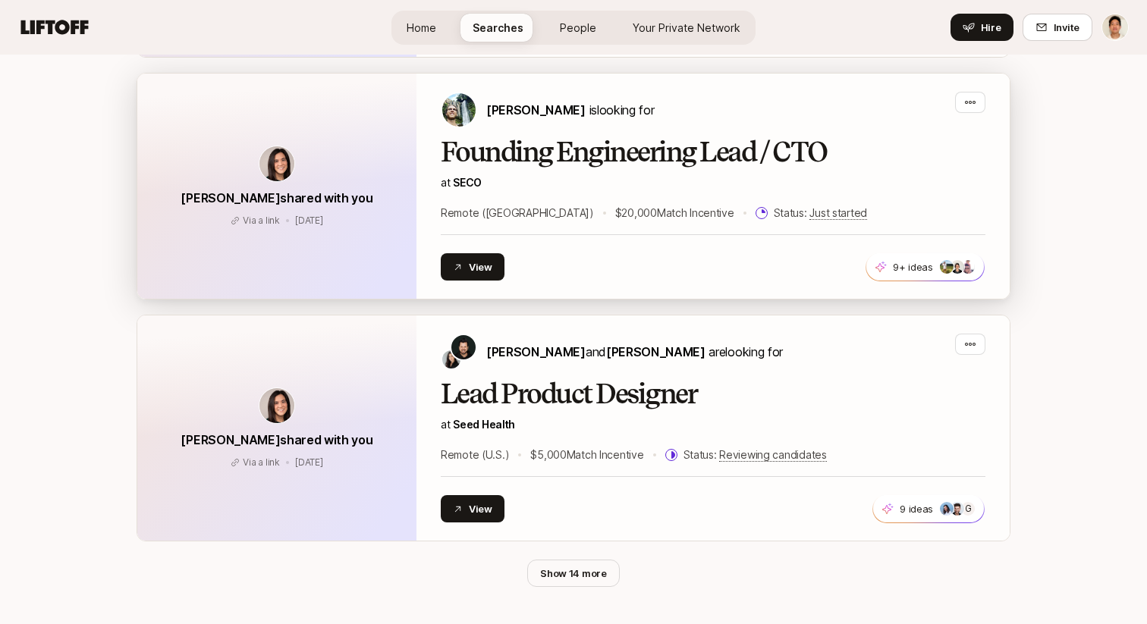
click at [644, 146] on h2 "Founding Engineering Lead / CTO" at bounding box center [713, 152] width 545 height 30
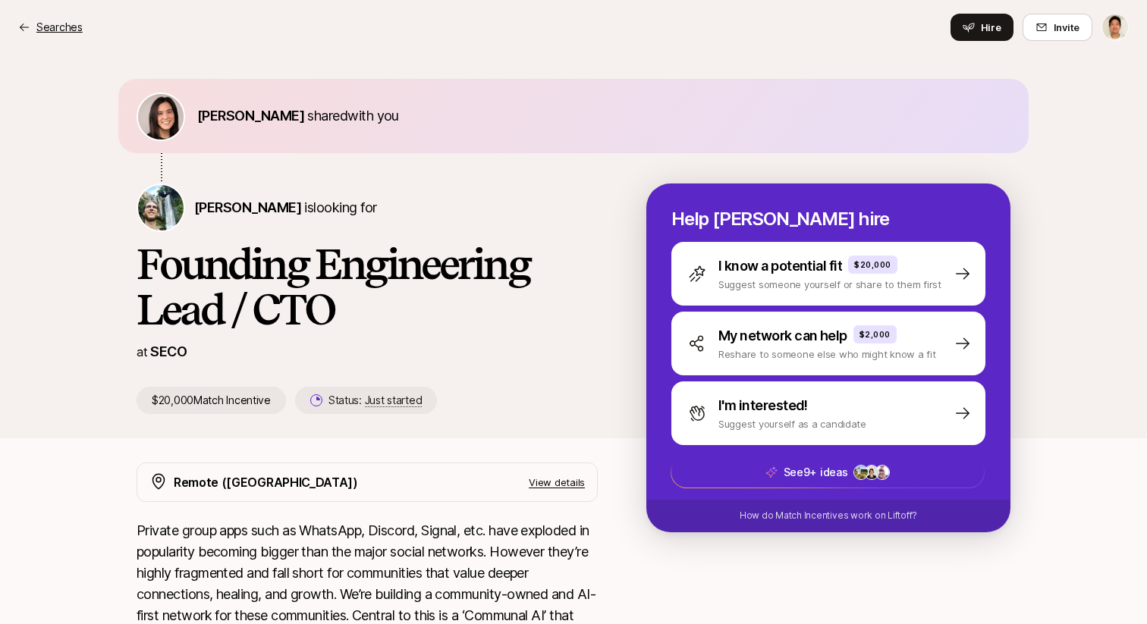
click at [33, 22] on div "Searches" at bounding box center [50, 27] width 64 height 18
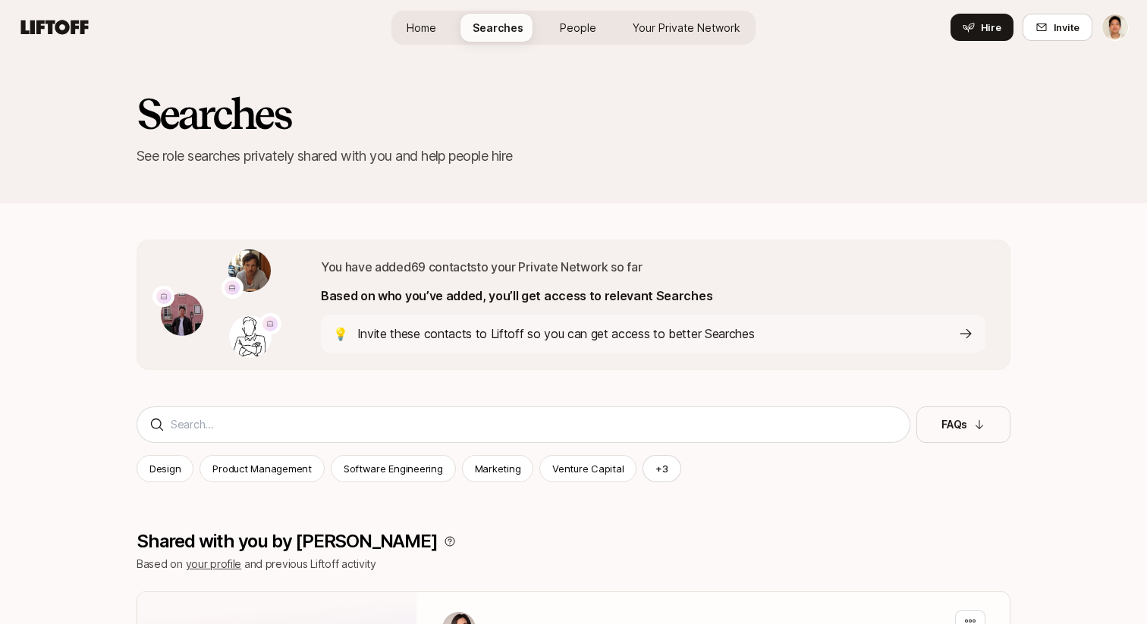
click at [72, 33] on icon at bounding box center [55, 27] width 68 height 14
